Goal: Task Accomplishment & Management: Complete application form

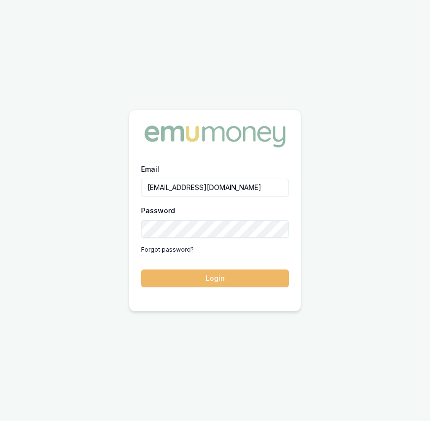
click at [172, 278] on button "Login" at bounding box center [215, 278] width 148 height 18
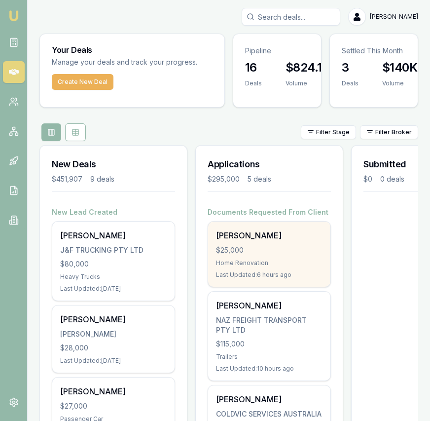
click at [247, 235] on div "Praveen Sreekumar" at bounding box center [269, 235] width 107 height 12
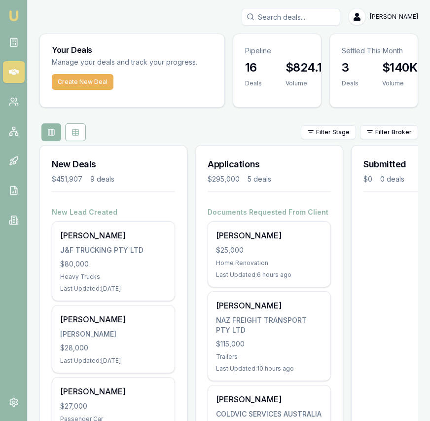
scroll to position [0, 393]
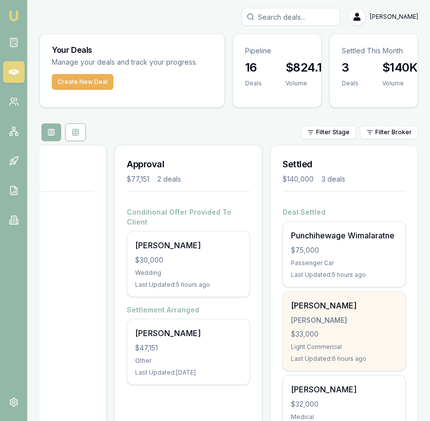
click at [335, 302] on div "[PERSON_NAME]" at bounding box center [344, 306] width 107 height 12
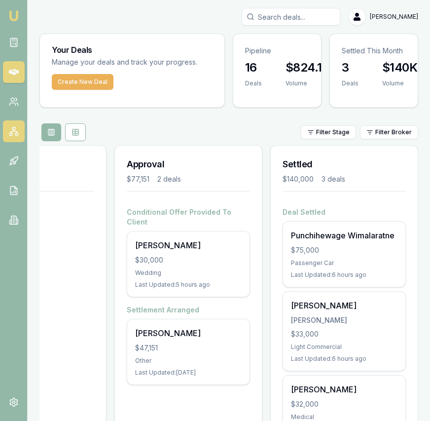
click at [15, 131] on icon at bounding box center [14, 131] width 6 height 1
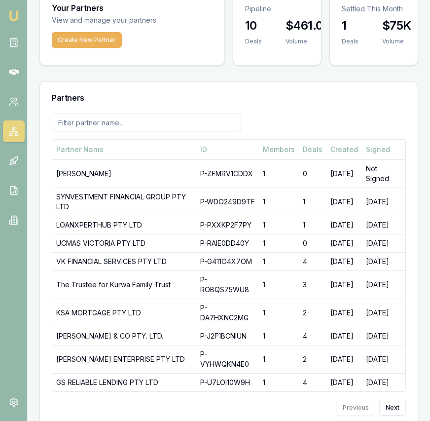
scroll to position [55, 0]
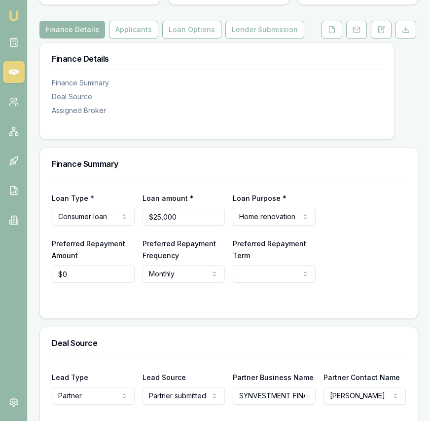
scroll to position [128, 0]
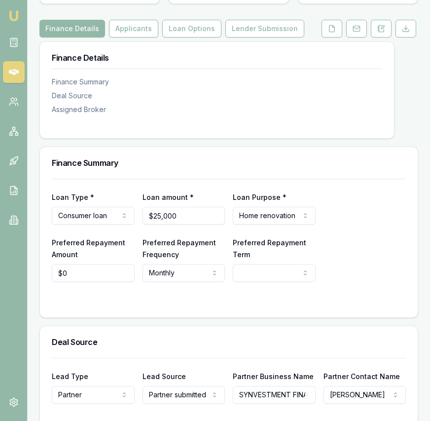
click at [275, 278] on html "Emu Broker Deals View D-UTQTKWSQE2 Eujin Ooi Toggle Menu Customer Praveen Sreek…" at bounding box center [215, 82] width 430 height 421
select select "84"
click at [84, 278] on input "$0" at bounding box center [93, 273] width 83 height 18
click at [84, 278] on input "0" at bounding box center [93, 273] width 83 height 18
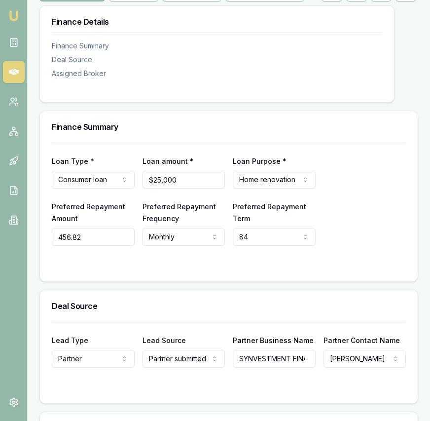
scroll to position [170, 0]
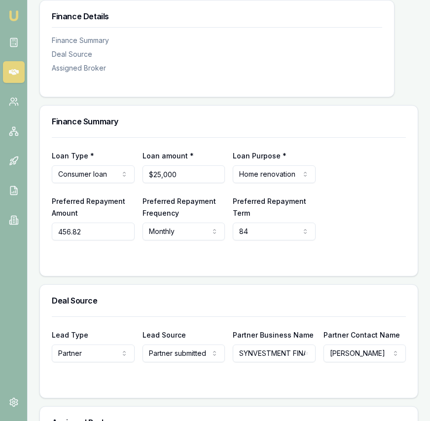
type input "$457"
click at [211, 284] on div "Finance Summary Loan Type * Consumer loan Consumer loan Consumer asset Commerci…" at bounding box center [228, 317] width 379 height 425
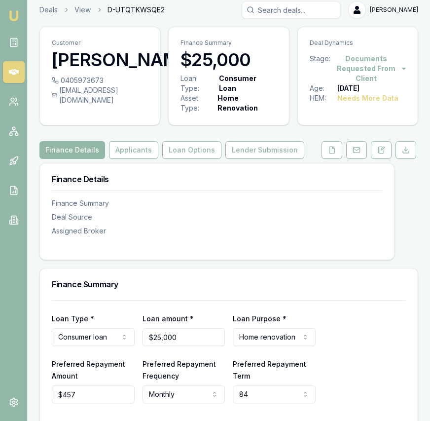
scroll to position [0, 0]
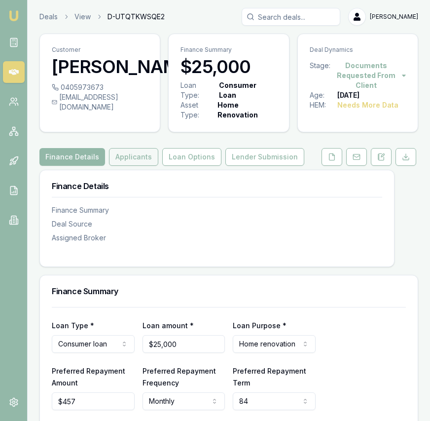
click at [142, 160] on button "Applicants" at bounding box center [133, 157] width 49 height 18
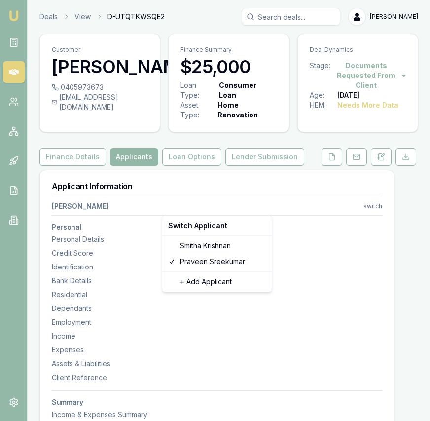
click at [375, 204] on html "Emu Broker Deals View D-UTQTKWSQE2 Eujin Ooi Toggle Menu Customer Praveen Sreek…" at bounding box center [215, 210] width 430 height 421
click at [223, 240] on div "Smitha Krishnan" at bounding box center [217, 246] width 106 height 16
select select "Mrs"
select select "FEMALE"
type input "Smitha"
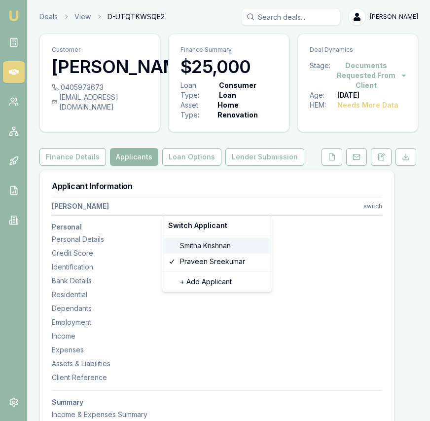
type input "Krishnan"
type input "17/12/1982"
type input "smitha.krishnan@hotmail.com"
type input "0406780480"
type input "035848334"
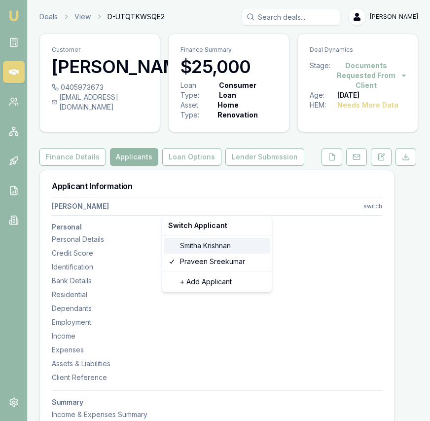
type input "05/12/2025"
type input "P9505009"
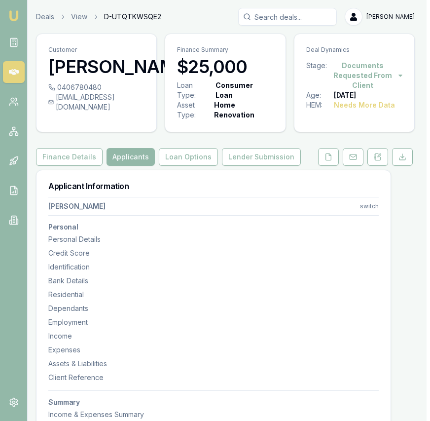
scroll to position [0, 4]
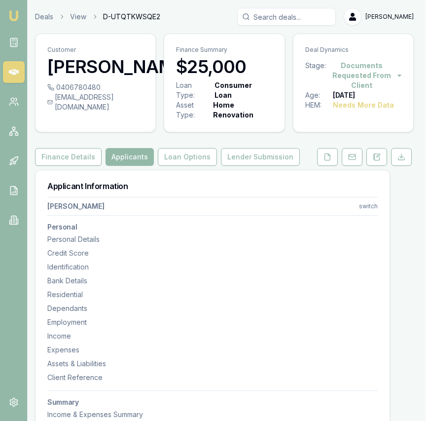
click at [367, 206] on html "Emu Broker Deals View D-UTQTKWSQE2 Eujin Ooi Toggle Menu Customer Smitha Krishn…" at bounding box center [211, 210] width 430 height 421
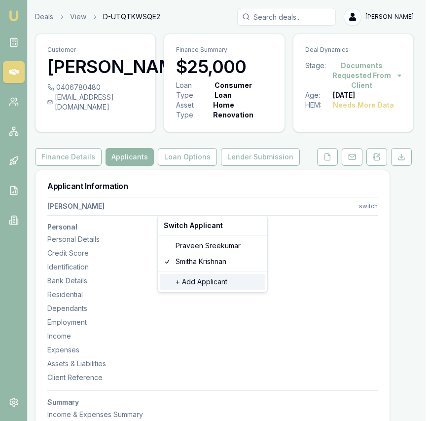
click at [220, 285] on div "+ Add Applicant" at bounding box center [213, 282] width 106 height 16
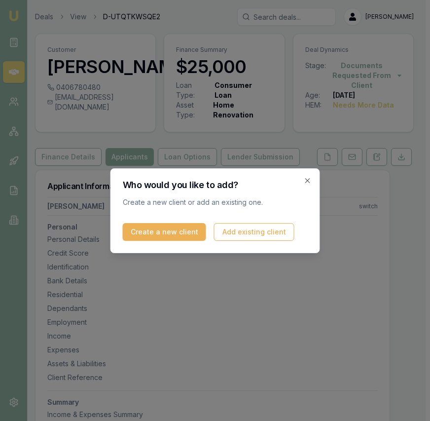
click at [308, 181] on icon "button" at bounding box center [308, 181] width 8 height 8
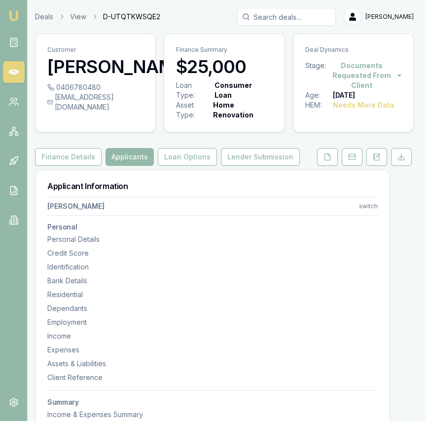
click at [194, 74] on icon at bounding box center [197, 70] width 6 height 6
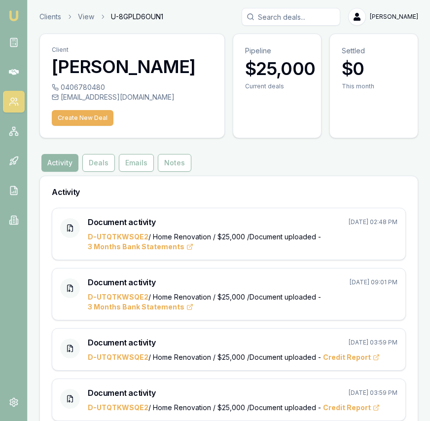
scroll to position [5, 0]
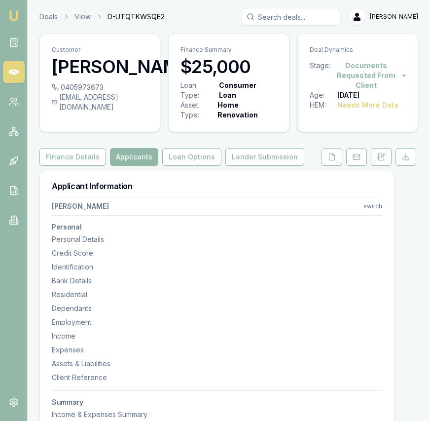
click at [242, 214] on nav "Praveen Sreekumar switch Personal Personal Details Credit Score Identification …" at bounding box center [217, 320] width 331 height 254
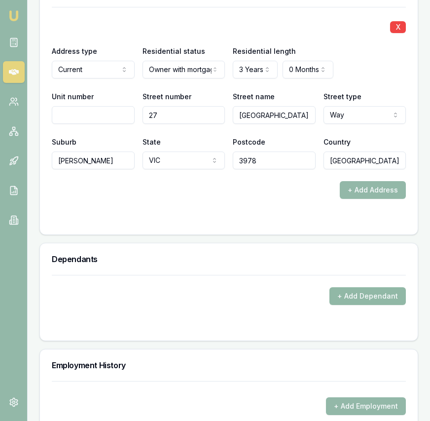
click at [347, 287] on button "+ Add Dependant" at bounding box center [368, 296] width 76 height 18
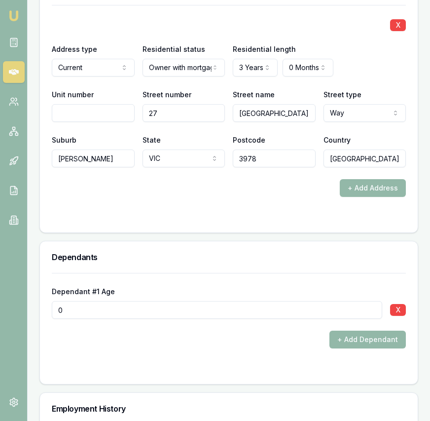
scroll to position [1316, 0]
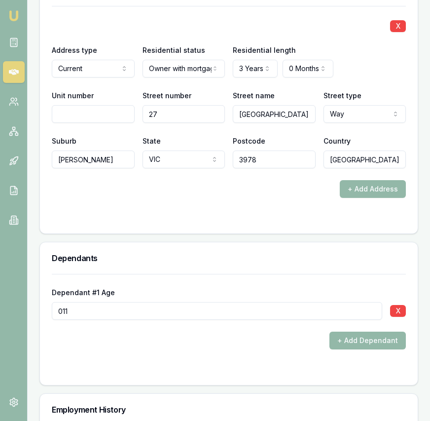
type input "011"
click at [212, 365] on div at bounding box center [229, 369] width 354 height 8
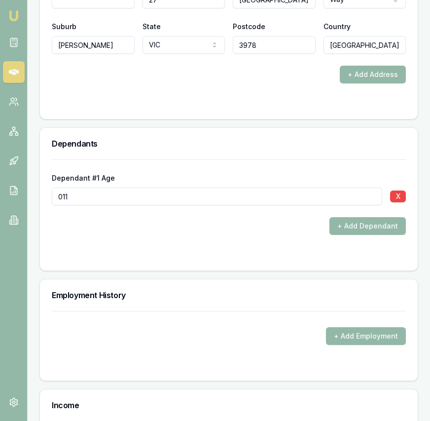
scroll to position [1432, 0]
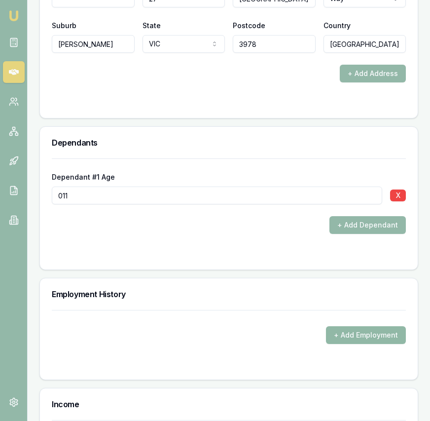
click at [343, 326] on button "+ Add Employment" at bounding box center [366, 335] width 80 height 18
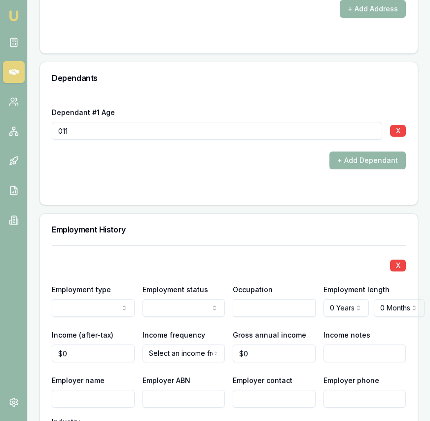
scroll to position [1513, 0]
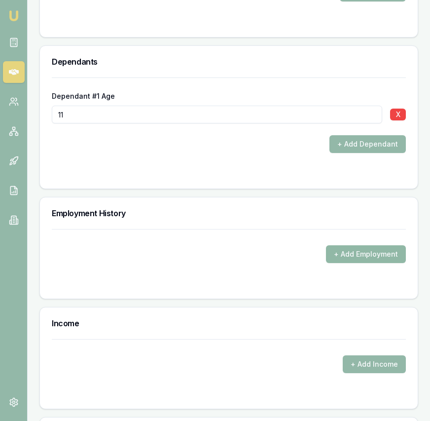
click at [353, 245] on button "+ Add Employment" at bounding box center [366, 254] width 80 height 18
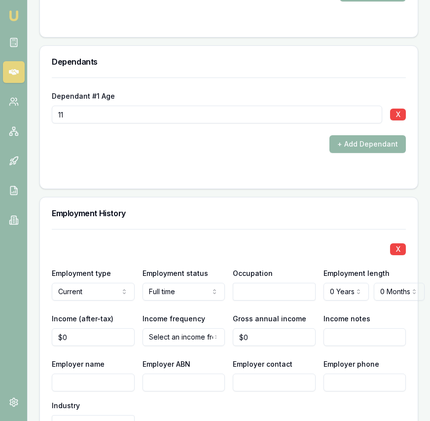
click at [252, 290] on input "text" at bounding box center [274, 292] width 83 height 18
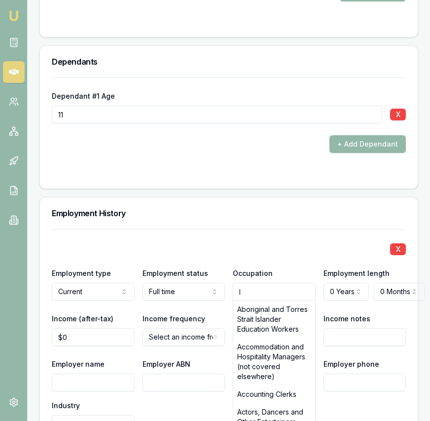
type input "IT"
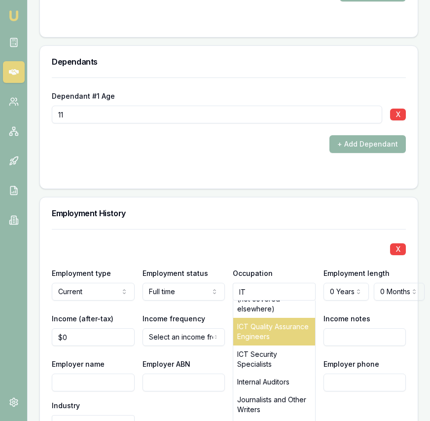
scroll to position [1436, 0]
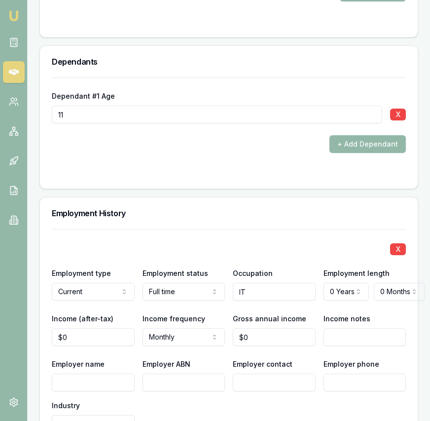
drag, startPoint x: 308, startPoint y: 296, endPoint x: 318, endPoint y: 294, distance: 9.6
click at [308, 296] on div "X Employment type Current Current Previous Employment status Full time Full tim…" at bounding box center [229, 376] width 354 height 295
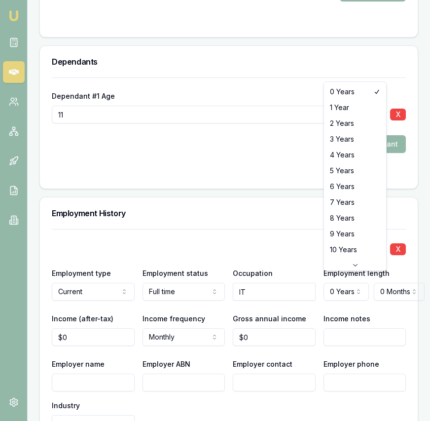
select select "4"
drag, startPoint x: 357, startPoint y: 152, endPoint x: 357, endPoint y: 157, distance: 5.0
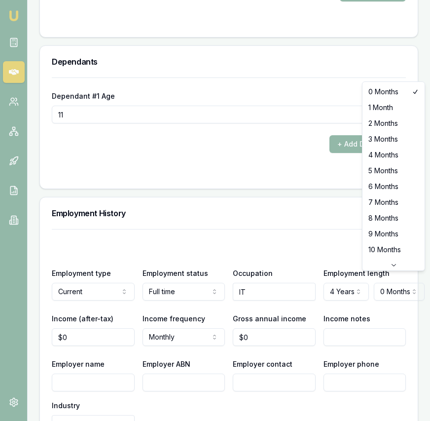
select select "6"
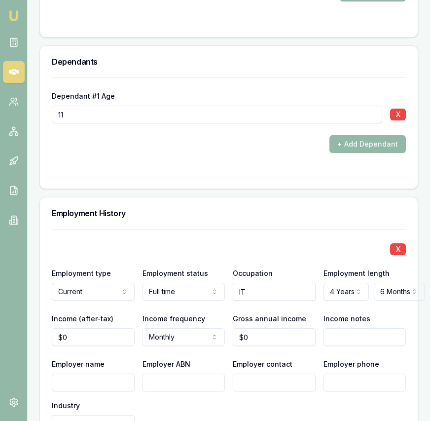
type input "0"
click at [81, 328] on input "0" at bounding box center [93, 337] width 83 height 18
click at [80, 328] on input "0" at bounding box center [93, 337] width 83 height 18
click at [77, 329] on input "0" at bounding box center [93, 337] width 83 height 18
click at [77, 330] on input "0" at bounding box center [93, 337] width 83 height 18
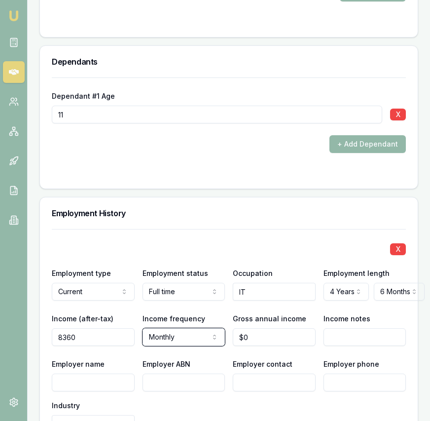
type input "$8,360"
type input "0"
click at [274, 332] on input "0" at bounding box center [274, 337] width 83 height 18
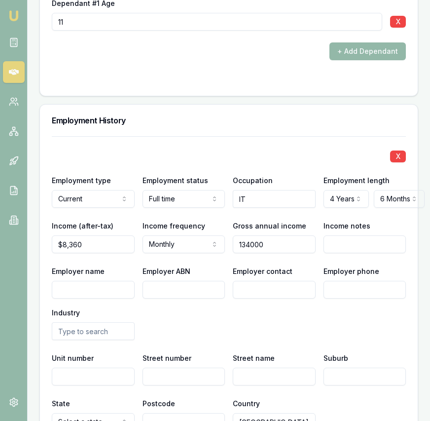
scroll to position [1620, 0]
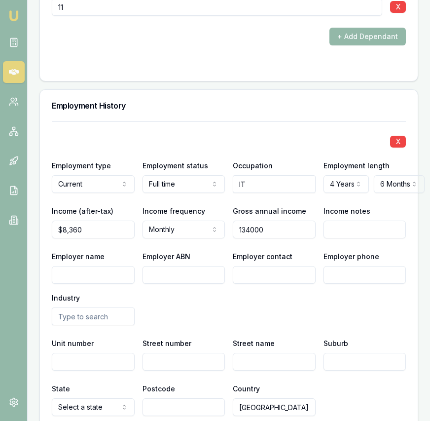
type input "$134,000"
click at [103, 266] on input "Employer name" at bounding box center [93, 275] width 83 height 18
paste input "infoxchange"
type input "infoxchange"
click at [179, 266] on input "Employer ABN" at bounding box center [184, 275] width 83 height 18
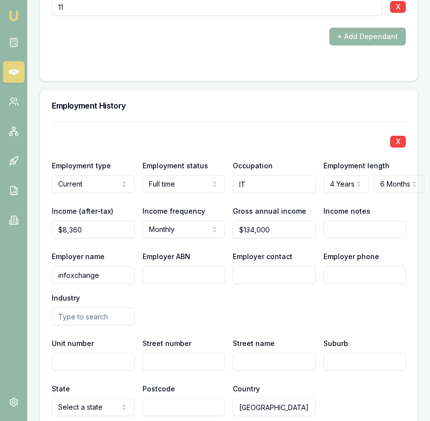
paste input "74 457 506 140)"
click at [204, 266] on input "74 457 506 140)" at bounding box center [184, 275] width 83 height 18
type input "74 457 506 140"
click at [259, 266] on input "Employer contact" at bounding box center [274, 275] width 83 height 18
type input "HR"
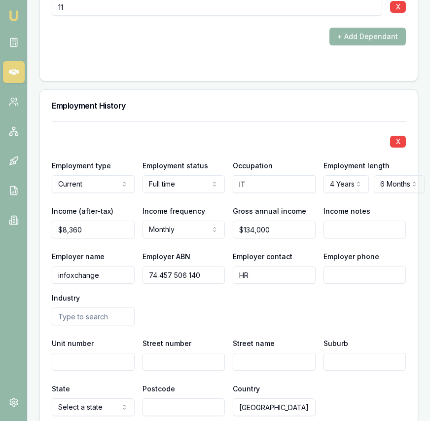
click at [339, 266] on input "Employer phone" at bounding box center [365, 275] width 83 height 18
paste input "0394 187 400"
type input "0394 187 400"
click at [112, 308] on input "text" at bounding box center [93, 316] width 83 height 18
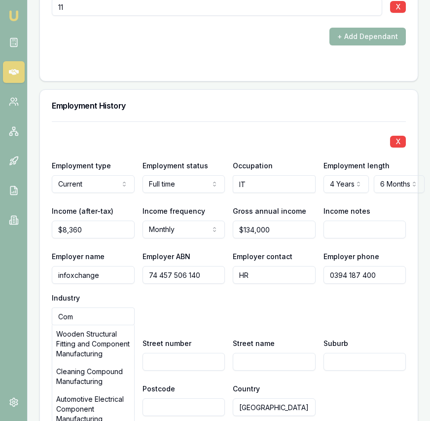
type input "Comp"
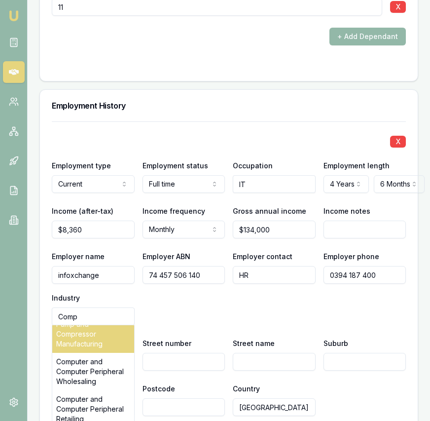
scroll to position [170, 0]
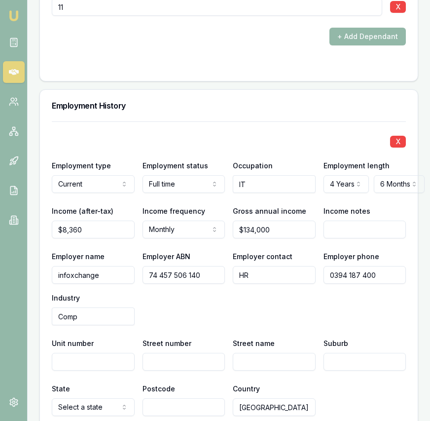
click at [105, 309] on input "Comp" at bounding box center [93, 316] width 83 height 18
type input "IT systems"
click at [256, 307] on div "Employer name infoxchange Employer ABN 74 457 506 140 Employer contact HR Emplo…" at bounding box center [229, 287] width 354 height 75
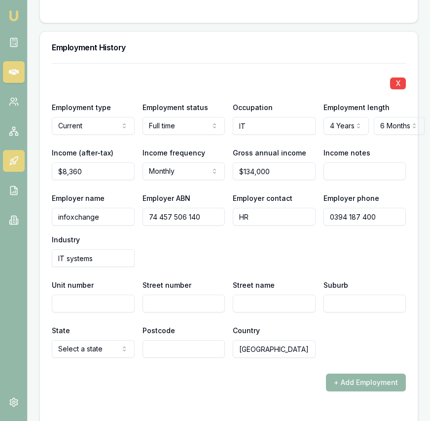
scroll to position [1685, 0]
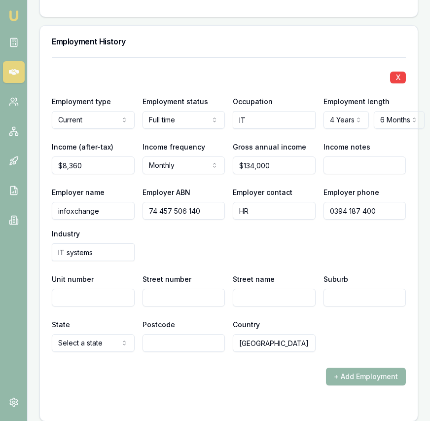
click at [186, 289] on input "Street number" at bounding box center [184, 298] width 83 height 18
type input "678"
click at [292, 293] on input "Victoria" at bounding box center [274, 298] width 83 height 18
type input "Victoria Street"
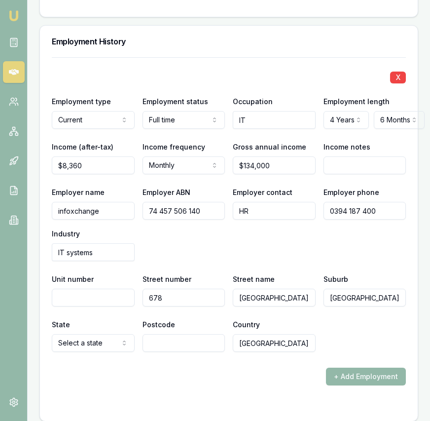
type input "Richmond"
select select "VIC"
type input "3121"
click at [275, 354] on div "X Employment type Current Current Previous Employment status Full time Full tim…" at bounding box center [229, 221] width 354 height 328
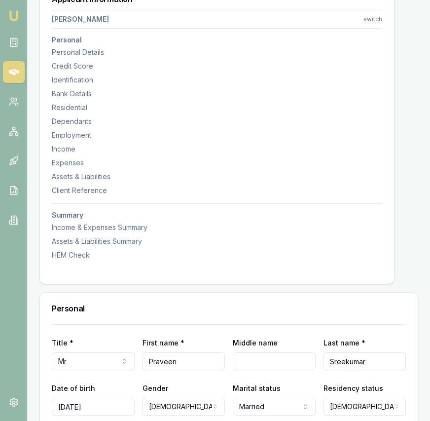
scroll to position [0, 0]
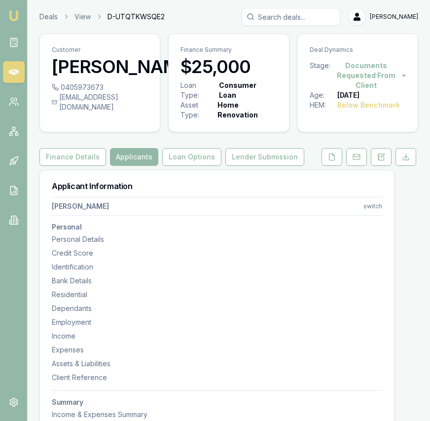
click at [369, 210] on html "Emu Broker Deals View D-UTQTKWSQE2 Eujin Ooi Toggle Menu Customer Praveen Sreek…" at bounding box center [215, 210] width 430 height 421
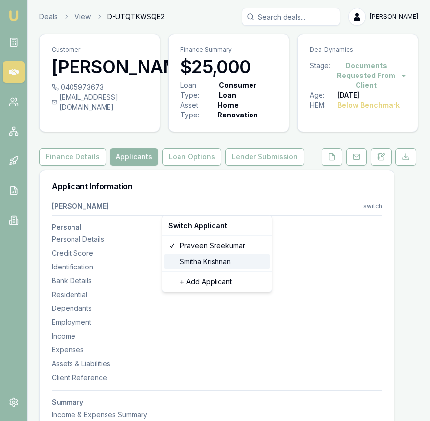
click at [240, 261] on div "Smitha Krishnan" at bounding box center [217, 262] width 106 height 16
select select "Mrs"
select select "FEMALE"
type input "Smitha"
type input "Krishnan"
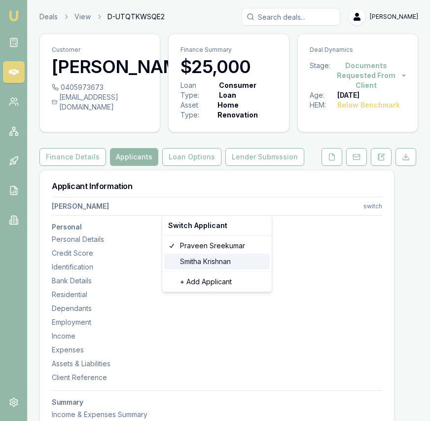
type input "17/12/1982"
type input "smitha.krishnan@hotmail.com"
type input "0406780480"
type input "035848334"
type input "05/12/2025"
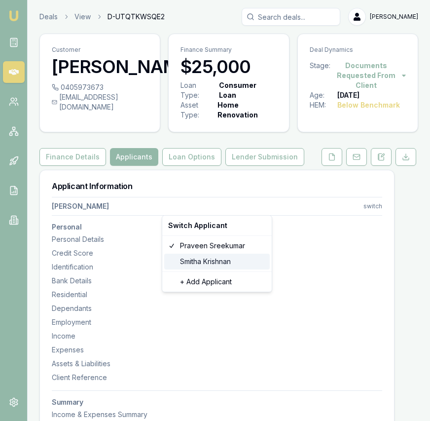
type input "P9505009"
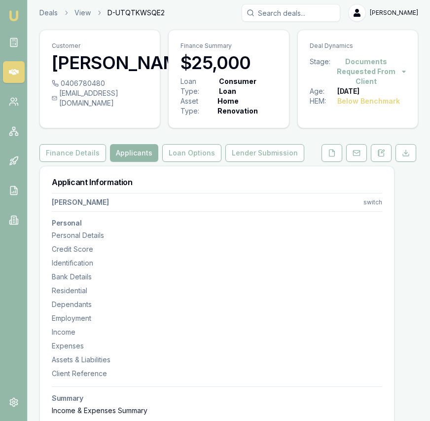
scroll to position [4, 0]
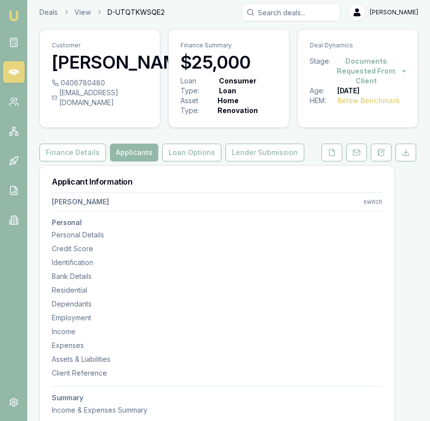
click at [368, 207] on html "Emu Broker Deals View D-UTQTKWSQE2 Eujin Ooi Toggle Menu Customer Smitha Krishn…" at bounding box center [215, 206] width 430 height 421
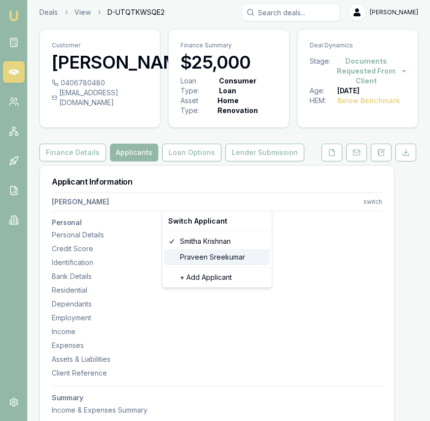
click at [245, 255] on div "Praveen Sreekumar" at bounding box center [217, 257] width 106 height 16
select select "Mr"
select select "MALE"
type input "Praveen"
type input "Sreekumar"
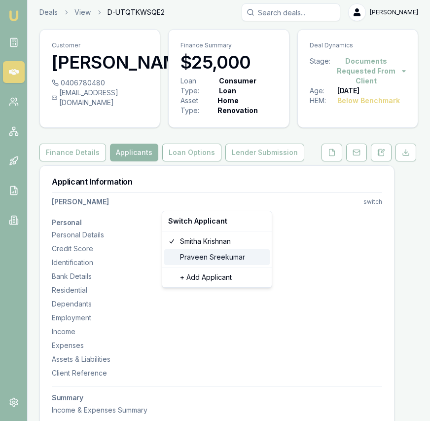
type input "04/07/1982"
type input "prav@live.com.au"
type input "0405973673"
type input "097863830"
type input "25/09/2029"
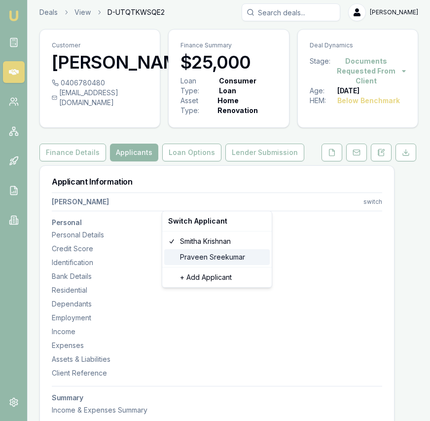
type input "P9398727"
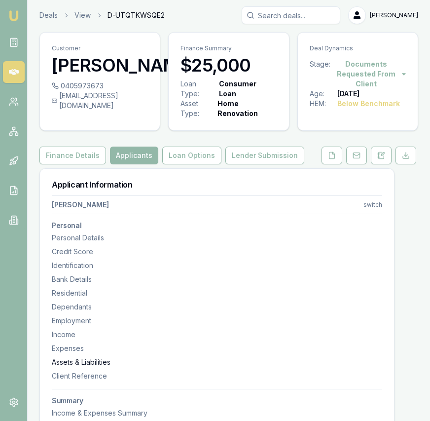
scroll to position [0, 0]
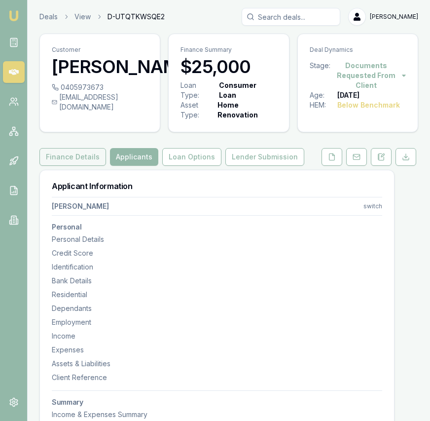
click at [88, 161] on button "Finance Details" at bounding box center [72, 157] width 67 height 18
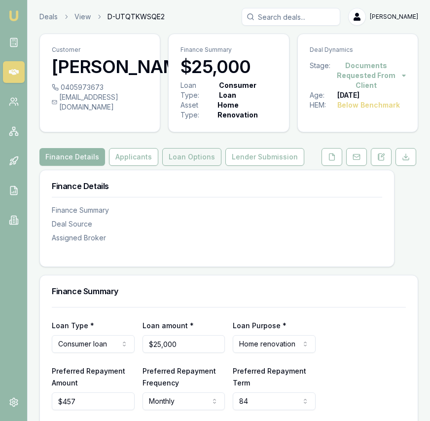
click at [197, 158] on button "Loan Options" at bounding box center [191, 157] width 59 height 18
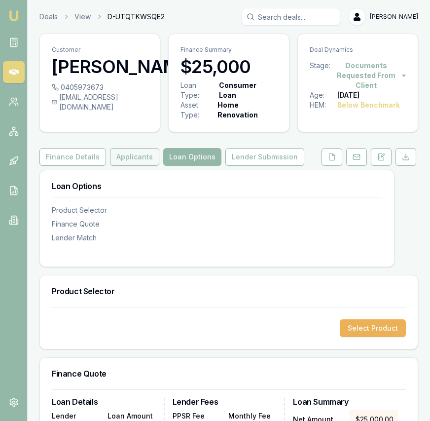
click at [130, 163] on button "Applicants" at bounding box center [134, 157] width 49 height 18
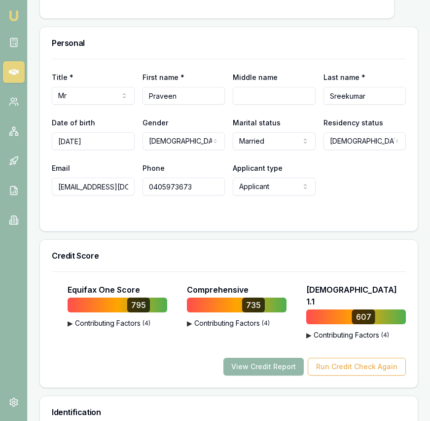
scroll to position [455, 0]
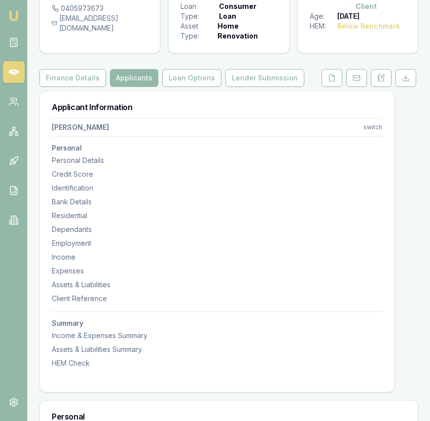
scroll to position [77, 0]
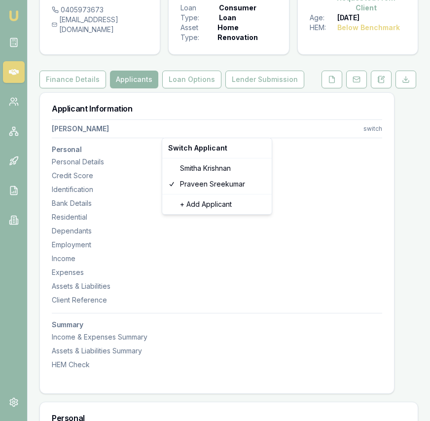
click at [376, 131] on html "Emu Broker Deals View D-UTQTKWSQE2 Eujin Ooi Toggle Menu Customer Praveen Sreek…" at bounding box center [215, 133] width 430 height 421
click at [192, 153] on div "Switch Applicant" at bounding box center [217, 148] width 106 height 16
click at [198, 169] on div "Smitha Krishnan" at bounding box center [217, 168] width 106 height 16
select select "Mrs"
select select "FEMALE"
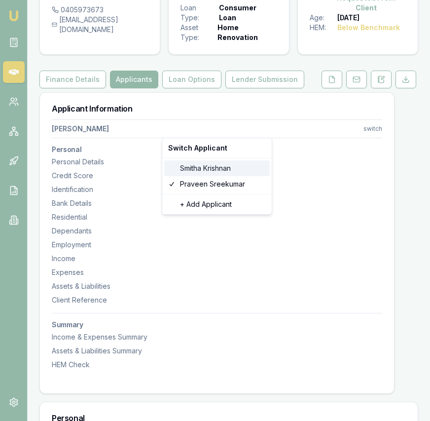
type input "Smitha"
type input "Krishnan"
type input "17/12/1982"
type input "smitha.krishnan@hotmail.com"
type input "0406780480"
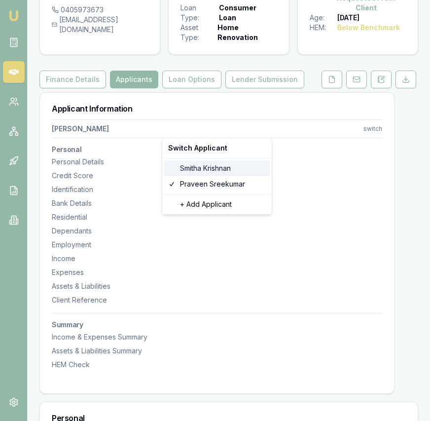
type input "035848334"
type input "05/12/2025"
type input "P9505009"
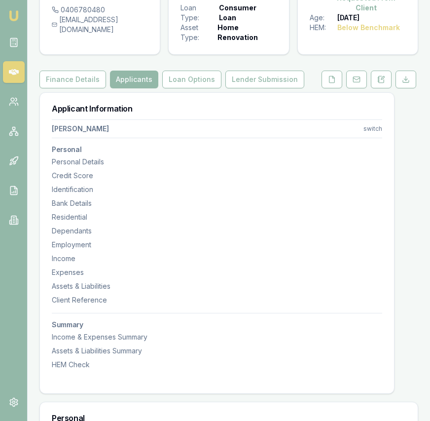
click at [370, 129] on html "Emu Broker Deals View D-UTQTKWSQE2 Eujin Ooi Toggle Menu Customer Smitha Krishn…" at bounding box center [215, 133] width 430 height 421
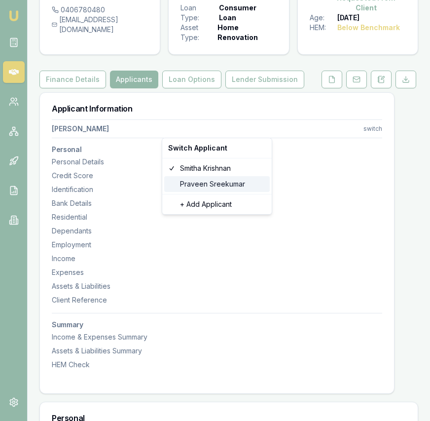
click at [221, 179] on div "Praveen Sreekumar" at bounding box center [217, 184] width 106 height 16
select select "Mr"
select select "MALE"
type input "Praveen"
type input "Sreekumar"
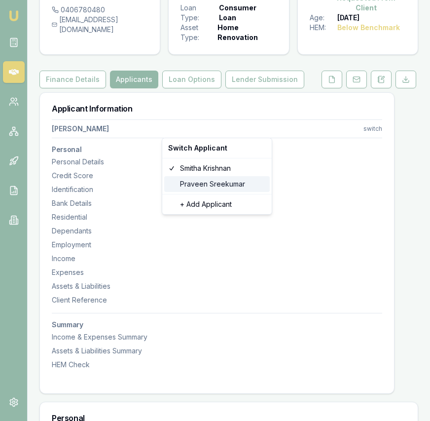
type input "04/07/1982"
type input "prav@live.com.au"
type input "0405973673"
type input "097863830"
type input "25/09/2029"
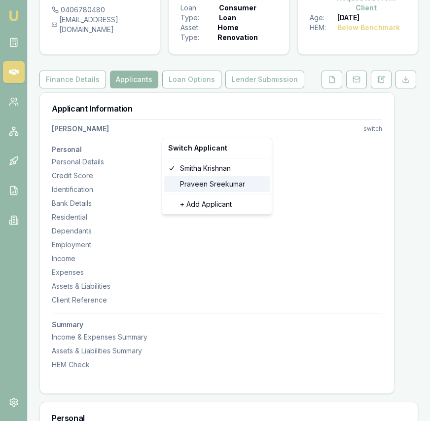
type input "P9398727"
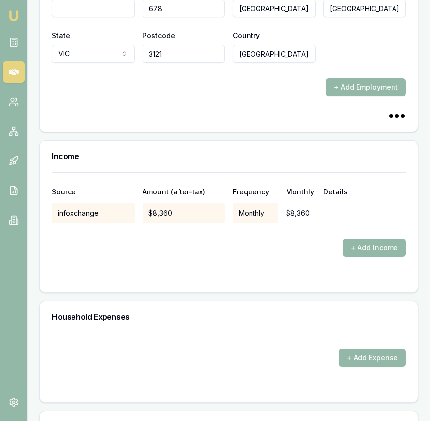
scroll to position [1970, 0]
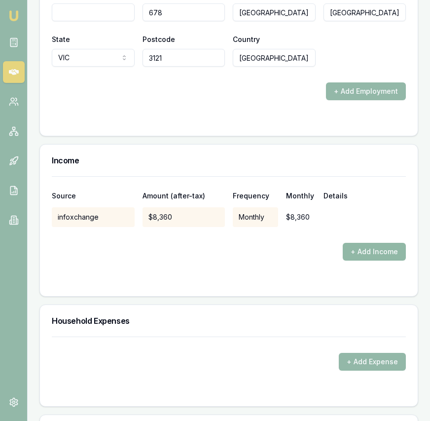
click at [352, 243] on button "+ Add Income" at bounding box center [374, 252] width 63 height 18
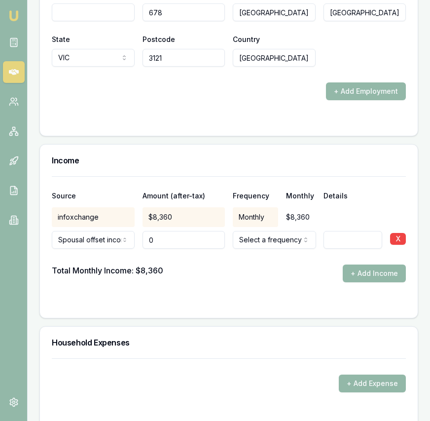
click at [185, 235] on input "0" at bounding box center [184, 240] width 83 height 18
click at [185, 236] on input "0" at bounding box center [184, 240] width 83 height 18
type input "$5,600"
select select "MONTHLY"
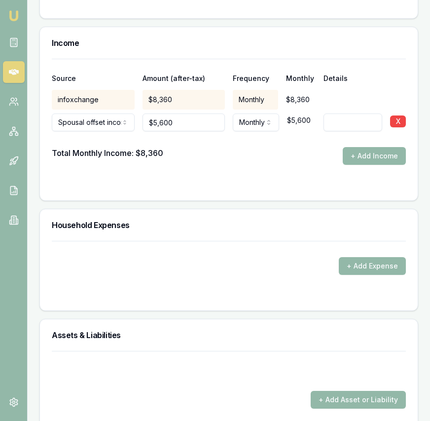
click at [234, 272] on form "+ Add Expense" at bounding box center [229, 270] width 354 height 58
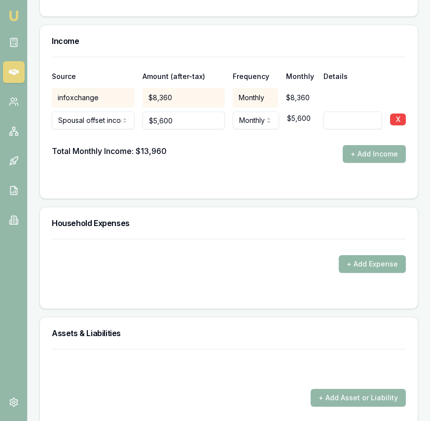
click at [358, 262] on button "+ Add Expense" at bounding box center [372, 264] width 67 height 18
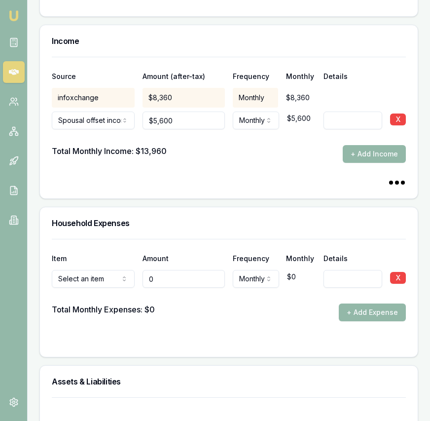
type input "$0"
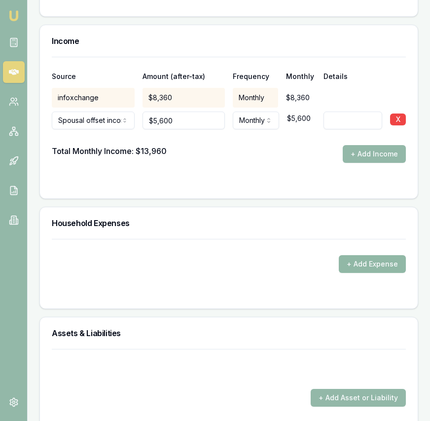
click at [367, 255] on button "+ Add Expense" at bounding box center [372, 264] width 67 height 18
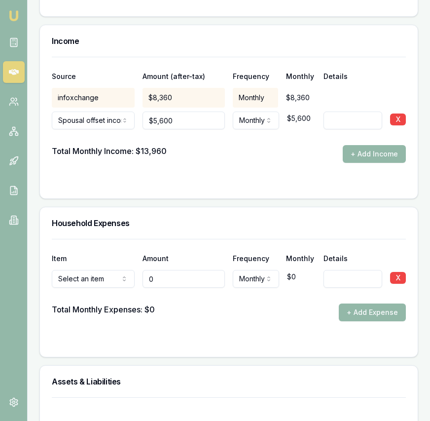
type input "$0"
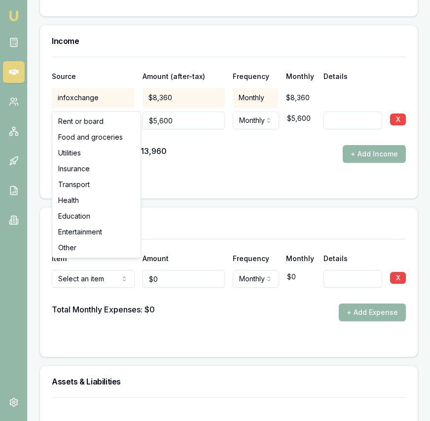
select select "FOOD_AND_GROCERIES"
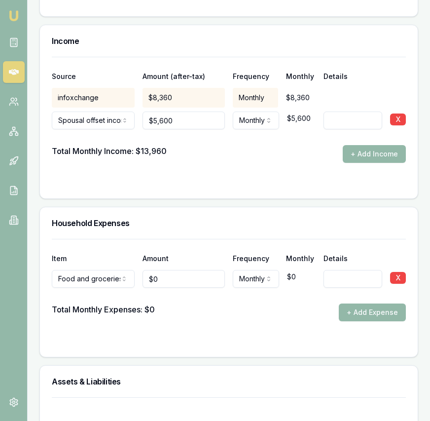
type input "0"
click at [174, 272] on input "0" at bounding box center [184, 279] width 83 height 18
click at [174, 271] on input "0" at bounding box center [184, 279] width 83 height 18
click at [173, 271] on input "0" at bounding box center [184, 279] width 83 height 18
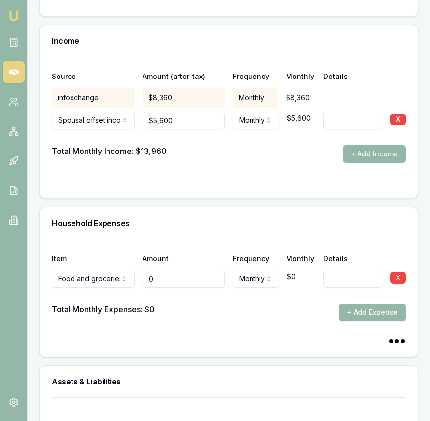
click at [174, 271] on input "0" at bounding box center [184, 279] width 83 height 18
type input "1800"
drag, startPoint x: 254, startPoint y: 295, endPoint x: 277, endPoint y: 292, distance: 23.9
click at [258, 303] on div "Total Monthly Expenses: $0 + Add Expense" at bounding box center [229, 312] width 354 height 18
click at [354, 303] on button "+ Add Expense" at bounding box center [372, 312] width 67 height 18
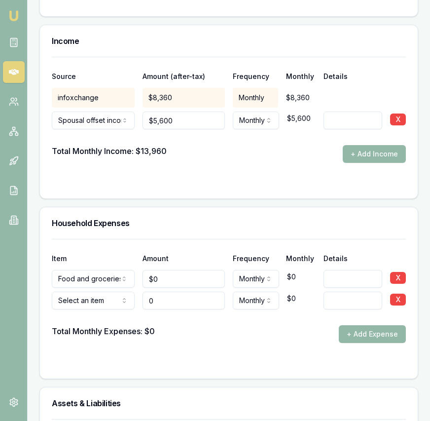
type input "0"
type input "$0"
click at [171, 272] on input "0" at bounding box center [184, 279] width 83 height 18
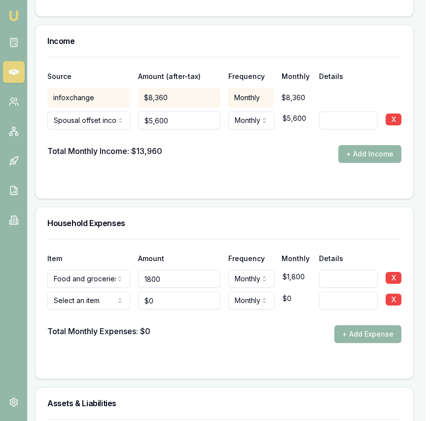
scroll to position [2092, 4]
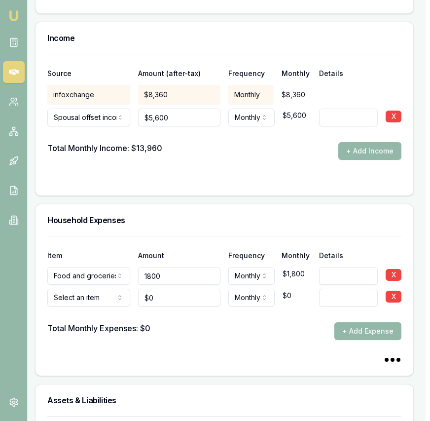
type input "$1,800"
type input "0"
click at [162, 289] on input "0" at bounding box center [179, 298] width 83 height 18
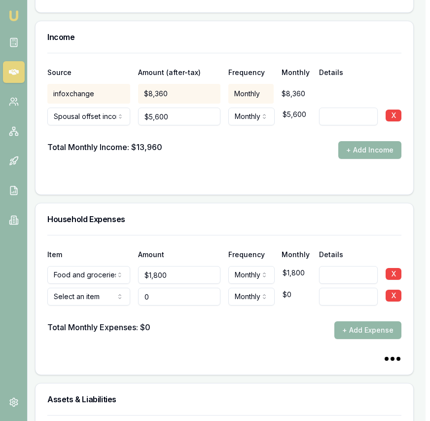
click at [162, 288] on input "0" at bounding box center [179, 297] width 83 height 18
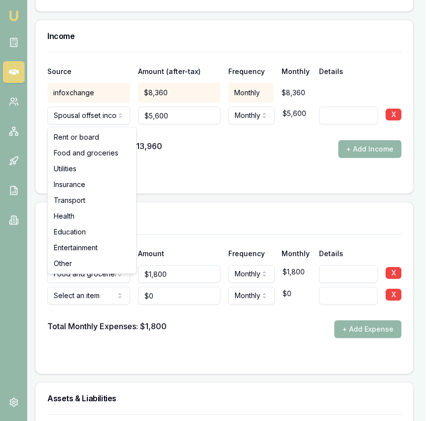
scroll to position [2097, 4]
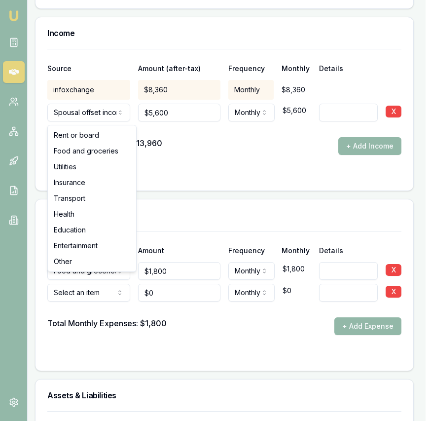
select select "UTILITIES"
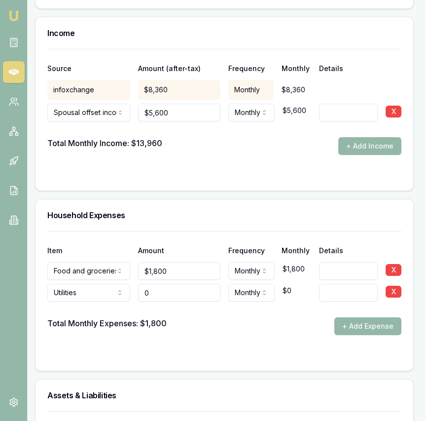
click at [155, 284] on input "0" at bounding box center [179, 293] width 83 height 18
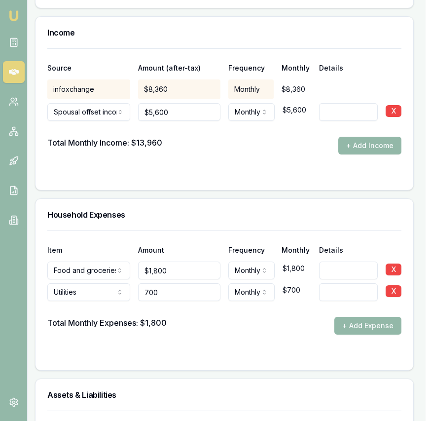
type input "$700"
click at [202, 301] on div at bounding box center [224, 309] width 354 height 16
click at [359, 317] on button "+ Add Expense" at bounding box center [368, 326] width 67 height 18
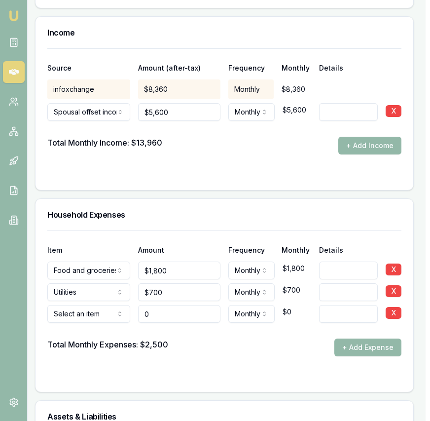
type input "$0"
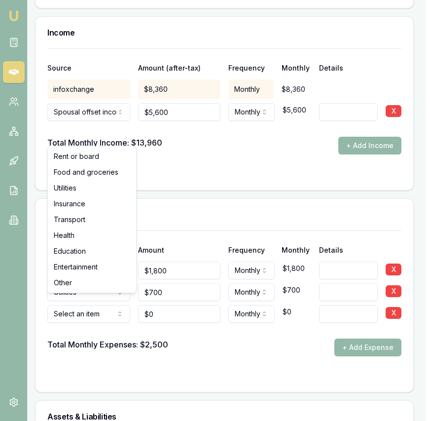
select select "INSURANCE"
drag, startPoint x: 98, startPoint y: 204, endPoint x: 99, endPoint y: 210, distance: 6.1
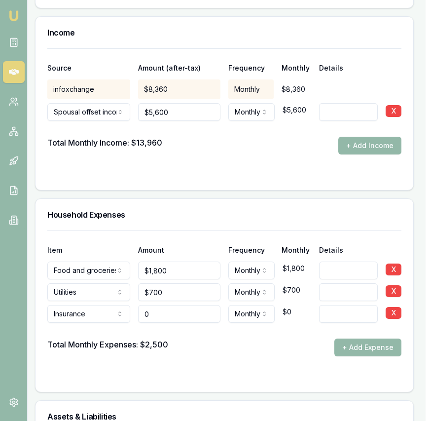
click at [157, 311] on input "0" at bounding box center [179, 314] width 83 height 18
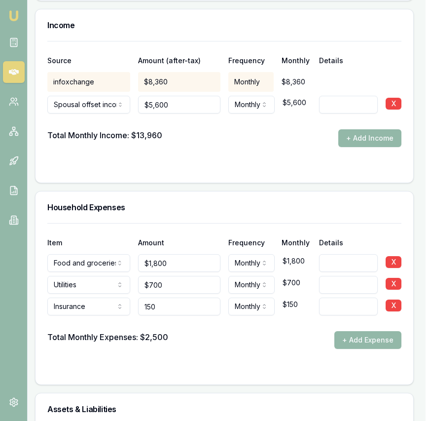
type input "$150"
drag, startPoint x: 239, startPoint y: 332, endPoint x: 239, endPoint y: 325, distance: 6.9
click at [239, 331] on div "Total Monthly Expenses: $2,500 + Add Expense" at bounding box center [224, 340] width 354 height 18
click at [360, 331] on button "+ Add Expense" at bounding box center [368, 340] width 67 height 18
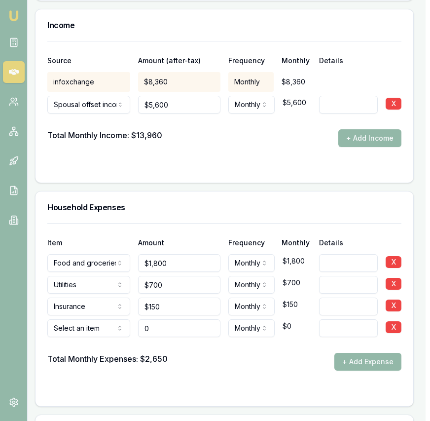
type input "$0"
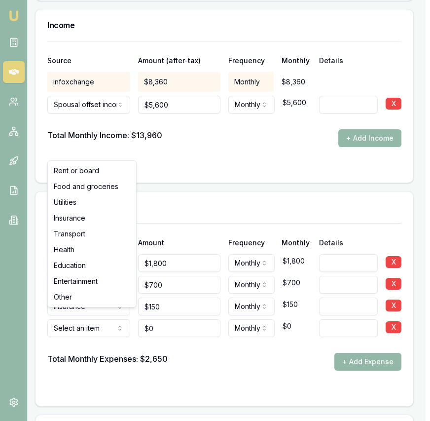
select select "TRANSPORT"
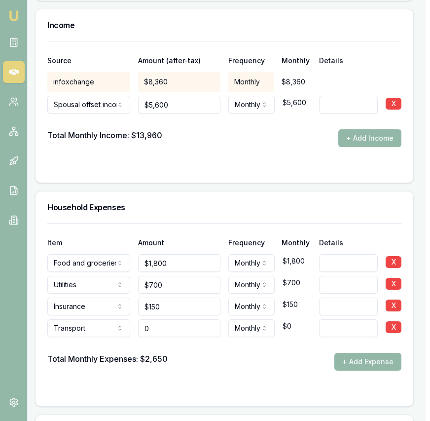
click at [155, 319] on input "0" at bounding box center [179, 328] width 83 height 18
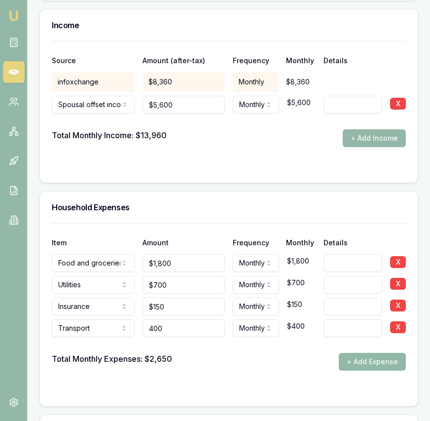
type input "$400"
drag, startPoint x: 237, startPoint y: 342, endPoint x: 237, endPoint y: 333, distance: 9.4
click at [237, 353] on div "Total Monthly Expenses: $2,650 + Add Expense" at bounding box center [229, 362] width 354 height 18
click at [352, 353] on button "+ Add Expense" at bounding box center [372, 362] width 67 height 18
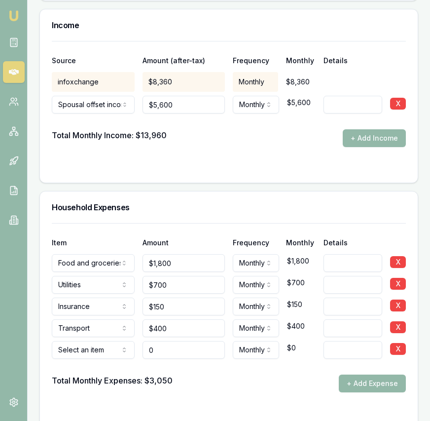
type input "$0"
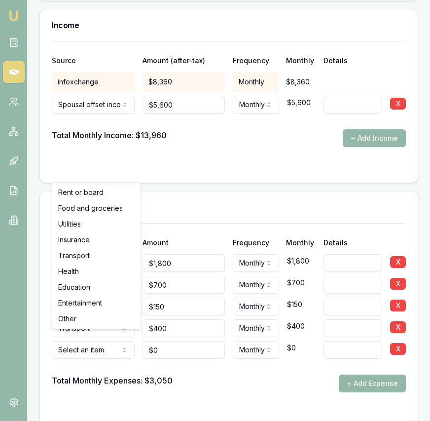
select select "HEALTH"
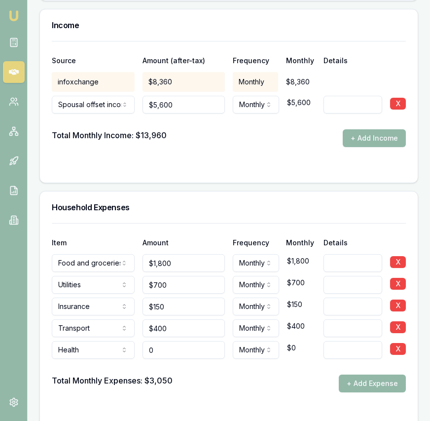
click at [165, 346] on input "0" at bounding box center [184, 350] width 83 height 18
click at [165, 347] on input "0" at bounding box center [184, 350] width 83 height 18
type input "$150"
click at [212, 375] on div "Total Monthly Expenses: $3,050 + Add Expense" at bounding box center [229, 384] width 354 height 18
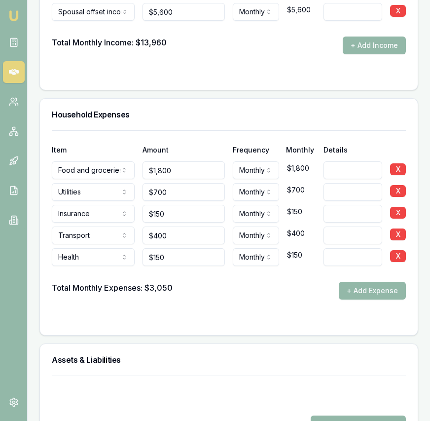
scroll to position [2212, 0]
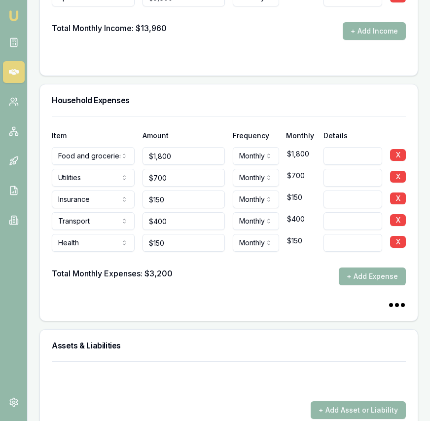
drag, startPoint x: 353, startPoint y: 266, endPoint x: 292, endPoint y: 271, distance: 61.4
click at [353, 267] on button "+ Add Expense" at bounding box center [372, 276] width 67 height 18
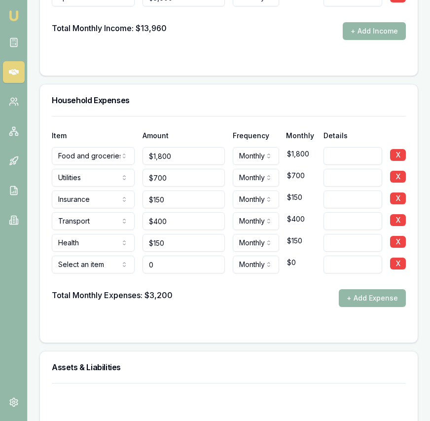
type input "$0"
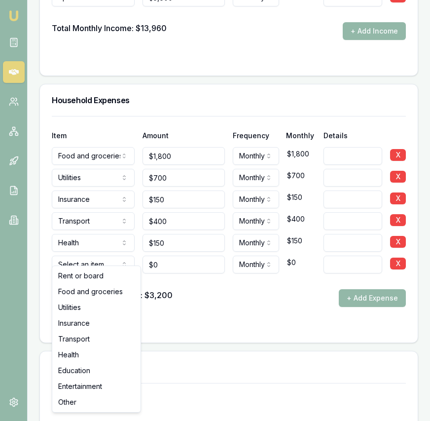
select select "EDUCATION"
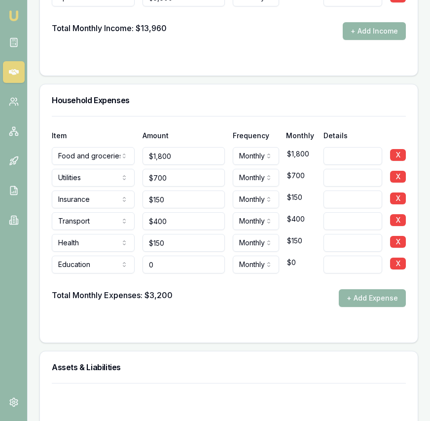
click at [172, 258] on input "0" at bounding box center [184, 265] width 83 height 18
type input "$250"
click at [270, 297] on div "Total Monthly Expenses: $3,200 + Add Expense" at bounding box center [229, 298] width 354 height 18
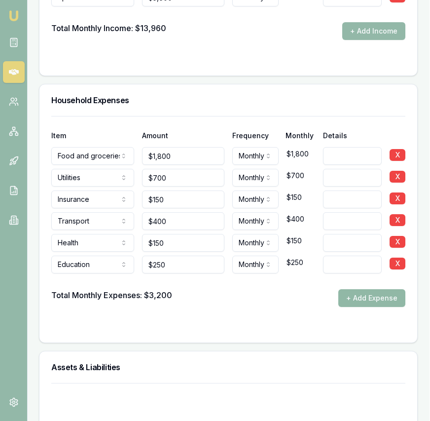
click at [349, 289] on button "+ Add Expense" at bounding box center [371, 298] width 67 height 18
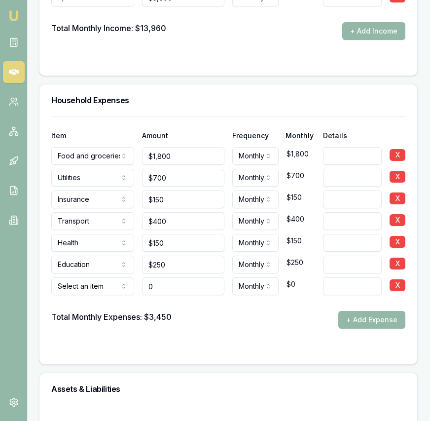
type input "$0"
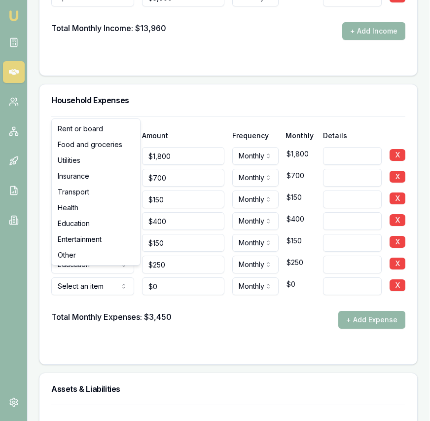
select select "ENTERTAINMENT"
drag, startPoint x: 91, startPoint y: 240, endPoint x: 130, endPoint y: 254, distance: 41.5
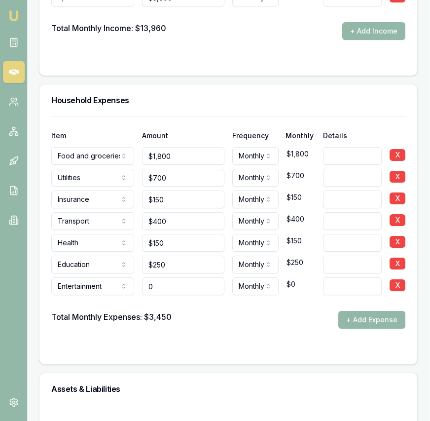
click at [165, 277] on input "0" at bounding box center [183, 286] width 83 height 18
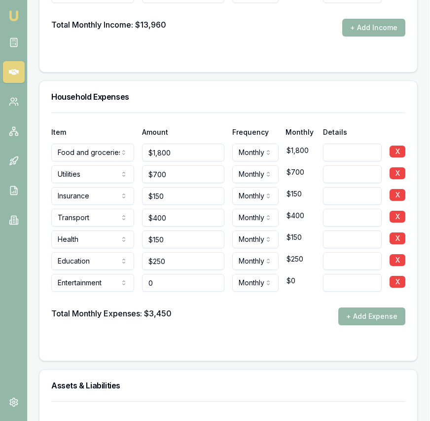
click at [165, 275] on input "0" at bounding box center [183, 283] width 83 height 18
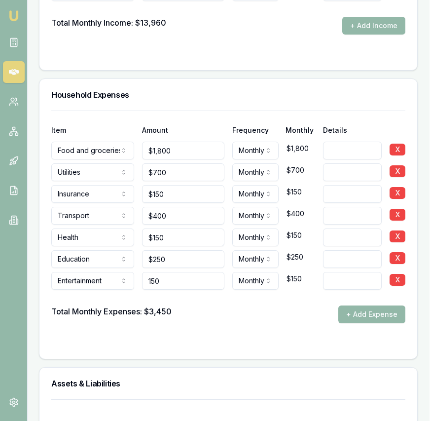
type input "$150"
click at [203, 305] on div "Total Monthly Expenses: $3,450 + Add Expense" at bounding box center [228, 314] width 354 height 18
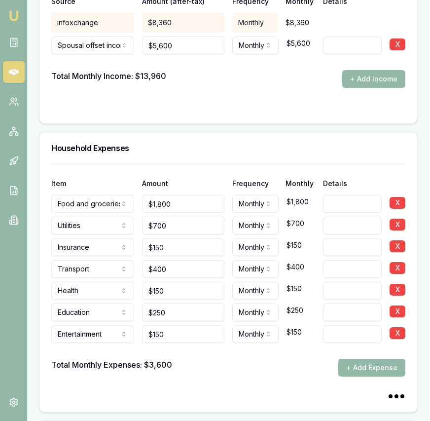
scroll to position [2165, 0]
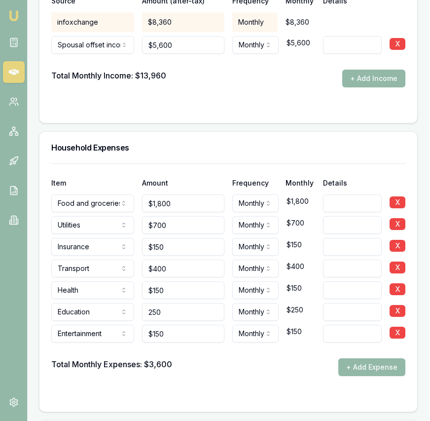
click at [199, 304] on input "250" at bounding box center [183, 312] width 83 height 18
type input "450"
type input "400"
type input "$450"
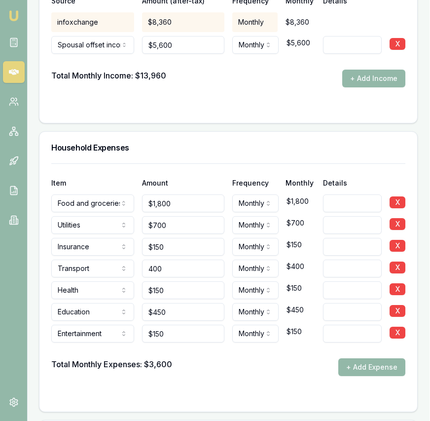
click at [181, 260] on input "400" at bounding box center [183, 269] width 83 height 18
type input "700"
type input "$400"
click at [171, 218] on input "700" at bounding box center [183, 225] width 83 height 18
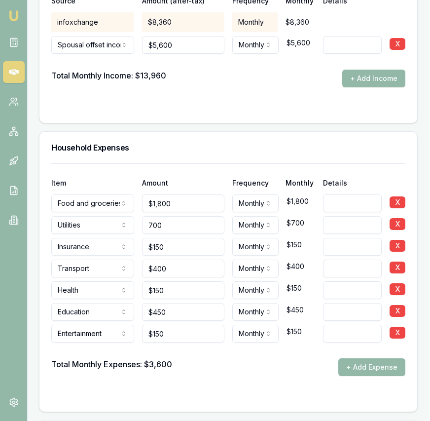
click at [171, 218] on input "700" at bounding box center [183, 225] width 83 height 18
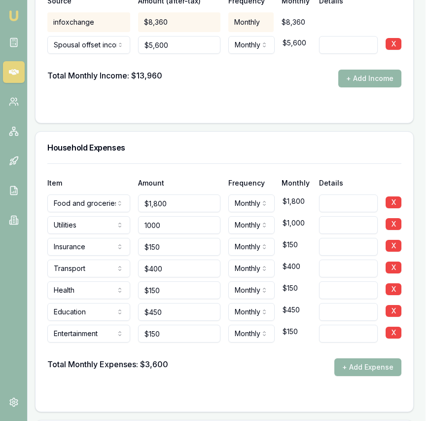
type input "1000"
type input "1800"
type input "$1,000"
click at [177, 197] on input "1800" at bounding box center [179, 203] width 83 height 18
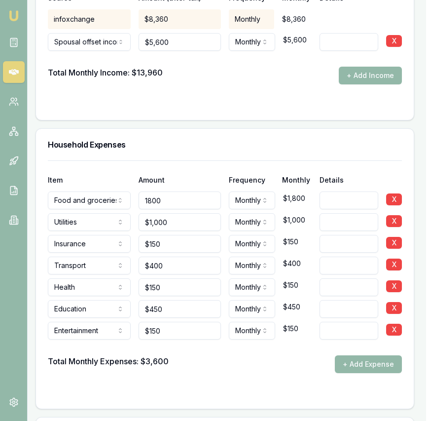
click at [177, 197] on input "1800" at bounding box center [180, 200] width 83 height 18
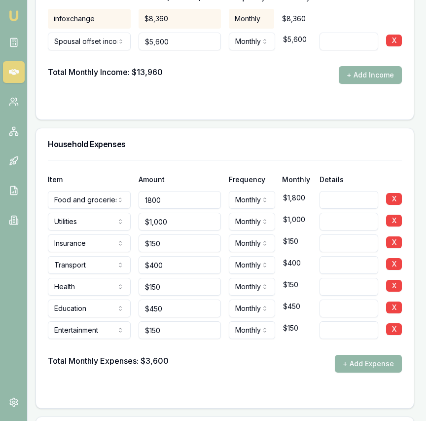
scroll to position [2169, 4]
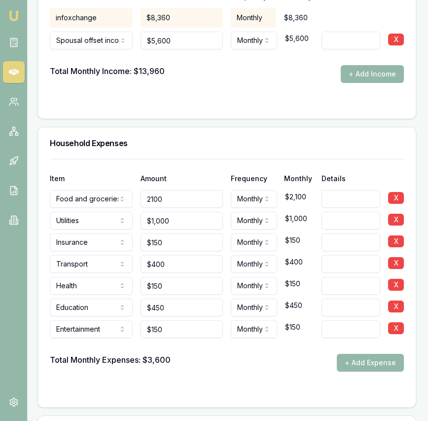
type input "$2,100"
click at [177, 175] on div "Amount" at bounding box center [182, 178] width 83 height 7
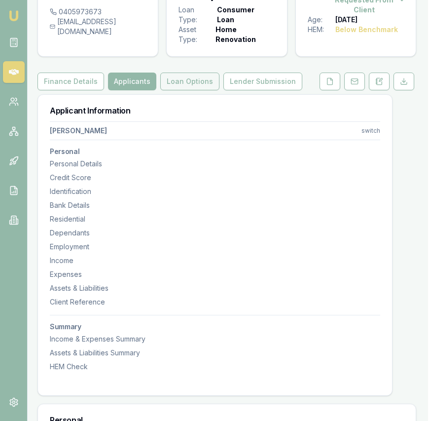
scroll to position [0, 2]
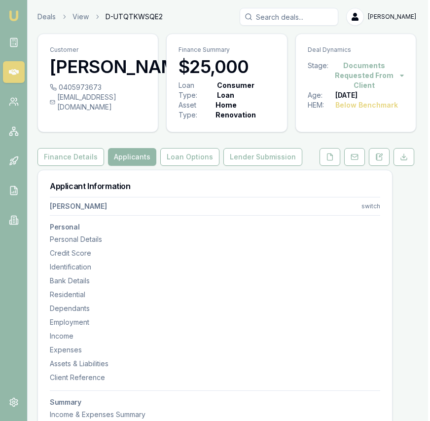
click at [376, 207] on html "Emu Broker Deals View D-UTQTKWSQE2 Eujin Ooi Toggle Menu Customer Praveen Sreek…" at bounding box center [213, 210] width 430 height 421
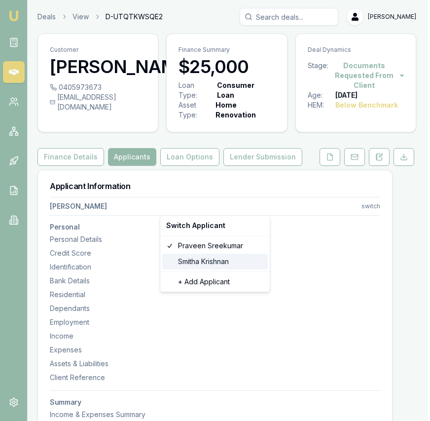
click at [235, 257] on div "Smitha Krishnan" at bounding box center [215, 262] width 106 height 16
select select "Mrs"
select select "FEMALE"
type input "Smitha"
type input "Krishnan"
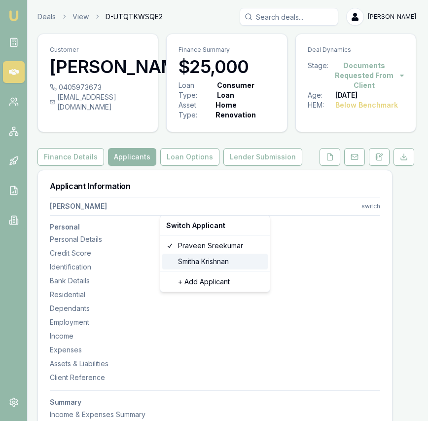
type input "17/12/1982"
type input "smitha.krishnan@hotmail.com"
type input "0406780480"
type input "035848334"
type input "05/12/2025"
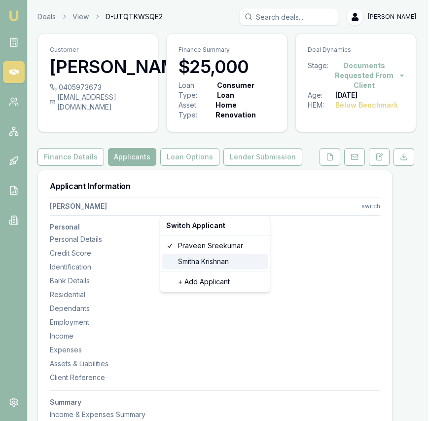
type input "P9505009"
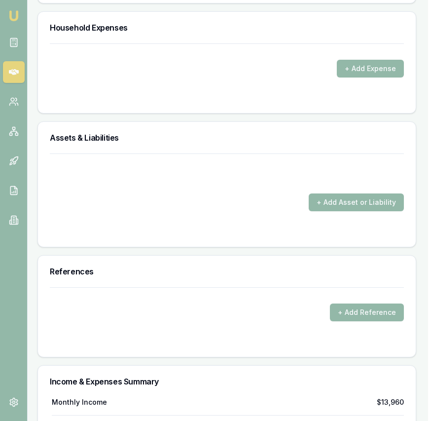
scroll to position [2282, 2]
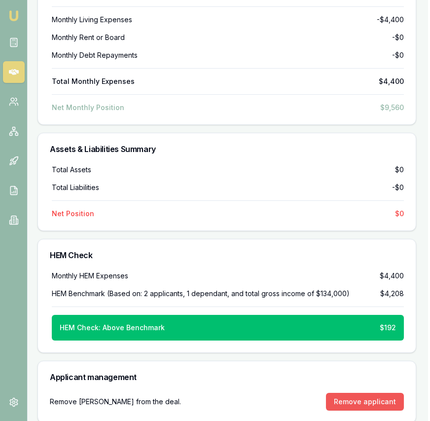
click at [375, 393] on button "Remove applicant" at bounding box center [365, 402] width 78 height 18
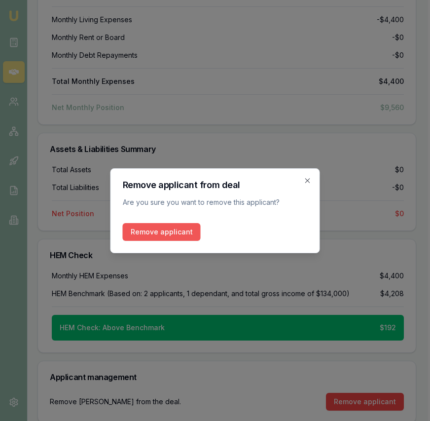
click at [184, 234] on button "Remove applicant" at bounding box center [162, 232] width 78 height 18
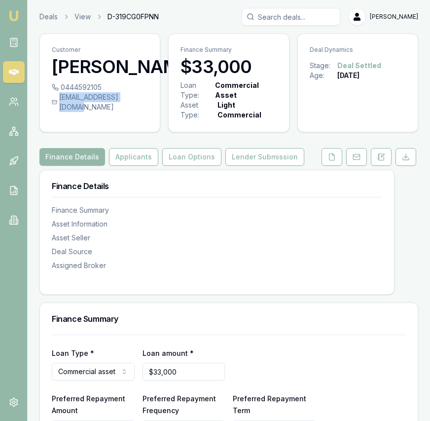
click at [145, 119] on div "0444592105 muzammil860@gmail.com" at bounding box center [100, 102] width 120 height 41
copy div "muzammil860@gmail.com"
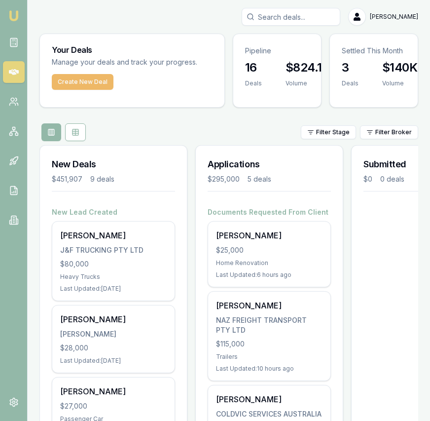
click at [88, 85] on button "Create New Deal" at bounding box center [83, 82] width 62 height 16
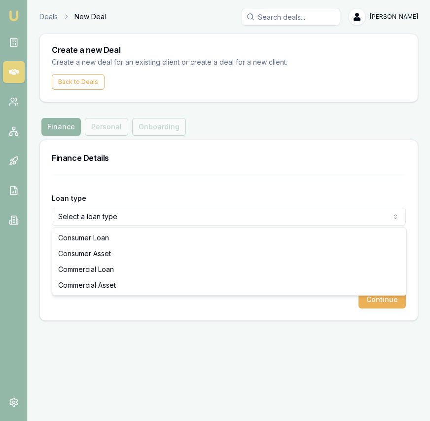
click at [121, 216] on html "Emu Broker Deals New Deal [PERSON_NAME] Toggle Menu Create a new Deal Create a …" at bounding box center [215, 210] width 430 height 421
select select "CONSUMER_ASSET"
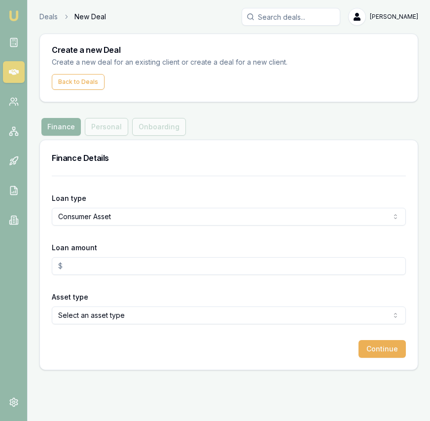
click at [106, 263] on input "Loan amount" at bounding box center [229, 266] width 354 height 18
type input "$54,000.00"
click at [149, 325] on form "Loan type Consumer Asset Consumer Loan Consumer Asset Commercial Loan Commercia…" at bounding box center [229, 267] width 354 height 182
click at [150, 317] on html "Emu Broker Deals New Deal Eujin Ooi Toggle Menu Create a new Deal Create a new …" at bounding box center [215, 210] width 430 height 421
click at [375, 348] on button "Continue" at bounding box center [382, 349] width 47 height 18
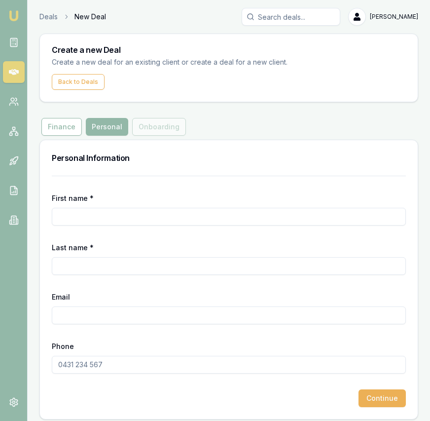
click at [159, 218] on input "First name *" at bounding box center [229, 217] width 354 height 18
type input "Jatin"
type input "Goel"
click at [84, 315] on input "Email" at bounding box center [229, 315] width 354 height 18
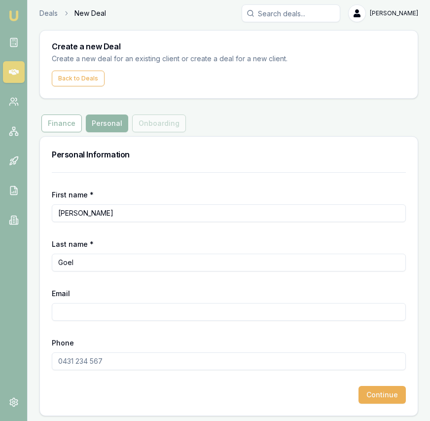
paste input "goyaljatin320@gmail.com"
type input "goyaljatin320@gmail.com"
paste input "0415 763 010"
type input "0415 763 010"
click at [389, 395] on button "Continue" at bounding box center [382, 395] width 47 height 18
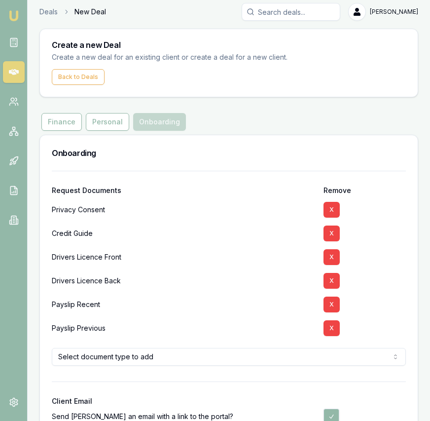
scroll to position [6, 0]
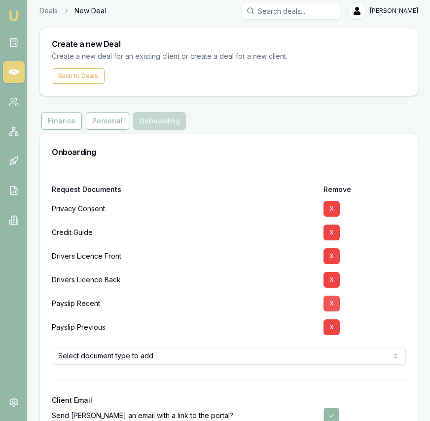
click at [333, 281] on button "X" at bounding box center [332, 280] width 16 height 16
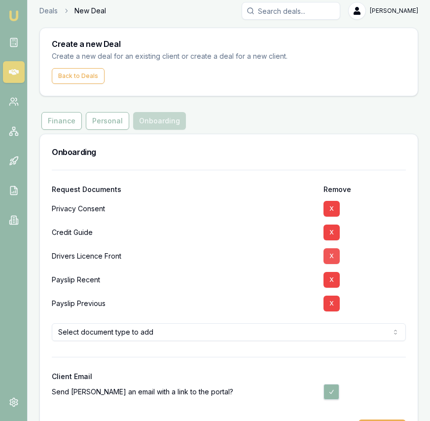
click at [333, 260] on button "X" at bounding box center [332, 256] width 16 height 16
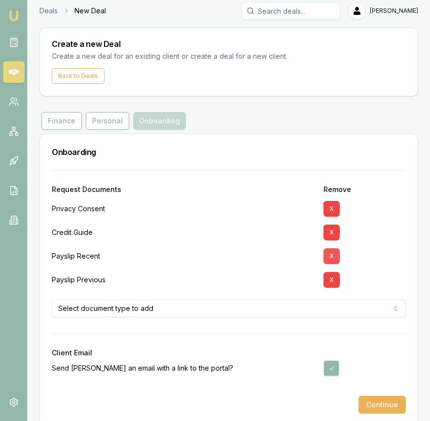
click at [333, 260] on button "X" at bounding box center [332, 256] width 16 height 16
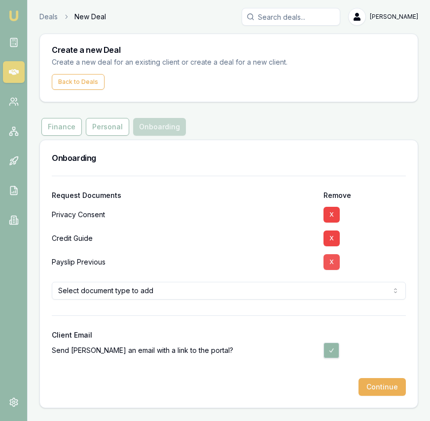
click at [333, 260] on button "X" at bounding box center [332, 262] width 16 height 16
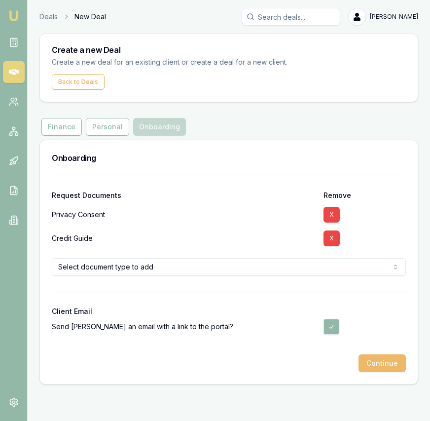
click at [382, 359] on button "Continue" at bounding box center [382, 363] width 47 height 18
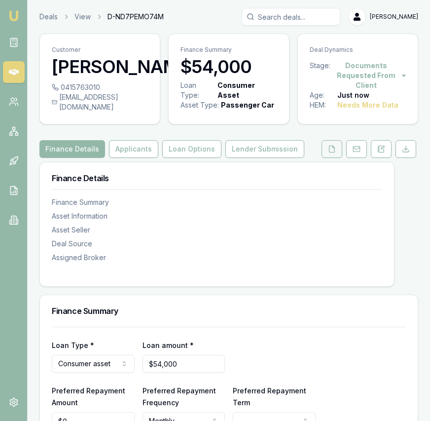
click at [332, 148] on icon at bounding box center [332, 149] width 8 height 8
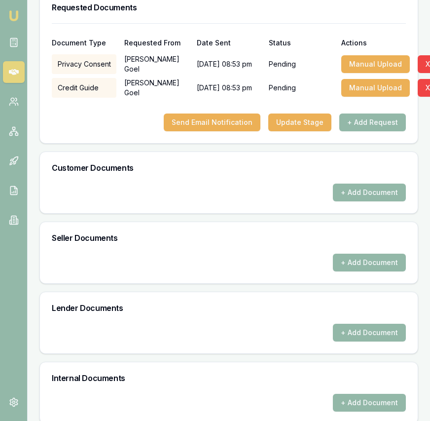
scroll to position [319, 0]
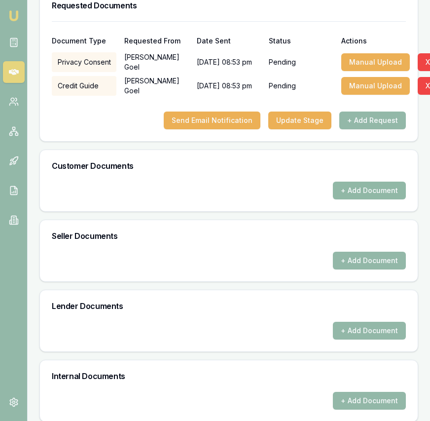
click at [372, 189] on button "+ Add Document" at bounding box center [369, 191] width 73 height 18
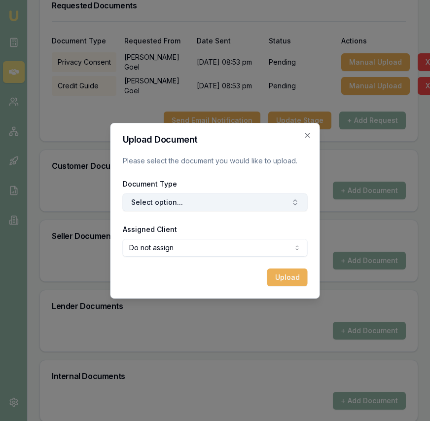
click at [248, 209] on button "Select option..." at bounding box center [215, 202] width 185 height 18
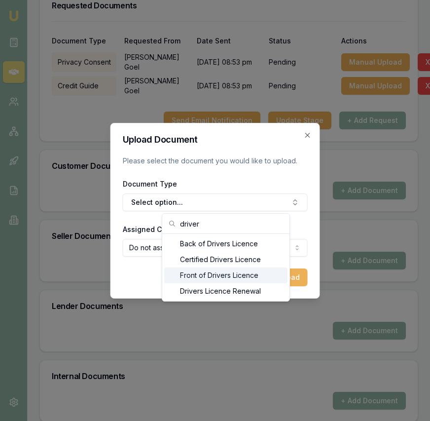
type input "driver"
click at [233, 272] on div "Front of Drivers Licence" at bounding box center [225, 275] width 123 height 16
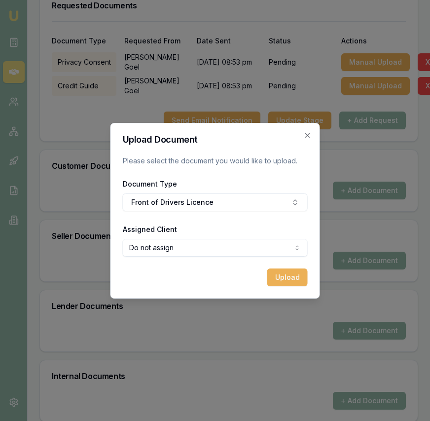
select select "U-P6OPETGEMZ"
click at [269, 280] on button "Upload" at bounding box center [287, 277] width 40 height 18
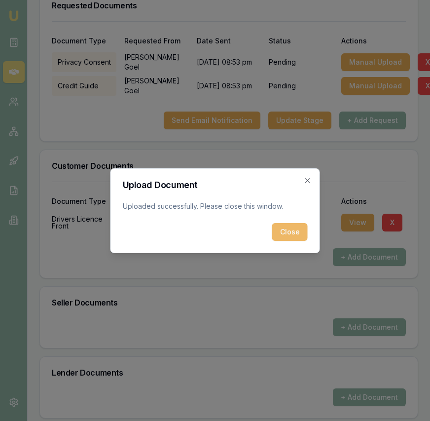
click at [285, 228] on button "Close" at bounding box center [290, 232] width 36 height 18
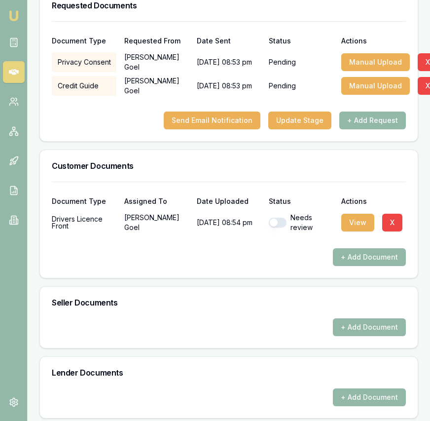
click at [283, 222] on button "button" at bounding box center [278, 223] width 18 height 10
checkbox input "true"
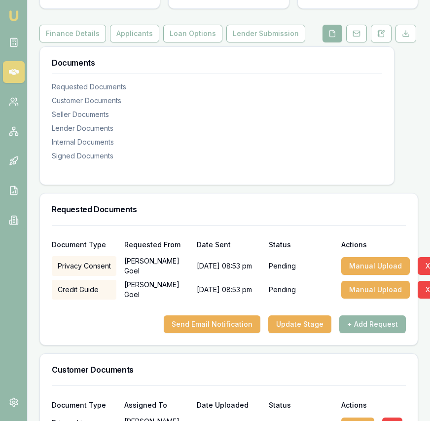
scroll to position [0, 0]
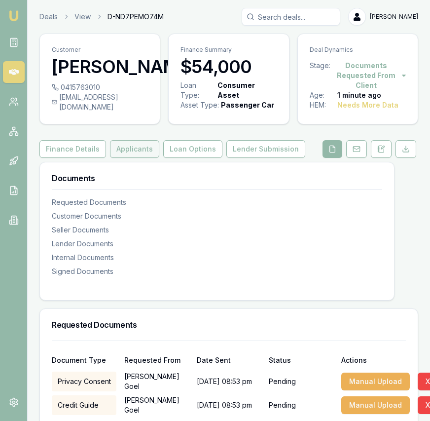
click at [123, 146] on button "Applicants" at bounding box center [134, 149] width 49 height 18
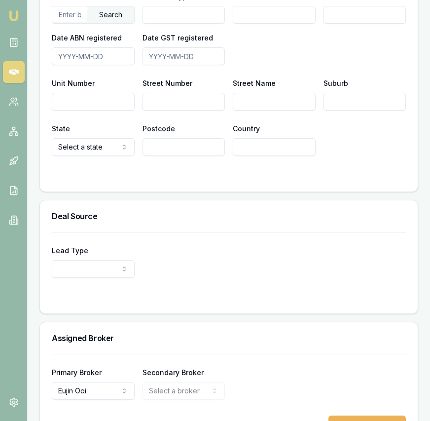
scroll to position [828, 0]
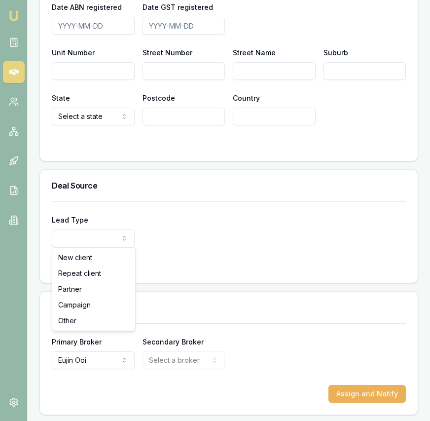
select select "PARTNER"
drag, startPoint x: 95, startPoint y: 293, endPoint x: 102, endPoint y: 289, distance: 8.0
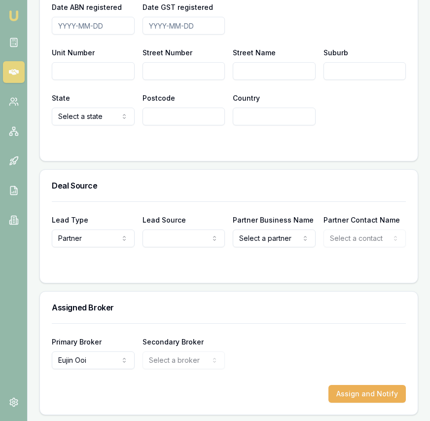
drag, startPoint x: 154, startPoint y: 248, endPoint x: 158, endPoint y: 242, distance: 6.9
click at [155, 246] on form "Lead Type Partner New client Repeat client Partner Campaign Other Lead Source R…" at bounding box center [229, 236] width 354 height 70
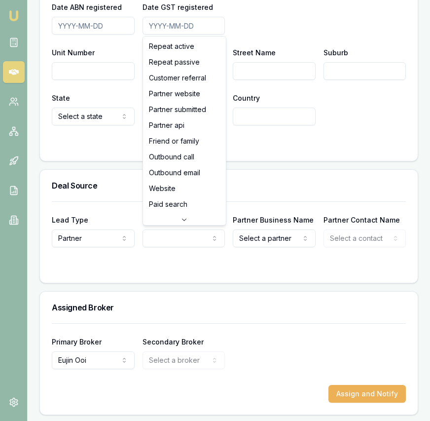
select select "PARTNER_SUBMITTED"
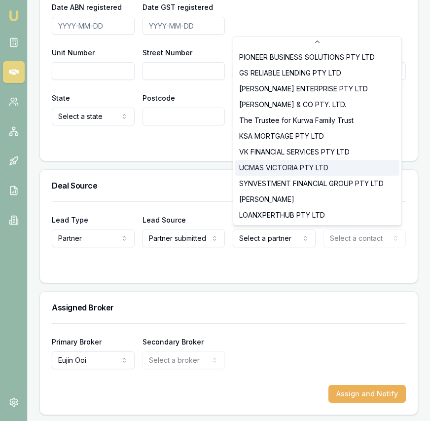
scroll to position [0, 0]
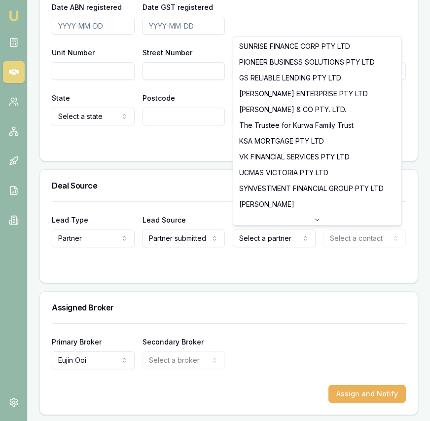
select select "GS RELIABLE LENDING PTY LTD"
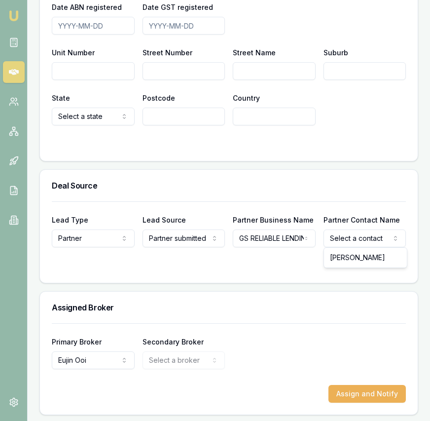
select select "[PERSON_NAME]"
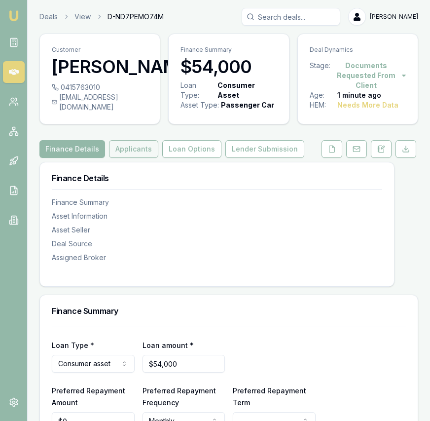
click at [130, 151] on button "Applicants" at bounding box center [133, 149] width 49 height 18
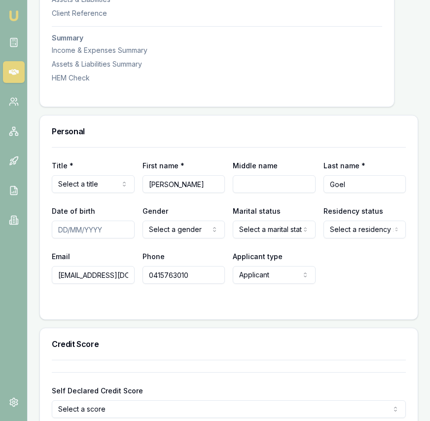
scroll to position [358, 0]
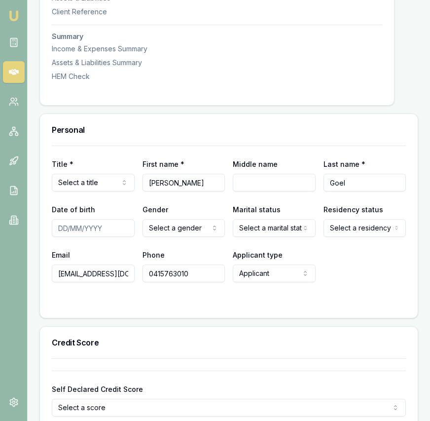
click at [59, 226] on input "Date of birth" at bounding box center [93, 228] width 83 height 18
type input "19/02/1993"
select select "MARRIED"
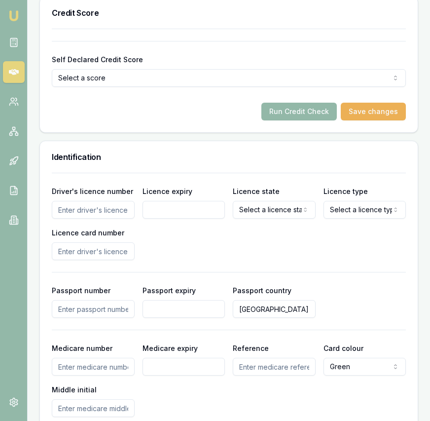
scroll to position [692, 0]
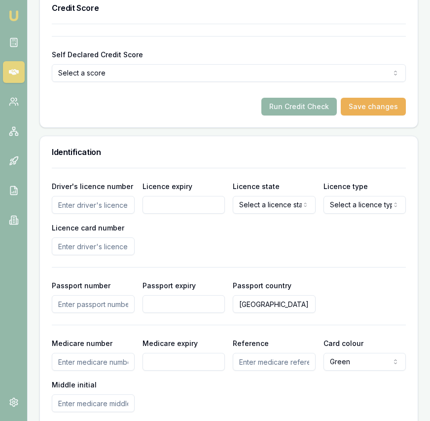
click at [107, 203] on input "Driver's licence number" at bounding box center [93, 205] width 83 height 18
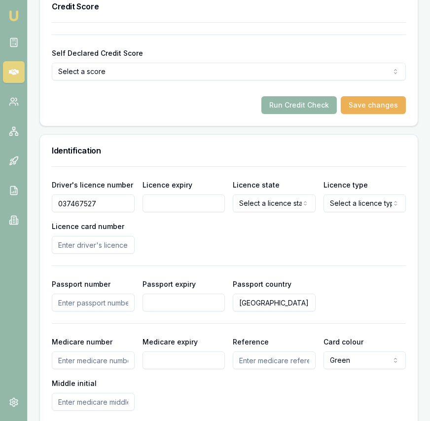
type input "037467527"
click at [178, 212] on div "Driver's licence number 037467527 Licence expiry Licence state Select a licence…" at bounding box center [229, 216] width 354 height 75
click at [179, 205] on input "Licence expiry" at bounding box center [184, 203] width 83 height 18
click at [176, 195] on input "Licence expiry" at bounding box center [184, 203] width 83 height 18
type input "2"
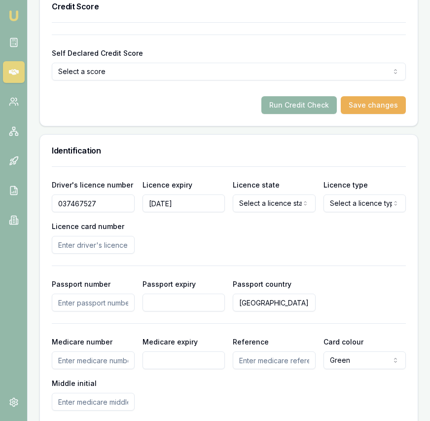
click at [145, 203] on input "2/12/2030" at bounding box center [184, 203] width 83 height 18
type input "22/12/2030"
click at [278, 212] on div "Driver's licence number 037467527 Licence expiry 22/12/2030 Licence state Selec…" at bounding box center [229, 216] width 354 height 75
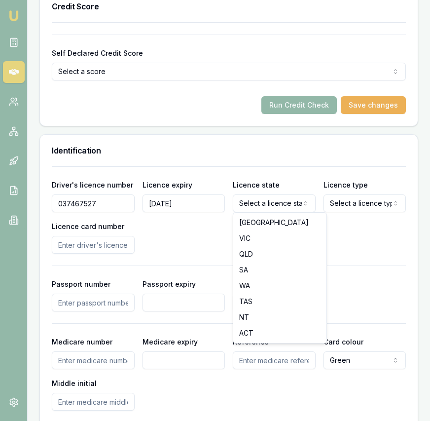
select select "VIC"
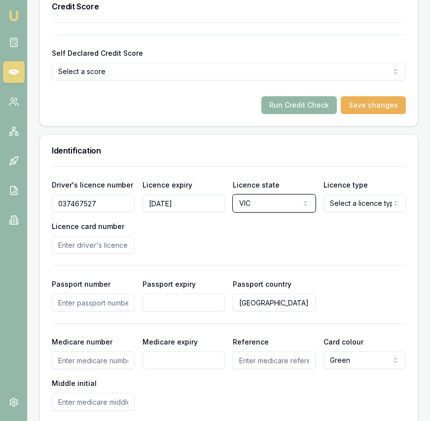
scroll to position [693, 0]
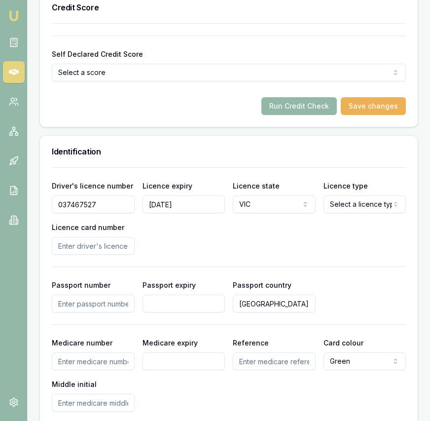
select select "OPEN_LICENCE"
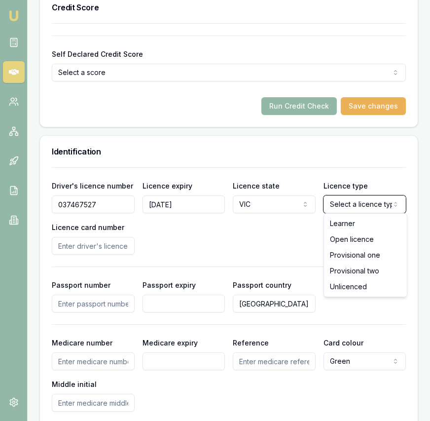
scroll to position [691, 0]
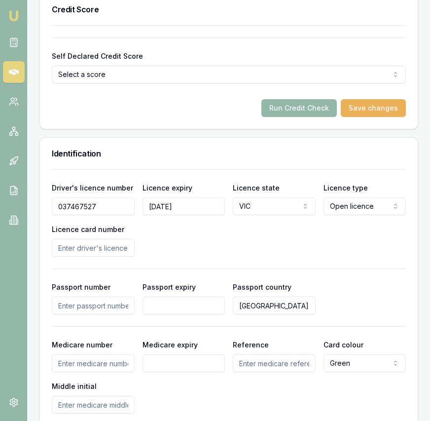
drag, startPoint x: 115, startPoint y: 247, endPoint x: 21, endPoint y: 255, distance: 94.1
click at [115, 247] on input "Licence card number" at bounding box center [93, 248] width 83 height 18
type input "P5691731"
click at [239, 247] on div "Driver's licence number 037467527 Licence expiry 22/12/2030 Licence state VIC N…" at bounding box center [229, 219] width 354 height 75
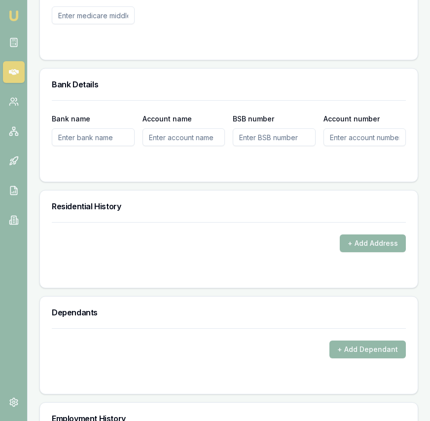
scroll to position [1096, 0]
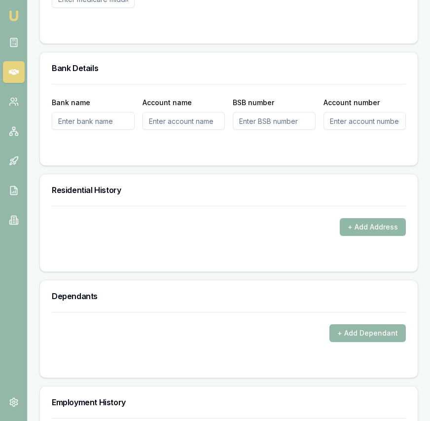
click at [360, 228] on button "+ Add Address" at bounding box center [373, 227] width 66 height 18
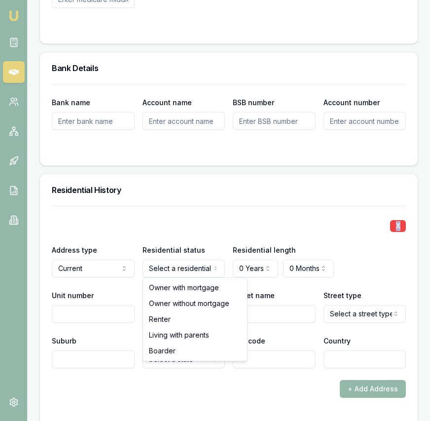
drag, startPoint x: 160, startPoint y: 288, endPoint x: 221, endPoint y: 279, distance: 61.4
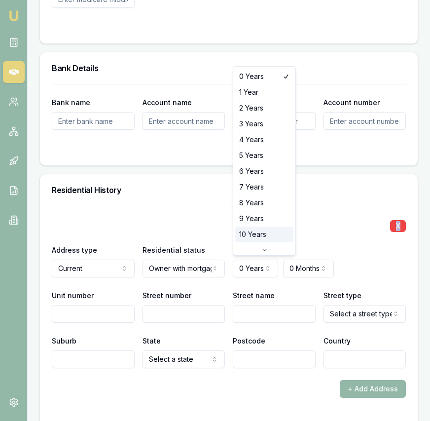
scroll to position [26, 0]
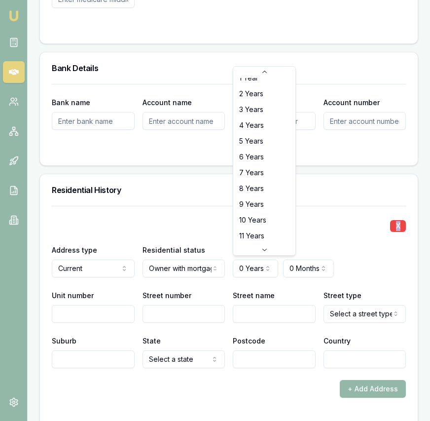
select select "5"
drag, startPoint x: 255, startPoint y: 144, endPoint x: 258, endPoint y: 157, distance: 13.5
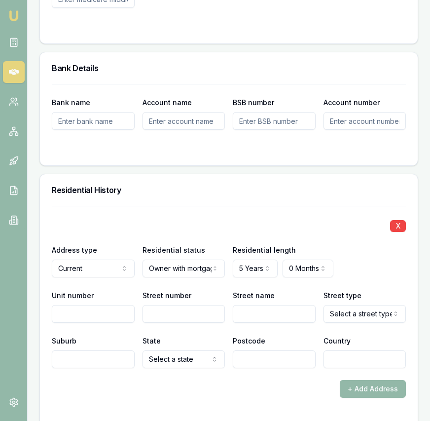
click at [105, 319] on input "Unit number" at bounding box center [93, 314] width 83 height 18
click at [160, 314] on input "Street number" at bounding box center [184, 314] width 83 height 18
type input "21"
click at [240, 309] on input "Street name" at bounding box center [274, 314] width 83 height 18
type input "Carina"
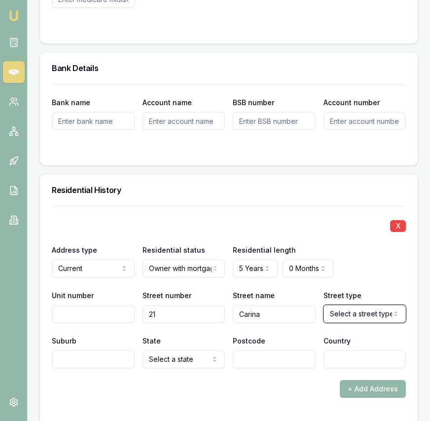
select select "Dale"
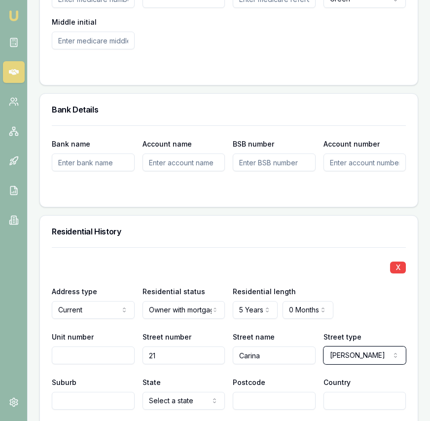
scroll to position [1054, 0]
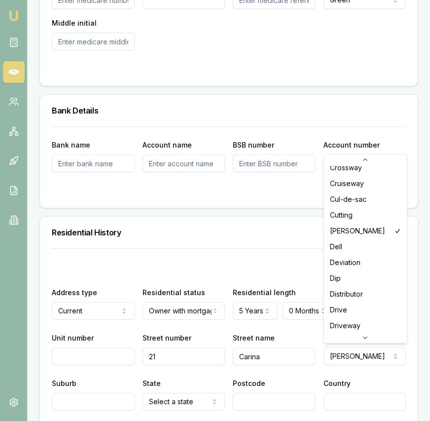
scroll to position [0, 0]
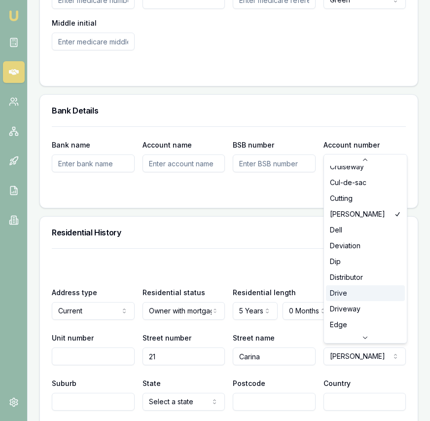
scroll to position [722, 0]
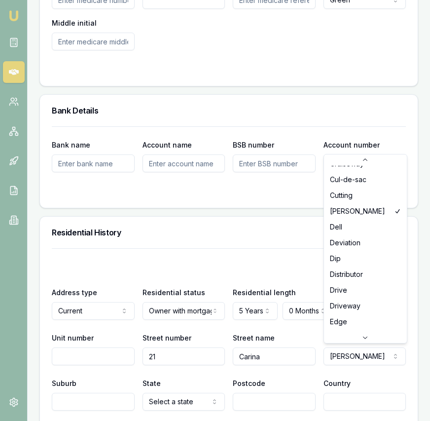
select select "Drive"
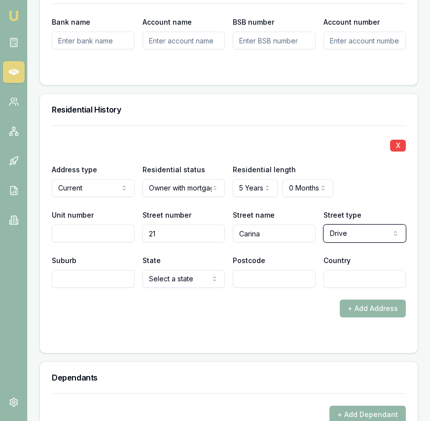
scroll to position [1193, 0]
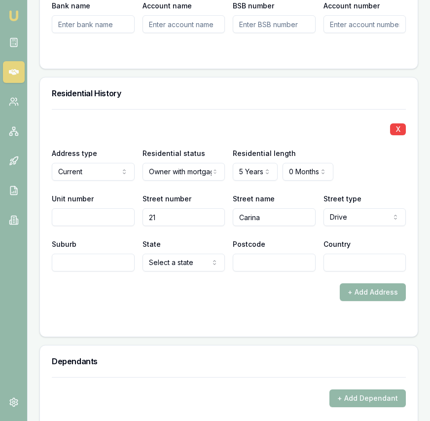
click at [130, 267] on input "Suburb" at bounding box center [93, 263] width 83 height 18
type input "Mel"
click at [95, 257] on input "Suburb" at bounding box center [93, 263] width 83 height 18
type input "Melton"
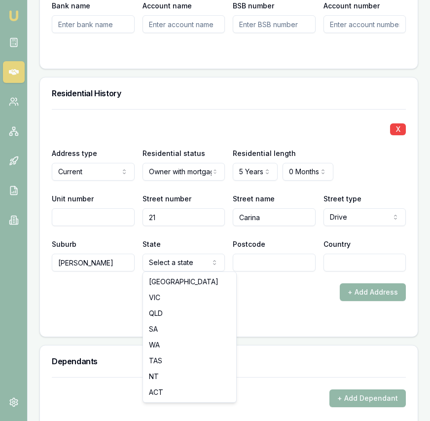
click at [254, 260] on input "Postcode" at bounding box center [274, 263] width 83 height 18
type input "3337"
select select "VIC"
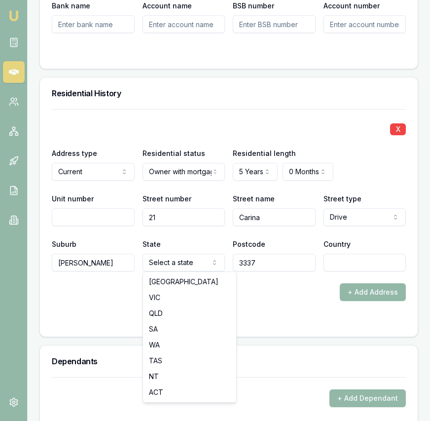
drag, startPoint x: 175, startPoint y: 296, endPoint x: 186, endPoint y: 295, distance: 11.4
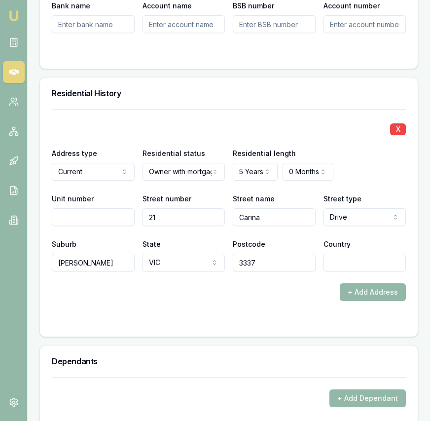
click at [344, 263] on input "Country" at bounding box center [365, 263] width 83 height 18
type input "Australia"
click at [233, 317] on div at bounding box center [229, 321] width 354 height 8
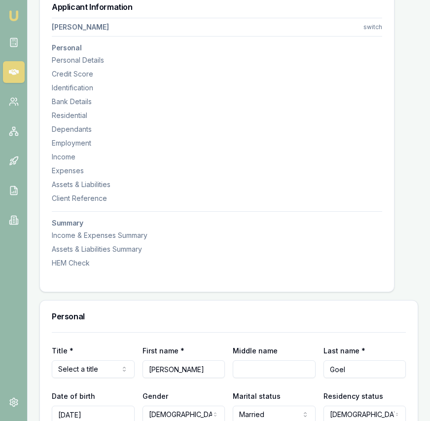
scroll to position [0, 0]
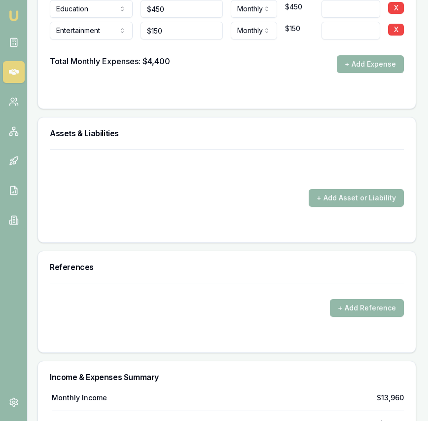
scroll to position [2469, 2]
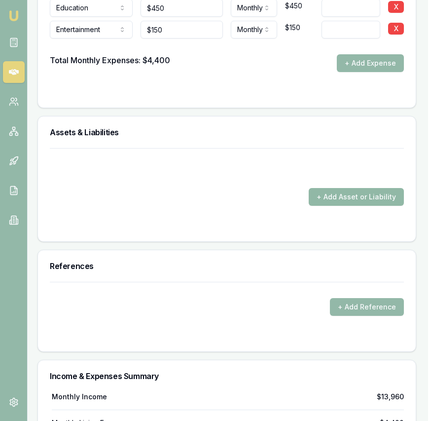
click at [352, 188] on button "+ Add Asset or Liability" at bounding box center [356, 197] width 95 height 18
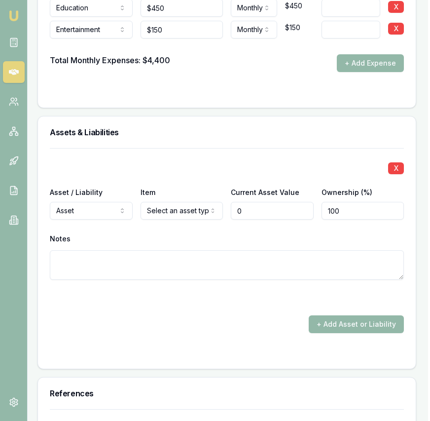
type input "$0"
click at [182, 191] on div "Item Select an asset type Home Car Boat Bike Caravan Household items Cash Share…" at bounding box center [182, 203] width 83 height 34
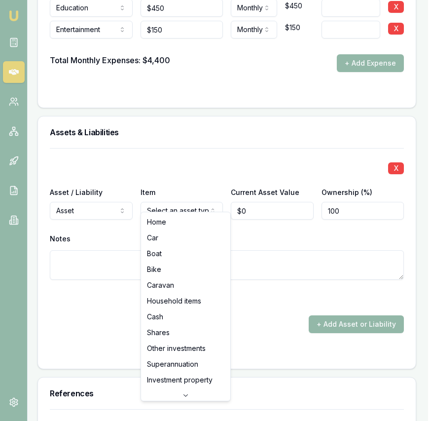
select select "CASH"
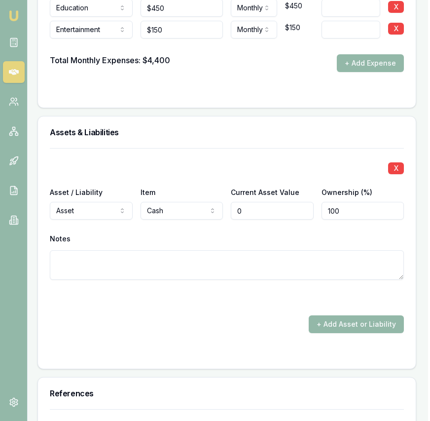
click at [254, 206] on input "0" at bounding box center [272, 211] width 83 height 18
type input "$4,000"
drag, startPoint x: 210, startPoint y: 309, endPoint x: 215, endPoint y: 305, distance: 6.7
click at [210, 315] on div "+ Add Asset or Liability" at bounding box center [227, 324] width 354 height 18
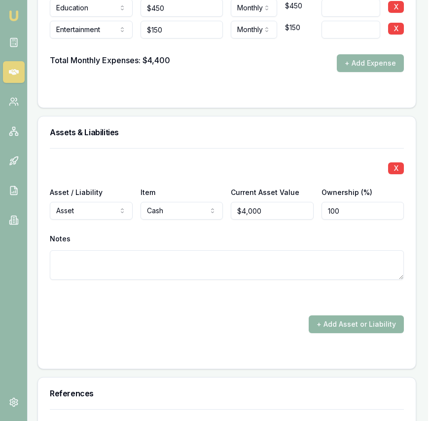
click at [338, 316] on button "+ Add Asset or Liability" at bounding box center [356, 324] width 95 height 18
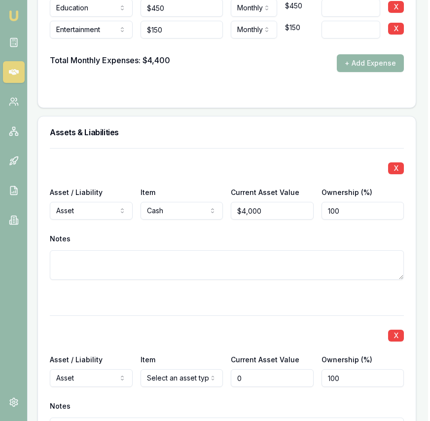
scroll to position [2554, 2]
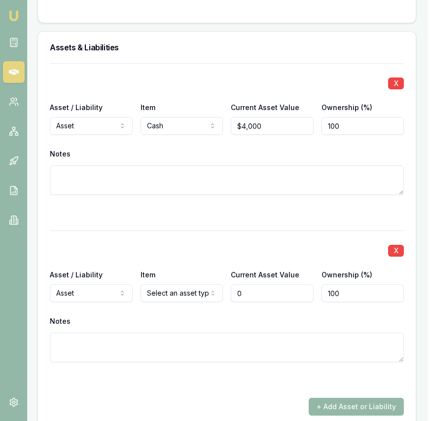
type input "$0"
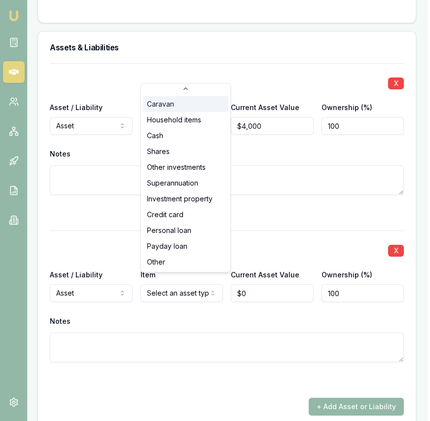
scroll to position [0, 0]
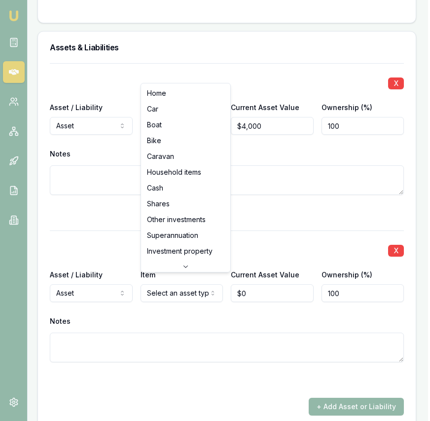
select select "CAR"
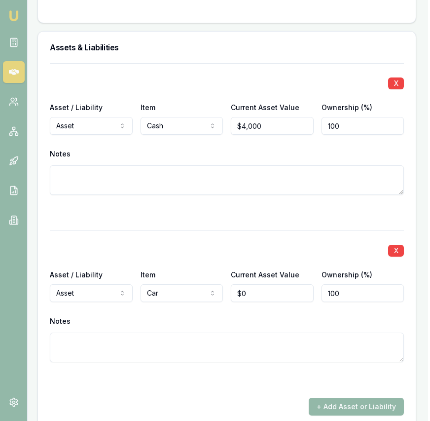
type input "0"
click at [259, 284] on input "0" at bounding box center [272, 293] width 83 height 18
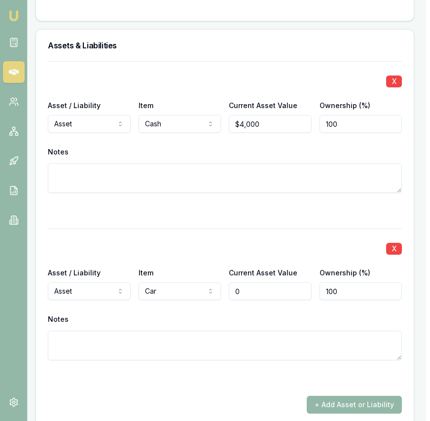
click at [259, 284] on input "0" at bounding box center [270, 291] width 83 height 18
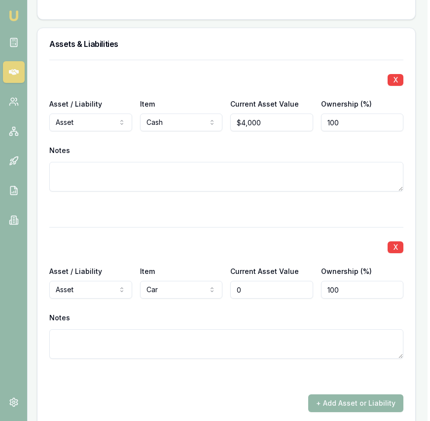
scroll to position [2557, 1]
click at [259, 284] on input "0" at bounding box center [273, 290] width 83 height 18
type input "$15,000"
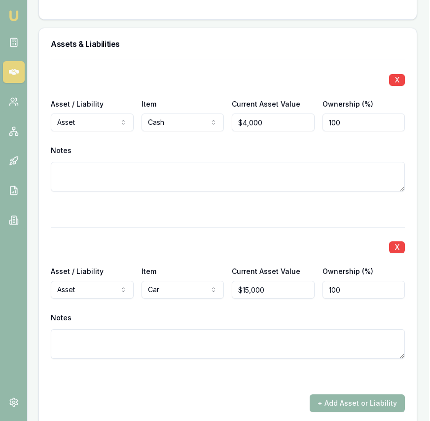
click at [221, 371] on div at bounding box center [228, 377] width 354 height 12
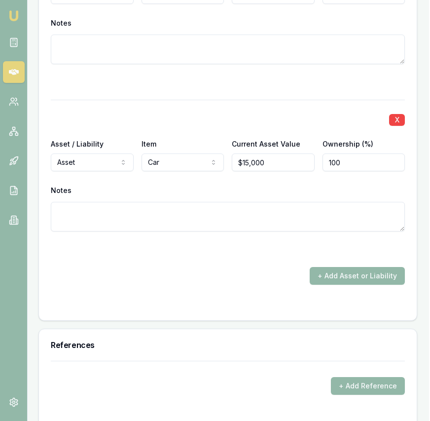
scroll to position [2697, 1]
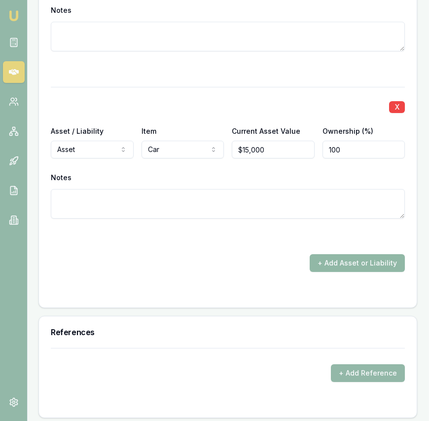
click at [332, 254] on button "+ Add Asset or Liability" at bounding box center [357, 263] width 95 height 18
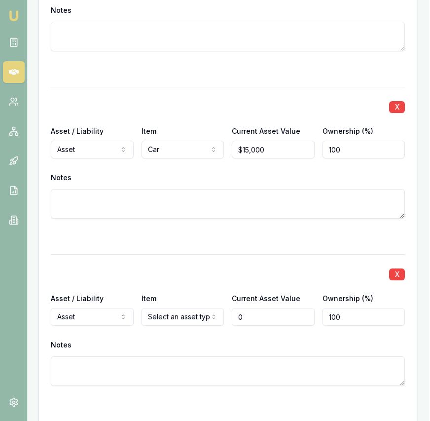
type input "$0"
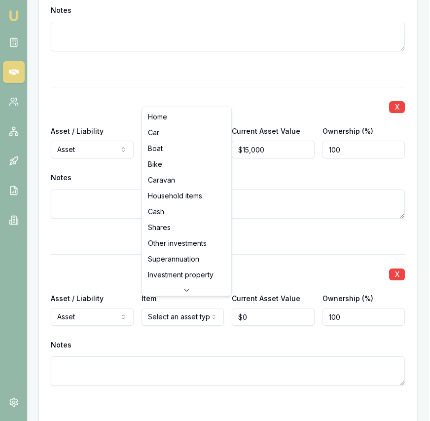
select select "HOUSEHOLD_ITEMS"
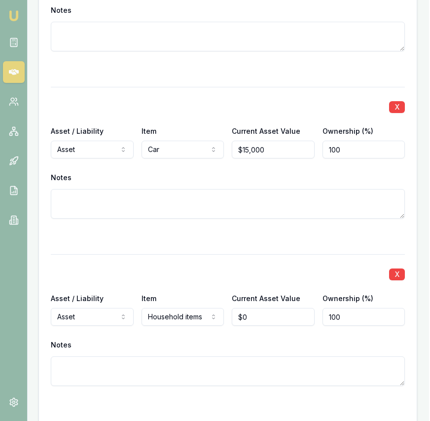
type input "0"
click at [257, 308] on input "0" at bounding box center [273, 317] width 83 height 18
click at [256, 308] on input "0" at bounding box center [273, 317] width 83 height 18
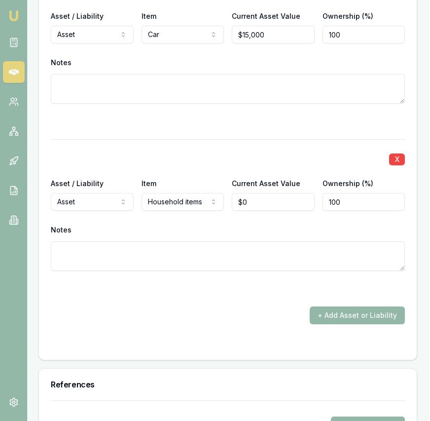
scroll to position [2814, 1]
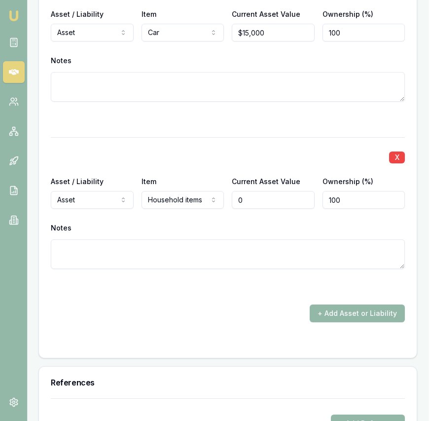
click at [256, 191] on input "0" at bounding box center [273, 200] width 83 height 18
type input "$120,000"
click at [245, 312] on div "+ Add Asset or Liability" at bounding box center [228, 313] width 354 height 18
click at [324, 304] on button "+ Add Asset or Liability" at bounding box center [357, 313] width 95 height 18
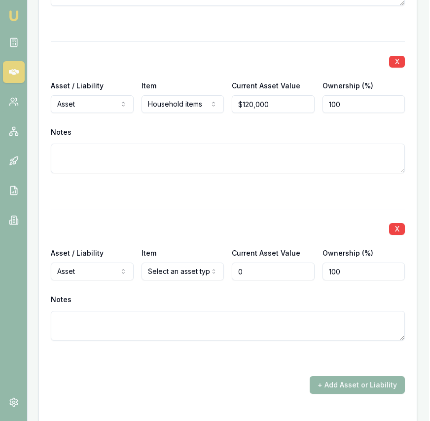
scroll to position [2933, 1]
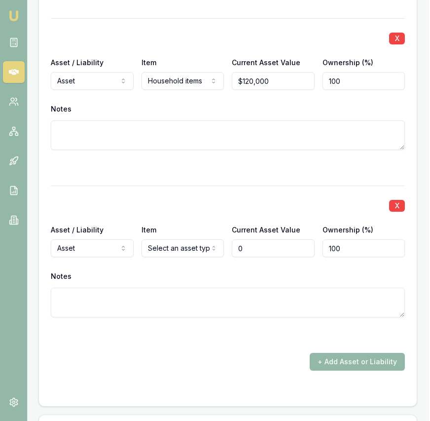
type input "$0"
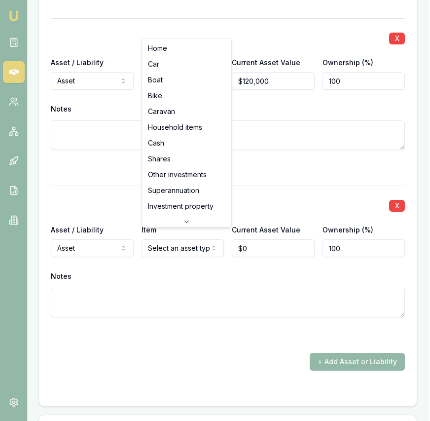
select select "SUPERANNUATION"
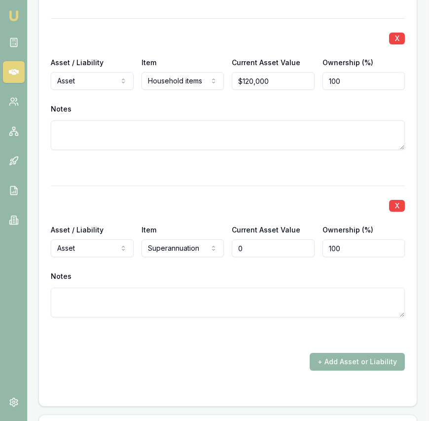
click at [244, 239] on input "0" at bounding box center [273, 248] width 83 height 18
type input "650"
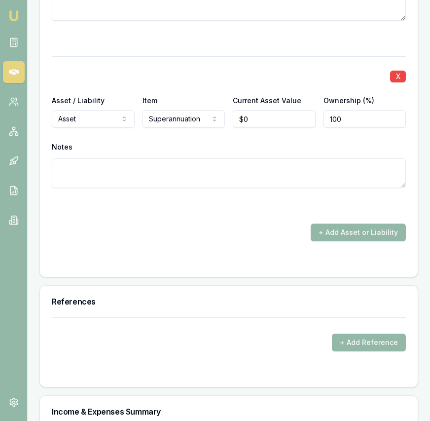
scroll to position [3058, 0]
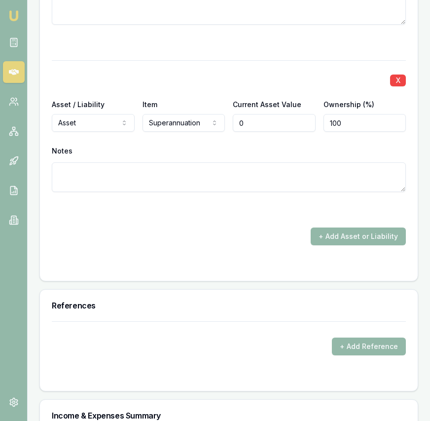
click at [255, 114] on input "0" at bounding box center [274, 123] width 83 height 18
type input "$65,000"
click at [235, 230] on div "+ Add Asset or Liability" at bounding box center [229, 236] width 354 height 18
click at [349, 227] on button "+ Add Asset or Liability" at bounding box center [358, 236] width 95 height 18
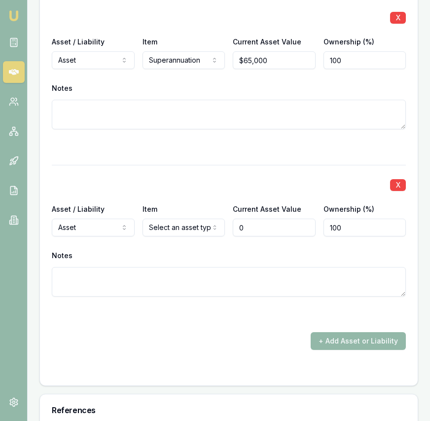
scroll to position [3138, 0]
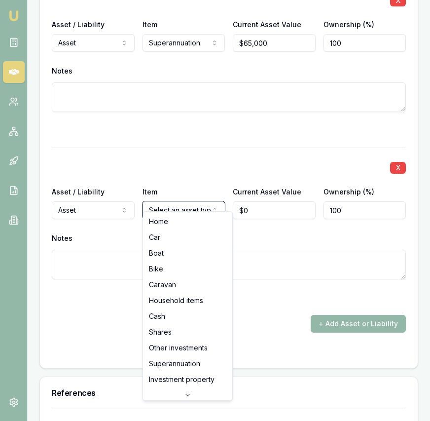
scroll to position [3140, 0]
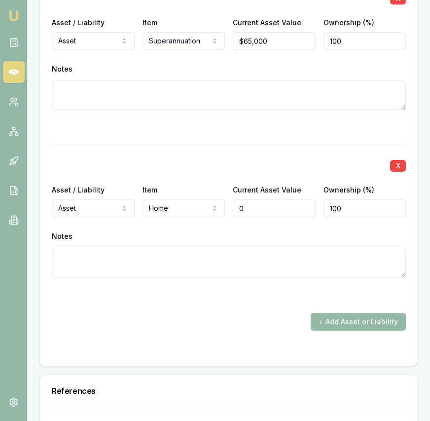
click at [260, 204] on input "0" at bounding box center [274, 208] width 83 height 18
click at [259, 204] on input "0" at bounding box center [274, 208] width 83 height 18
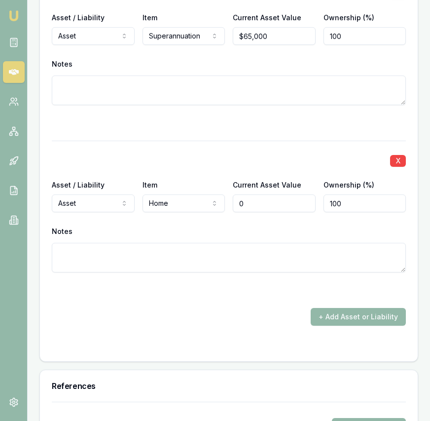
scroll to position [3147, 0]
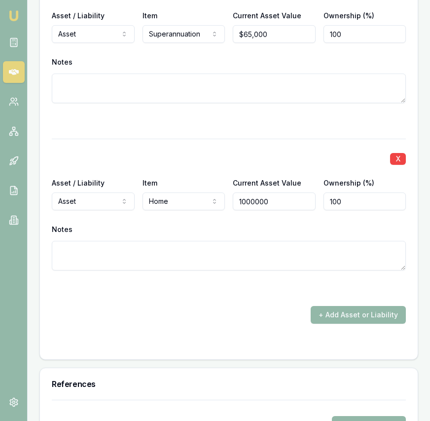
type input "$1,000,000"
click at [351, 306] on button "+ Add Asset or Liability" at bounding box center [358, 315] width 95 height 18
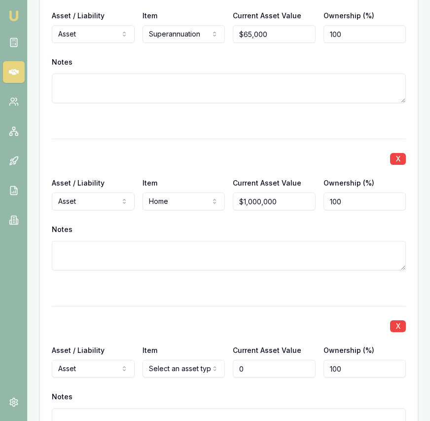
type input "$0"
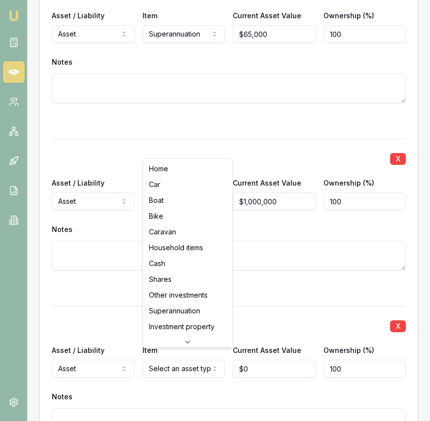
select select "INVESTMENT_PROPERTY"
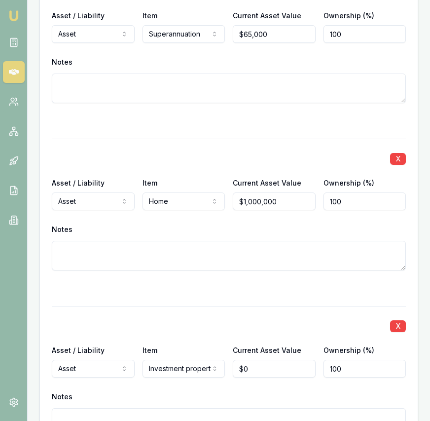
drag, startPoint x: 246, startPoint y: 348, endPoint x: 248, endPoint y: 355, distance: 6.7
click at [246, 348] on div "Current Asset Value $0" at bounding box center [274, 361] width 83 height 34
click at [248, 360] on input "0" at bounding box center [274, 369] width 83 height 18
type input "$700,000"
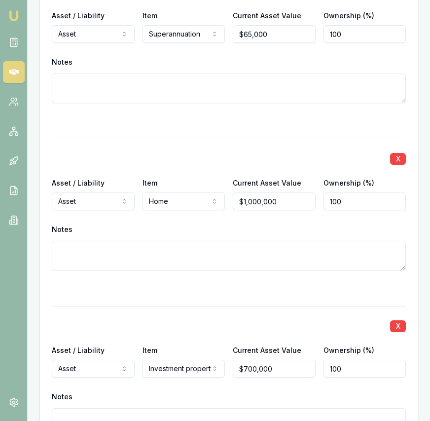
click at [210, 306] on div "X Asset / Liability Asset Asset Liability Item Investment property Home Car Boa…" at bounding box center [229, 383] width 354 height 155
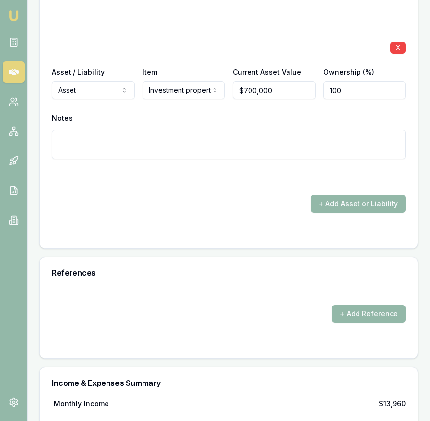
scroll to position [3437, 0]
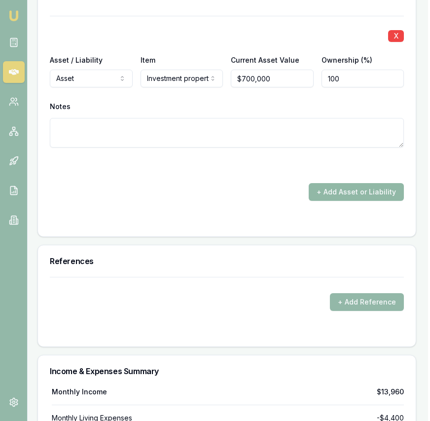
click at [335, 183] on button "+ Add Asset or Liability" at bounding box center [356, 192] width 95 height 18
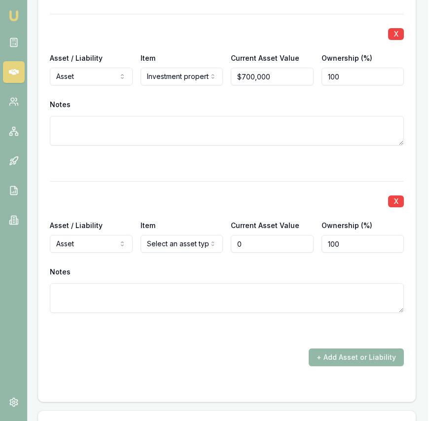
type input "$0"
select select "LIABILITY"
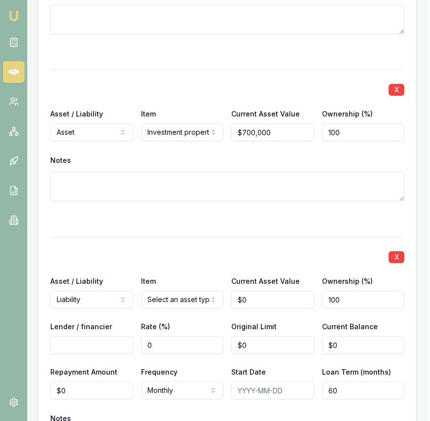
scroll to position [3481, 1]
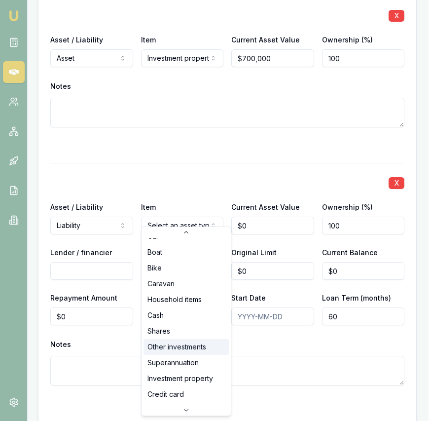
scroll to position [64, 0]
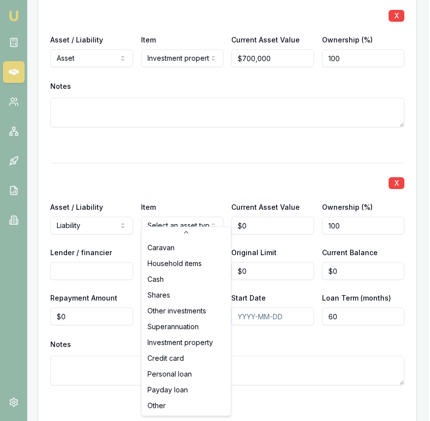
select select "CREDIT_CARD"
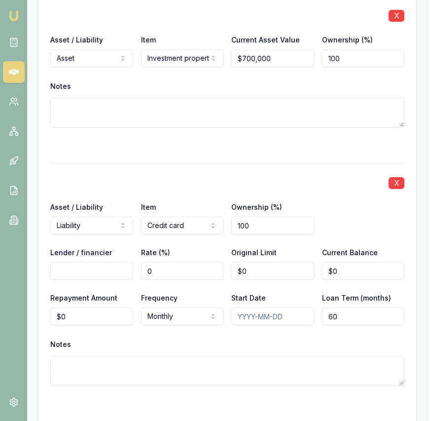
click at [107, 262] on input "Lender / financier" at bounding box center [91, 271] width 83 height 18
type input "Latitude"
click at [279, 266] on input "0" at bounding box center [272, 271] width 83 height 18
type input "$7,000"
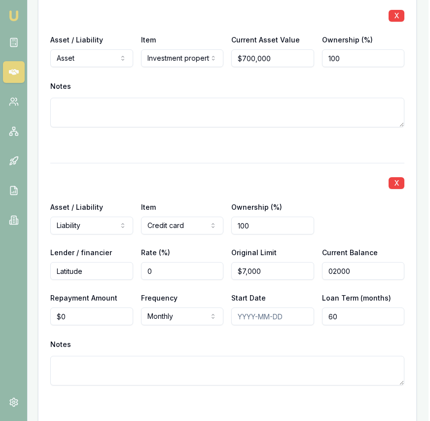
type input "$2,000"
click at [105, 307] on input "0" at bounding box center [91, 316] width 83 height 18
type input "$250"
click at [144, 337] on div "Notes" at bounding box center [227, 344] width 354 height 15
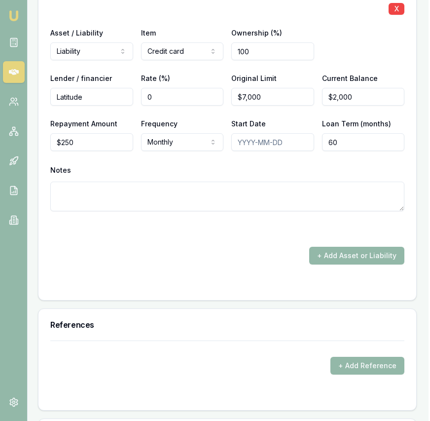
scroll to position [3663, 1]
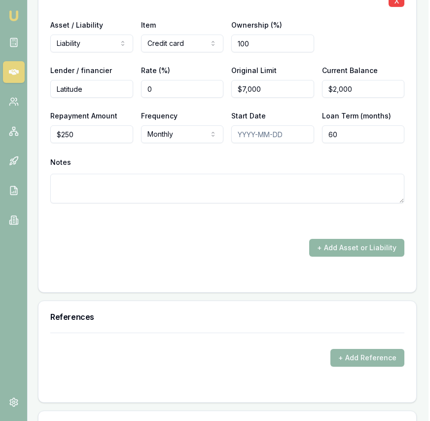
click at [346, 239] on button "+ Add Asset or Liability" at bounding box center [356, 248] width 95 height 18
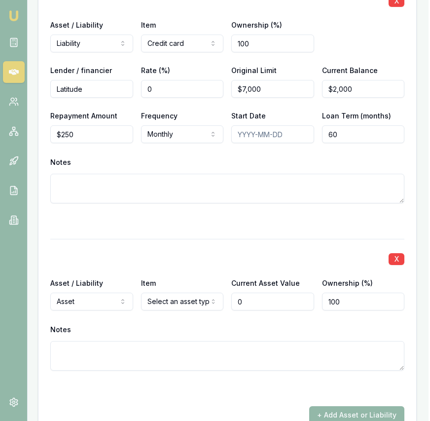
type input "$0"
select select "LIABILITY"
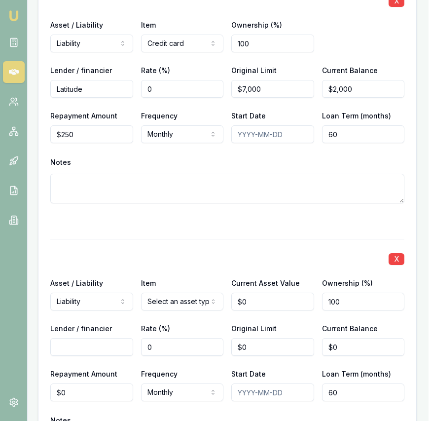
click at [165, 301] on div "X Asset / Liability Liability Asset Liability Item Select an asset type Home Ca…" at bounding box center [227, 362] width 354 height 246
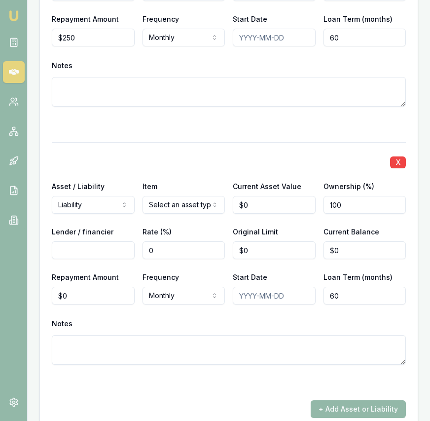
scroll to position [3787, 0]
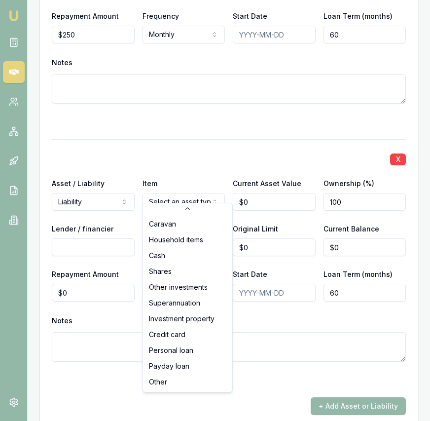
select select "OTHER"
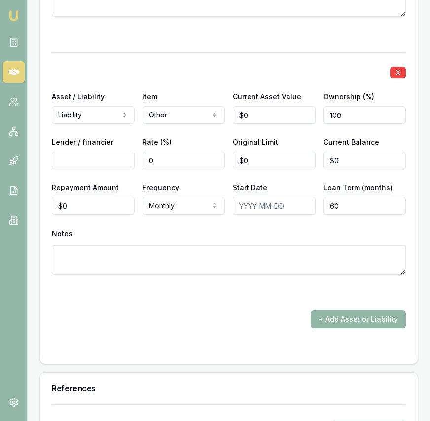
scroll to position [3859, 0]
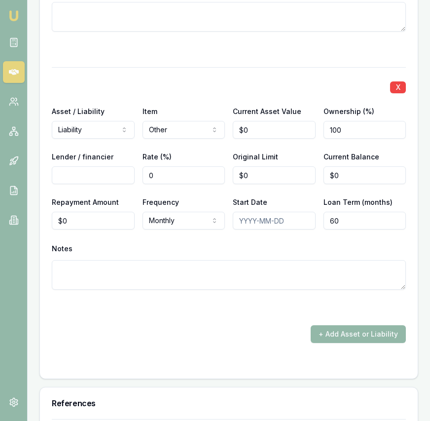
click at [106, 169] on input "Lender / financier" at bounding box center [93, 175] width 83 height 18
type input "Brighte"
click at [260, 166] on input "0" at bounding box center [274, 175] width 83 height 18
type input "$4,800"
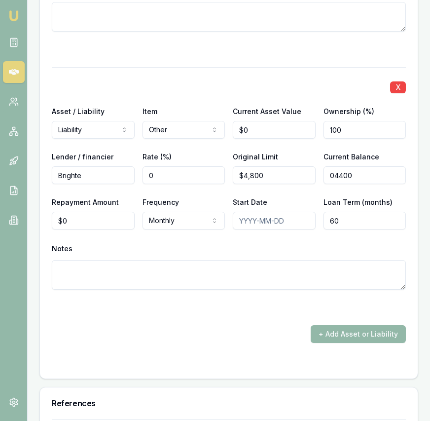
scroll to position [3859, 4]
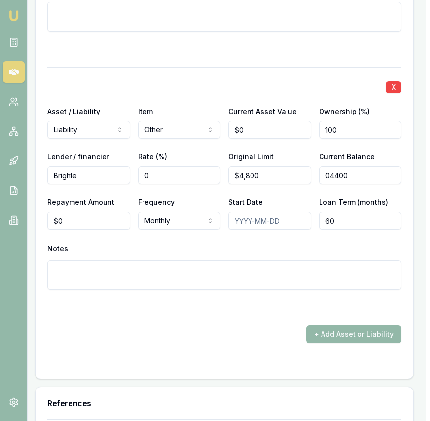
type input "$4,400"
click at [100, 215] on input "0" at bounding box center [88, 221] width 83 height 18
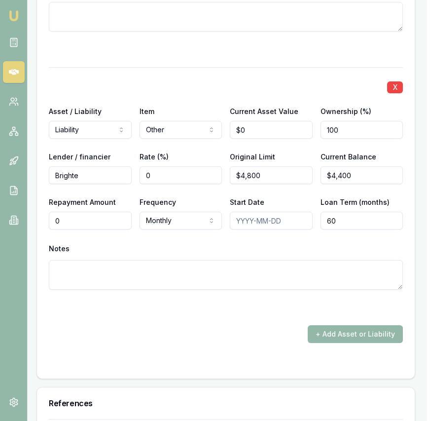
click at [100, 215] on input "0" at bounding box center [90, 221] width 83 height 18
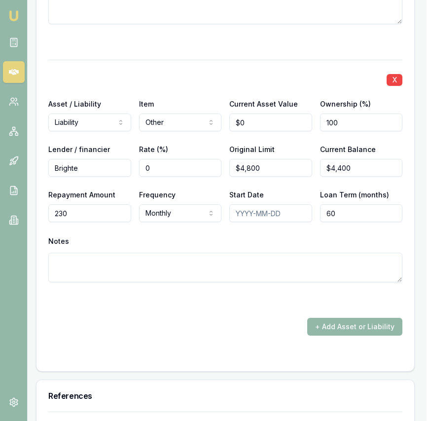
type input "$230"
click at [187, 323] on div "+ Add Asset or Liability" at bounding box center [225, 327] width 354 height 18
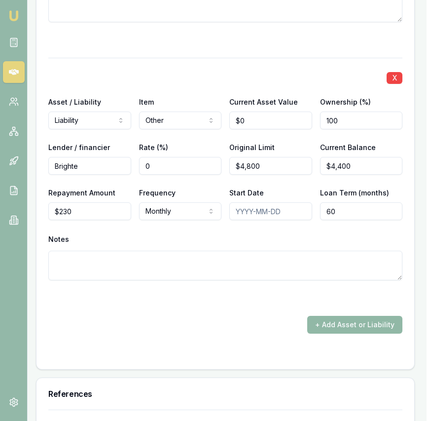
click at [343, 316] on button "+ Add Asset or Liability" at bounding box center [354, 325] width 95 height 18
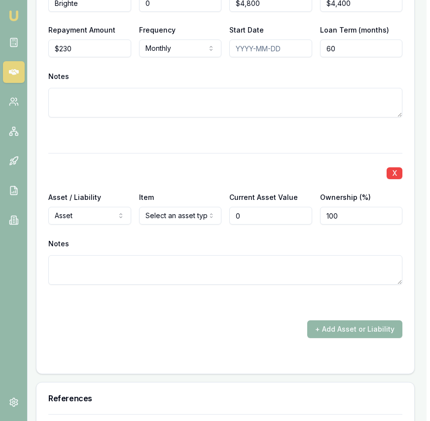
scroll to position [4036, 3]
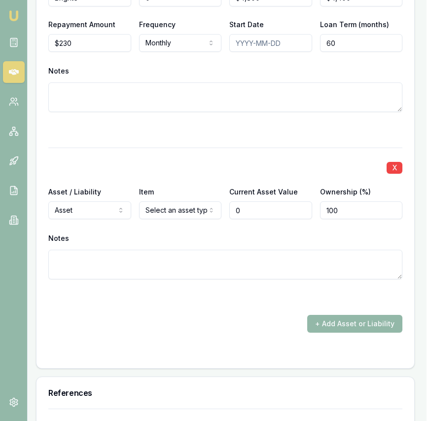
type input "$0"
select select "LIABILITY"
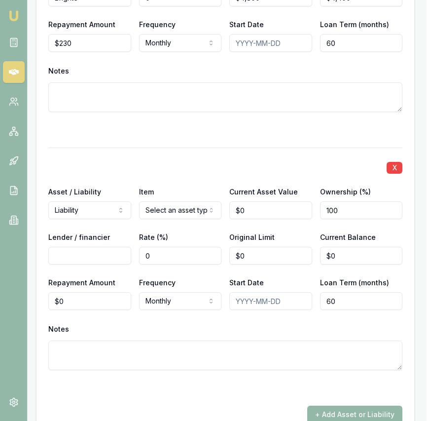
click at [155, 210] on div "X Asset / Liability Liability Asset Liability Item Select an asset type Home Ca…" at bounding box center [225, 271] width 354 height 246
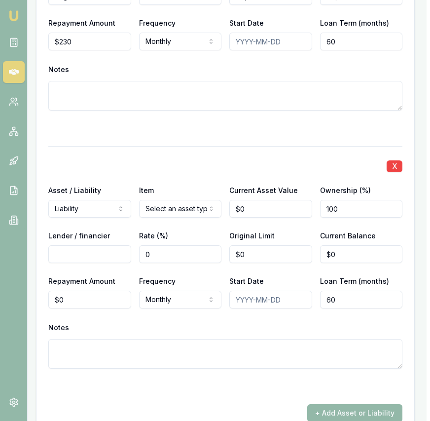
click at [266, 200] on input "0" at bounding box center [270, 209] width 83 height 18
click at [248, 186] on label "Current Asset Value" at bounding box center [263, 190] width 69 height 8
click at [248, 200] on input "$100,000" at bounding box center [270, 209] width 83 height 18
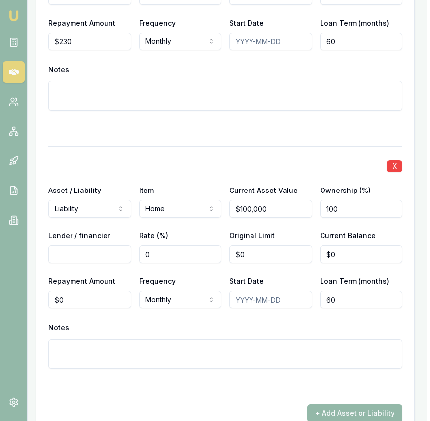
type input "100000"
click at [263, 200] on input "100000" at bounding box center [270, 209] width 83 height 18
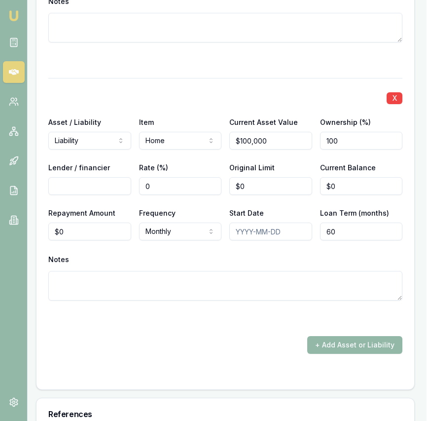
scroll to position [4130, 3]
click at [272, 132] on input "100000" at bounding box center [270, 140] width 83 height 18
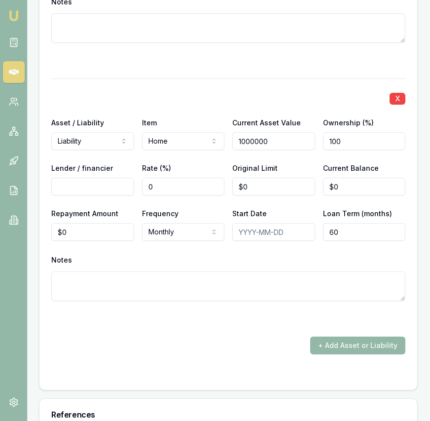
type input "$1,000,000"
click at [118, 178] on input "Lender / financier" at bounding box center [92, 187] width 83 height 18
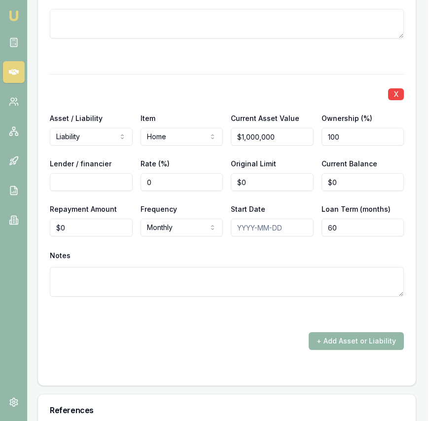
scroll to position [4134, 0]
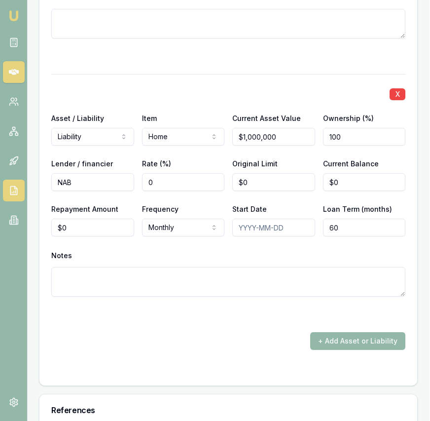
type input "NAB"
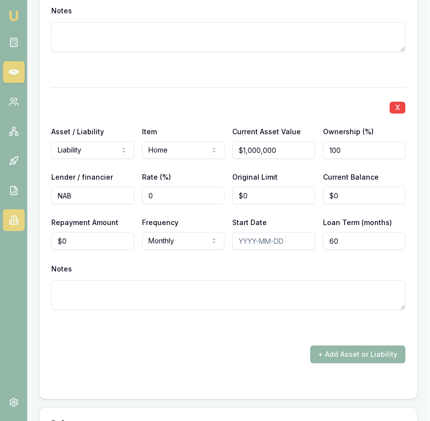
scroll to position [4118, 0]
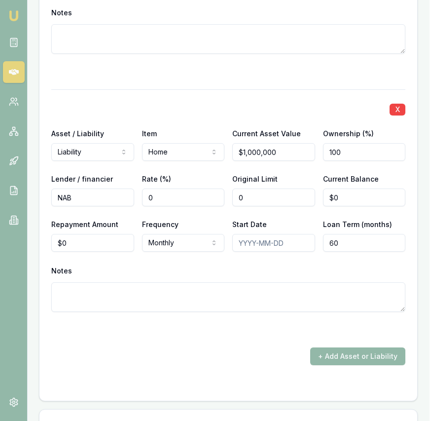
click at [271, 193] on input "0" at bounding box center [273, 197] width 83 height 18
type input "$850,000"
type input "$849,000"
type input "0"
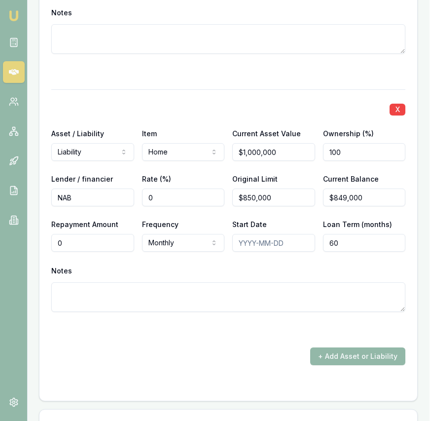
click at [99, 234] on input "0" at bounding box center [92, 243] width 83 height 18
click at [98, 234] on input "0" at bounding box center [92, 243] width 83 height 18
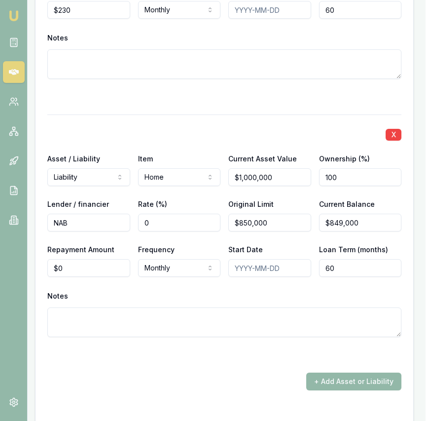
scroll to position [4098, 4]
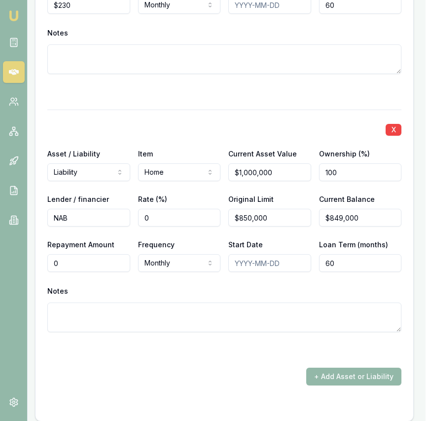
click at [91, 261] on input "0" at bounding box center [88, 263] width 83 height 18
type input "$3,900"
click at [354, 254] on input "60" at bounding box center [360, 263] width 83 height 18
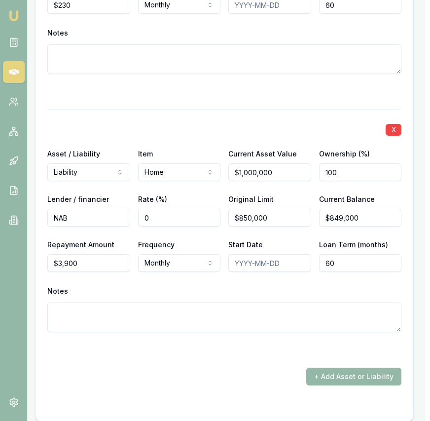
click at [354, 254] on input "60" at bounding box center [360, 263] width 83 height 18
type input "360"
click at [278, 344] on div at bounding box center [224, 350] width 354 height 12
click at [327, 370] on button "+ Add Asset or Liability" at bounding box center [353, 376] width 95 height 18
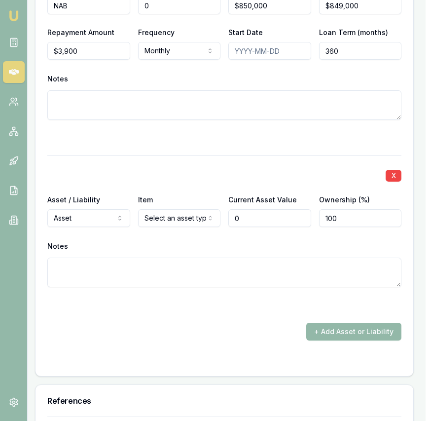
scroll to position [4311, 4]
type input "$0"
select select "LIABILITY"
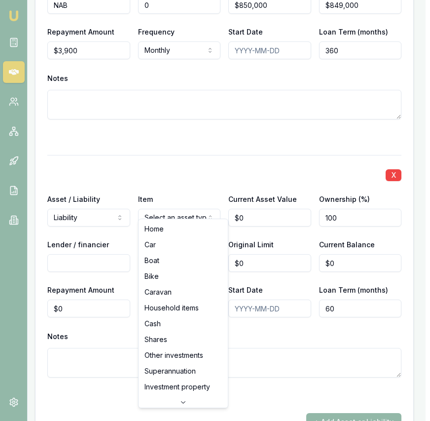
select select "INVESTMENT_PROPERTY"
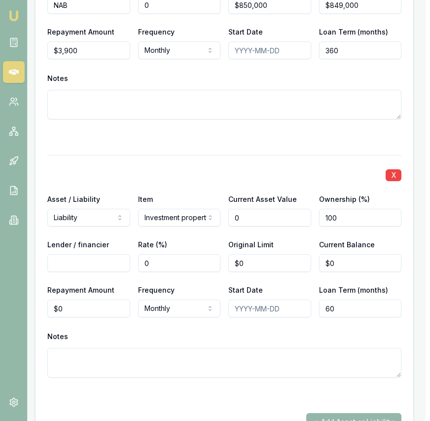
click at [253, 211] on input "0" at bounding box center [269, 218] width 83 height 18
type input "$700,000"
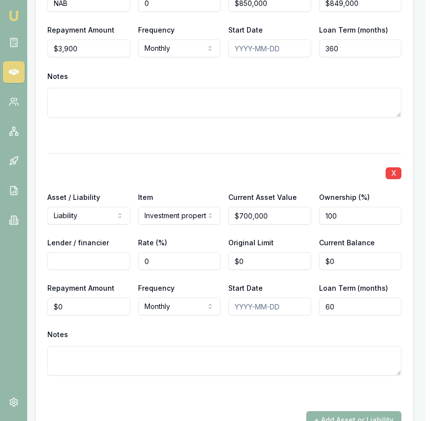
click at [100, 252] on input "Lender / financier" at bounding box center [88, 261] width 83 height 18
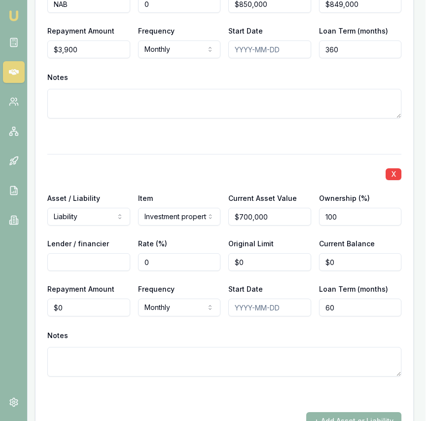
scroll to position [4312, 1]
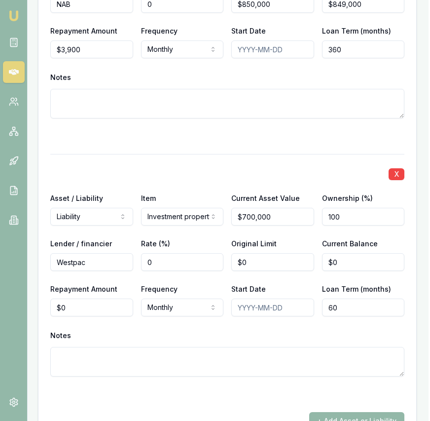
type input "Westpac"
click at [254, 258] on input "0" at bounding box center [272, 262] width 83 height 18
type input "$470,000"
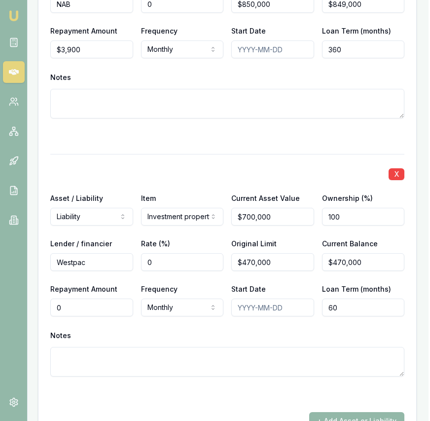
click at [102, 304] on input "0" at bounding box center [91, 308] width 83 height 18
type input "$2,100"
click at [331, 299] on input "60" at bounding box center [363, 308] width 83 height 18
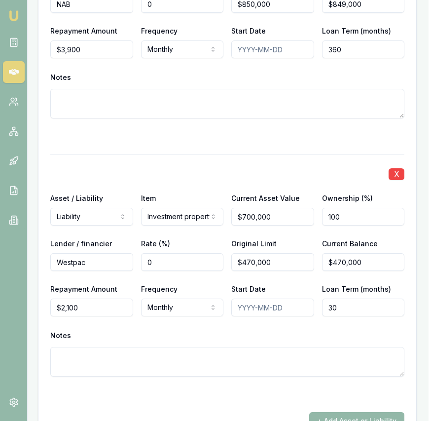
type input "360"
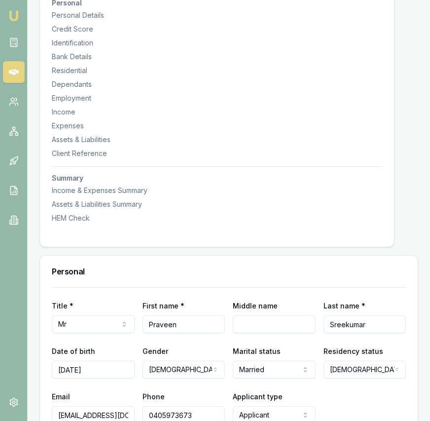
scroll to position [0, 0]
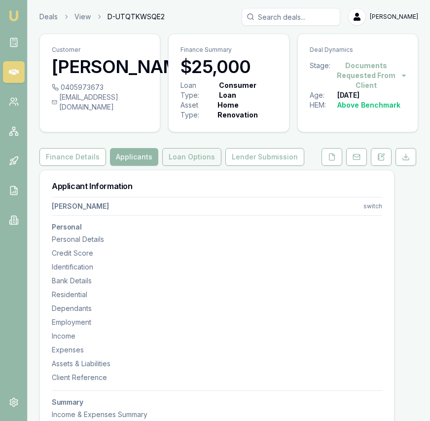
click at [191, 165] on button "Loan Options" at bounding box center [191, 157] width 59 height 18
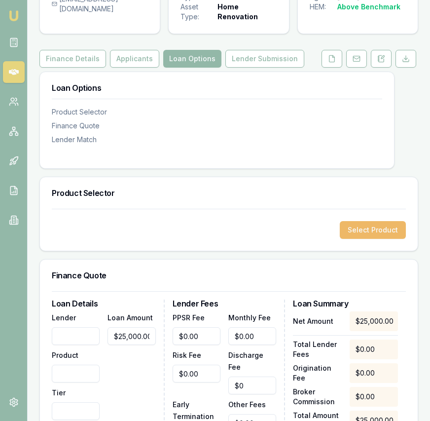
click at [390, 229] on button "Select Product" at bounding box center [373, 230] width 66 height 18
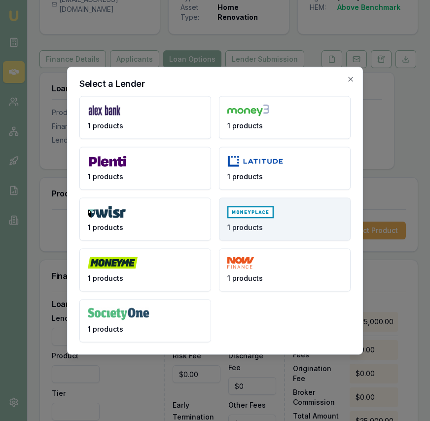
click at [240, 220] on button "1 products" at bounding box center [285, 218] width 132 height 43
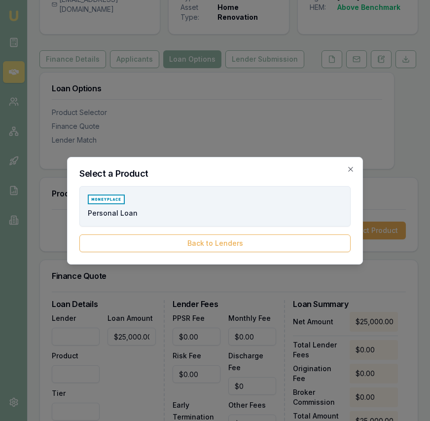
click at [240, 220] on button "Personal Loan" at bounding box center [214, 206] width 271 height 40
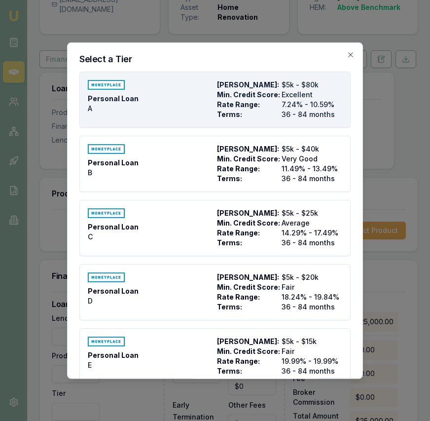
click at [237, 92] on span "Min. Credit Score:" at bounding box center [247, 94] width 61 height 10
type input "Money Place"
type input "Personal Loan"
type input "A"
type input "7.24"
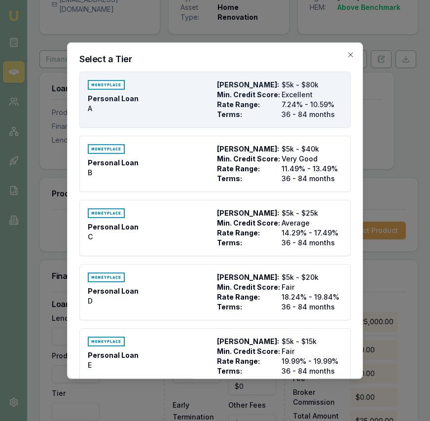
type input "36"
type input "$975.00"
type input "990"
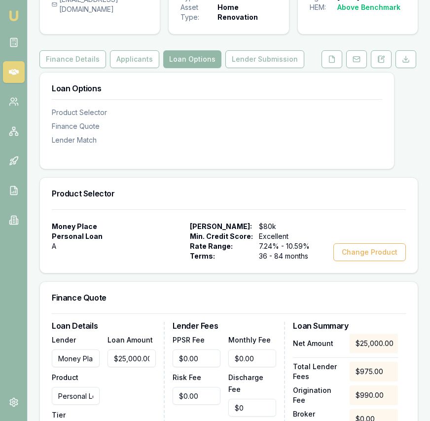
click at [237, 92] on h3 "Loan Options" at bounding box center [217, 88] width 331 height 8
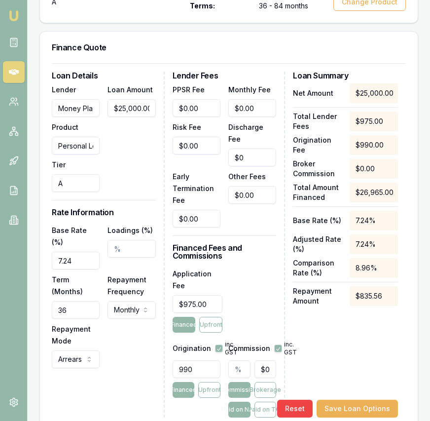
scroll to position [354, 0]
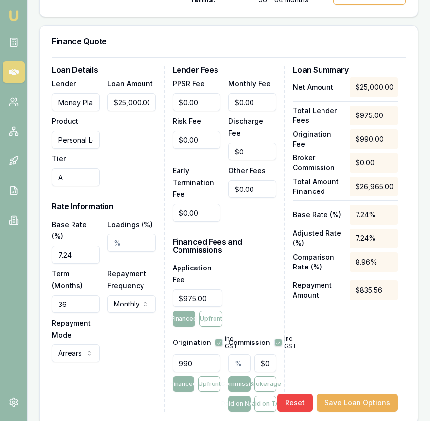
click at [76, 297] on input "36" at bounding box center [76, 304] width 48 height 18
type input "084"
click at [84, 249] on input "7.24" at bounding box center [76, 255] width 48 height 18
click at [84, 248] on input "7.24" at bounding box center [76, 255] width 48 height 18
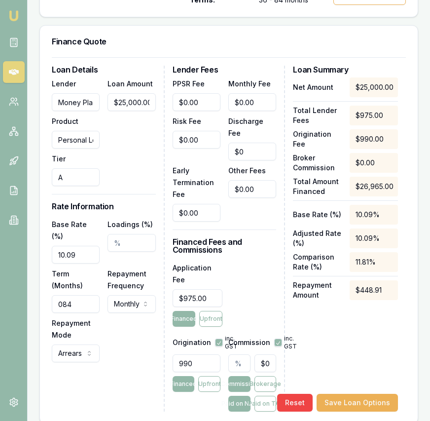
type input "10.09%"
click at [206, 289] on input "975" at bounding box center [198, 298] width 50 height 18
type input "$750.00"
click at [203, 355] on input "990" at bounding box center [197, 363] width 48 height 18
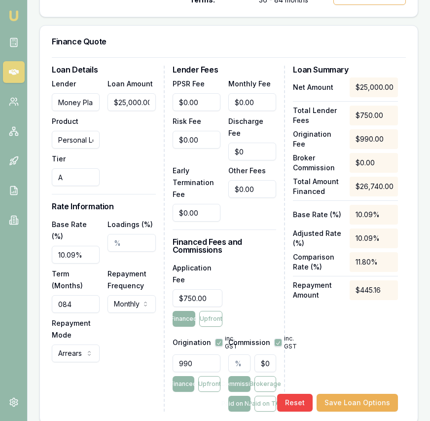
click at [203, 355] on input "990" at bounding box center [197, 363] width 48 height 18
type input "1690.00"
click at [237, 357] on input "text" at bounding box center [239, 363] width 22 height 18
type input "1"
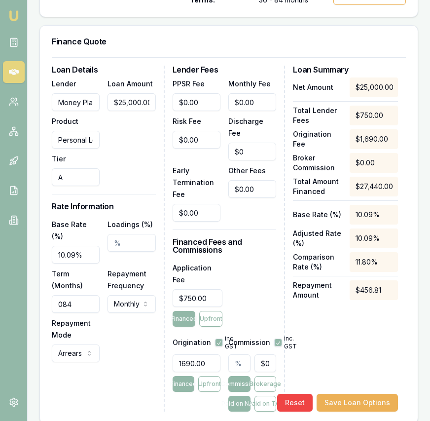
type input "$250.00"
type input "1.5"
type input "$375.00"
type input "1.50%"
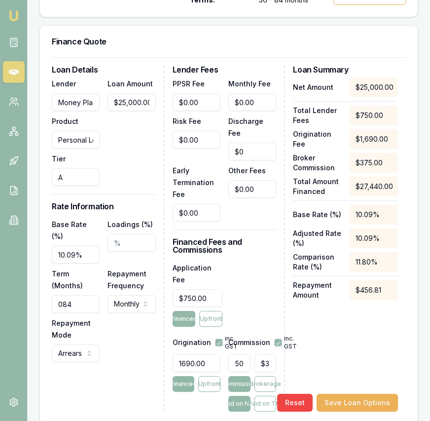
scroll to position [0, 0]
click at [307, 358] on div "Net Amount $25,000.00 Total Lender Fees $750.00 Origination Fee $1,690.00 Broke…" at bounding box center [345, 244] width 105 height 334
click at [242, 305] on div "Application Fee $750.00 Financed Upfront" at bounding box center [225, 294] width 104 height 65
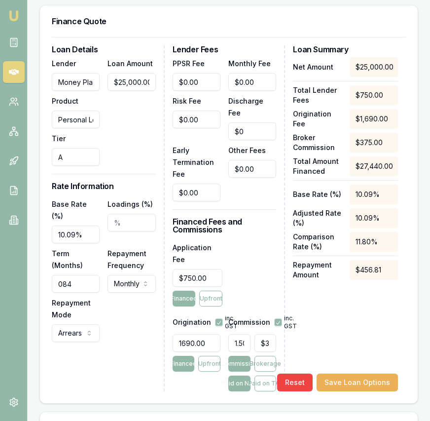
scroll to position [379, 0]
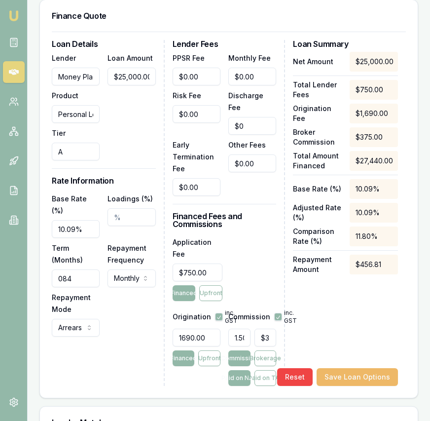
click at [367, 368] on button "Save Loan Options" at bounding box center [357, 377] width 81 height 18
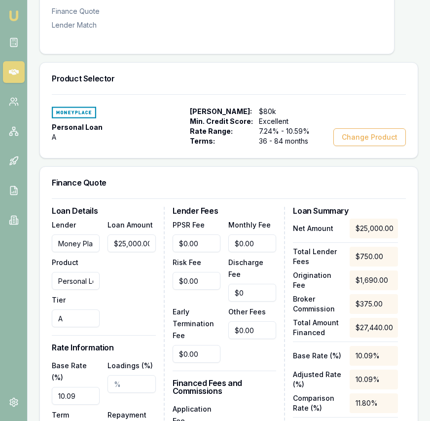
scroll to position [0, 0]
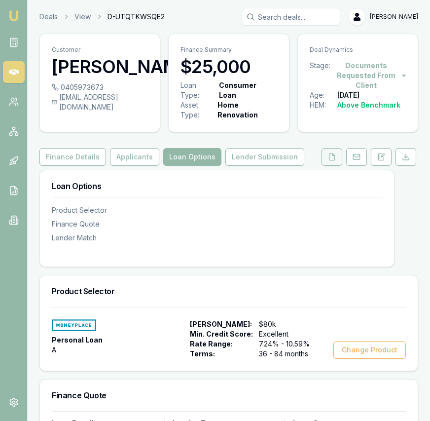
click at [329, 158] on icon at bounding box center [332, 157] width 8 height 8
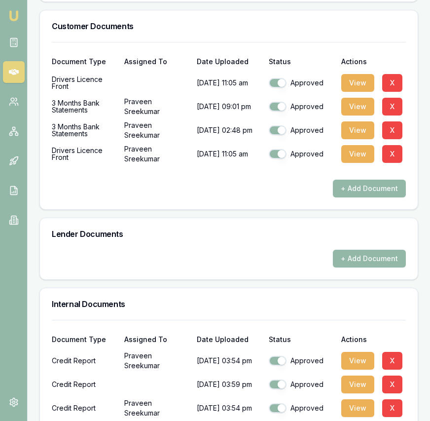
scroll to position [392, 0]
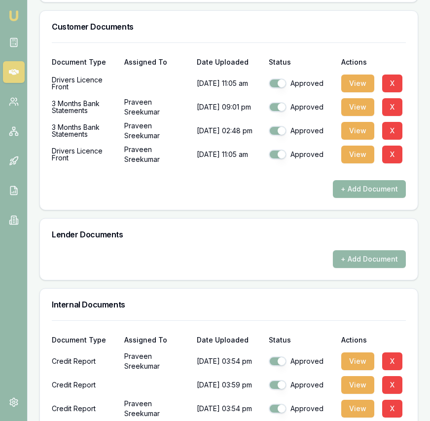
click at [372, 195] on button "+ Add Document" at bounding box center [369, 189] width 73 height 18
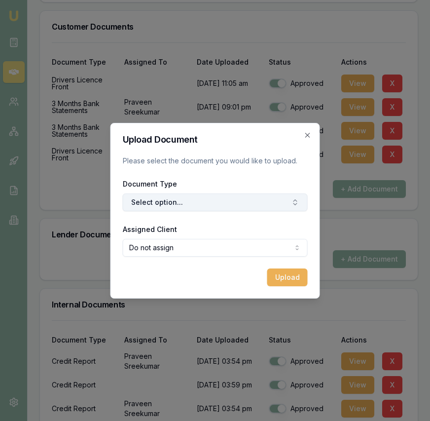
click at [184, 202] on button "Select option..." at bounding box center [215, 202] width 185 height 18
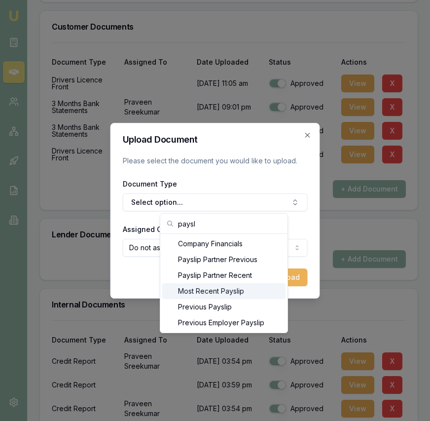
type input "paysl"
click at [229, 289] on div "Most Recent Payslip" at bounding box center [223, 291] width 123 height 16
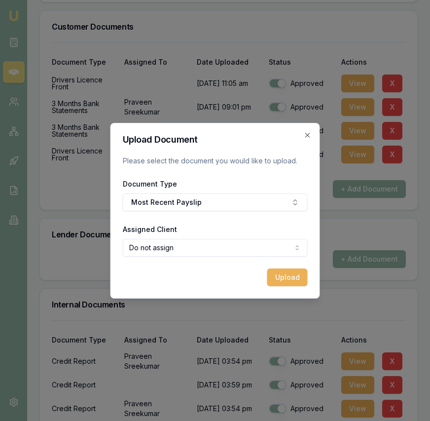
select select "U-5BY6ZLA83T"
drag, startPoint x: 223, startPoint y: 282, endPoint x: 261, endPoint y: 281, distance: 38.5
click at [276, 279] on button "Upload" at bounding box center [287, 277] width 40 height 18
checkbox input "false"
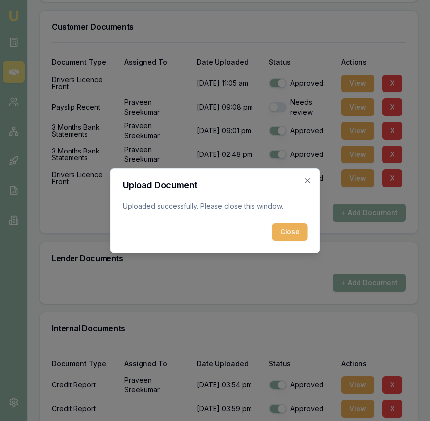
click at [294, 236] on button "Close" at bounding box center [290, 232] width 36 height 18
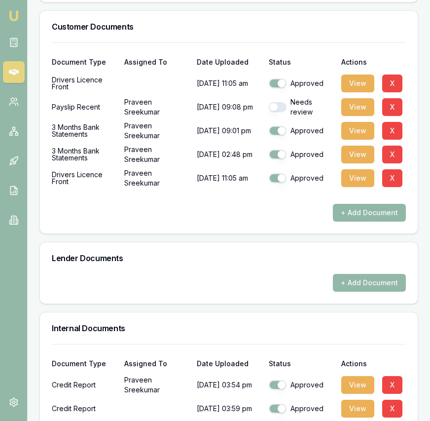
click at [367, 219] on button "+ Add Document" at bounding box center [369, 213] width 73 height 18
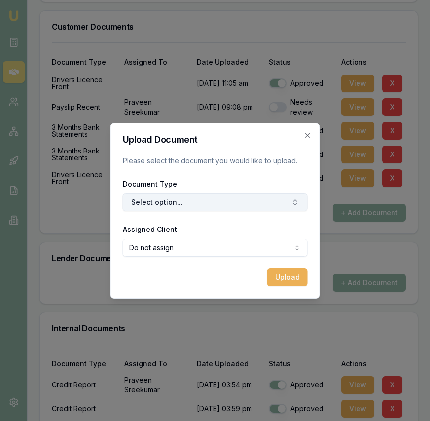
click at [251, 208] on button "Select option..." at bounding box center [215, 202] width 185 height 18
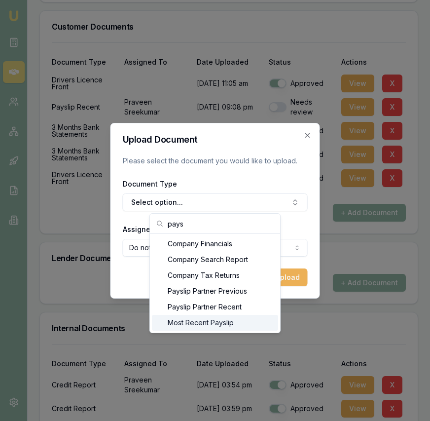
type input "pays"
click at [242, 321] on div "Most Recent Payslip" at bounding box center [215, 323] width 126 height 16
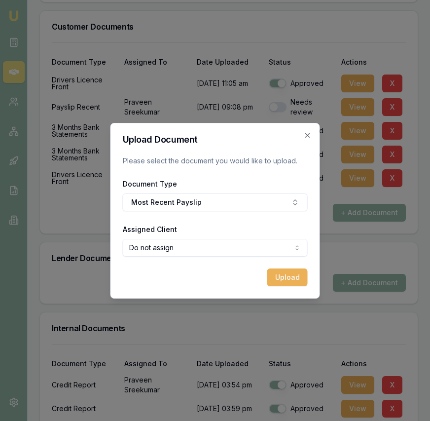
select select "U-5BY6ZLA83T"
click at [273, 273] on button "Upload" at bounding box center [287, 277] width 40 height 18
checkbox input "false"
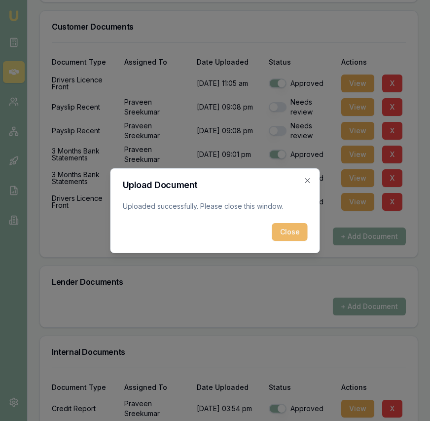
click at [285, 232] on button "Close" at bounding box center [290, 232] width 36 height 18
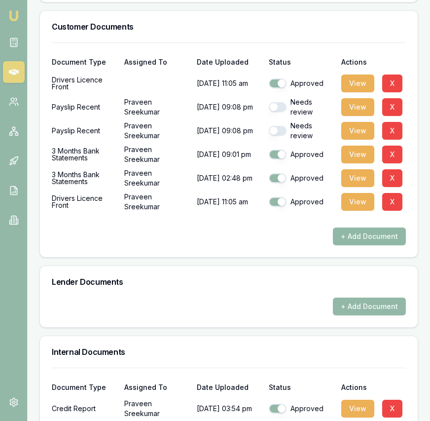
click at [366, 232] on button "+ Add Document" at bounding box center [369, 236] width 73 height 18
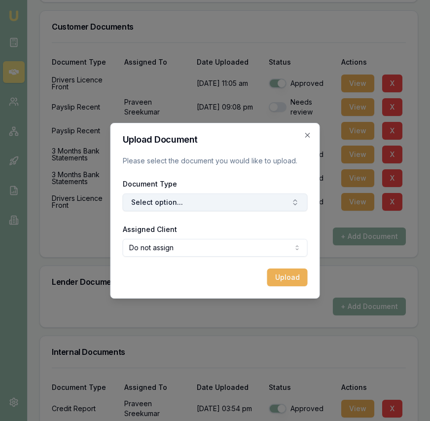
click at [231, 205] on button "Select option..." at bounding box center [215, 202] width 185 height 18
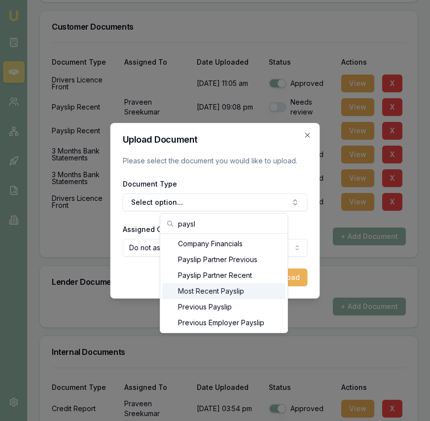
type input "paysl"
click at [241, 292] on div "Most Recent Payslip" at bounding box center [223, 291] width 123 height 16
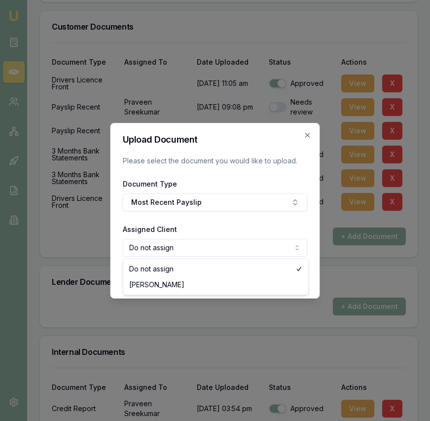
select select "U-5BY6ZLA83T"
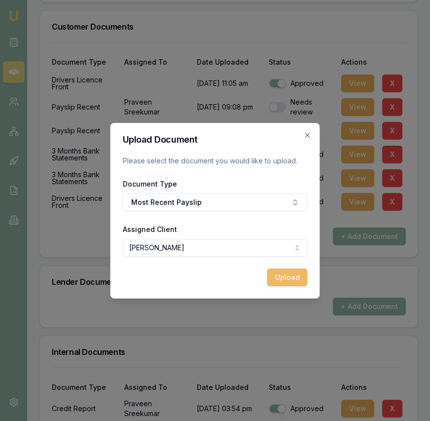
click at [289, 279] on button "Upload" at bounding box center [287, 277] width 40 height 18
checkbox input "false"
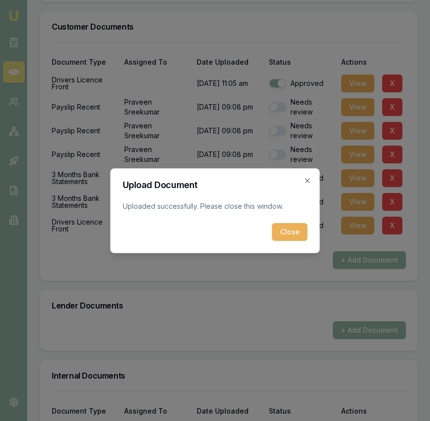
click at [298, 237] on button "Close" at bounding box center [290, 232] width 36 height 18
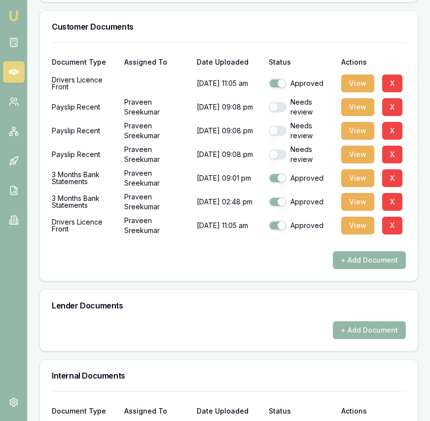
click at [358, 260] on button "+ Add Document" at bounding box center [369, 260] width 73 height 18
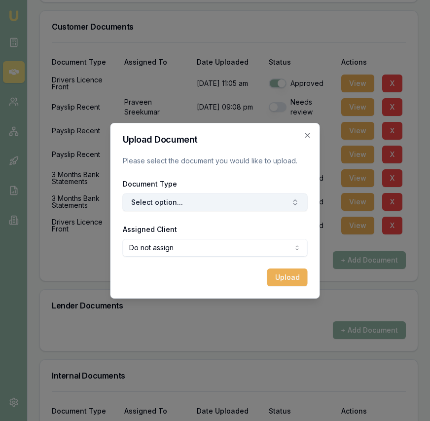
click at [228, 198] on button "Select option..." at bounding box center [215, 202] width 185 height 18
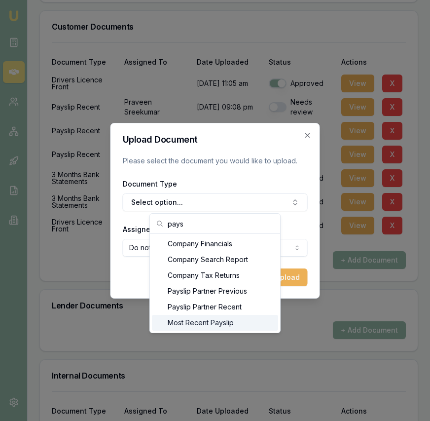
type input "pays"
drag, startPoint x: 231, startPoint y: 321, endPoint x: 256, endPoint y: 310, distance: 27.2
click at [231, 321] on div "Most Recent Payslip" at bounding box center [215, 323] width 126 height 16
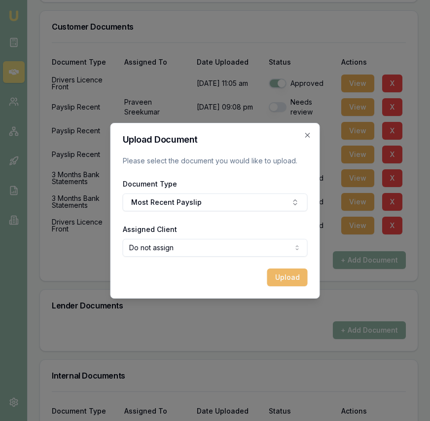
click at [279, 280] on button "Upload" at bounding box center [287, 277] width 40 height 18
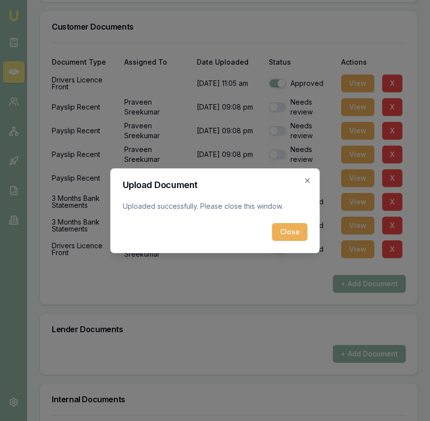
click at [294, 227] on button "Close" at bounding box center [290, 232] width 36 height 18
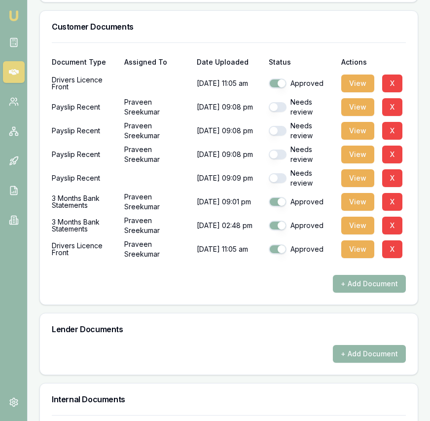
click at [274, 175] on button "button" at bounding box center [278, 178] width 18 height 10
checkbox input "true"
drag, startPoint x: 277, startPoint y: 158, endPoint x: 277, endPoint y: 149, distance: 9.4
click at [277, 155] on button "button" at bounding box center [278, 155] width 18 height 10
checkbox input "true"
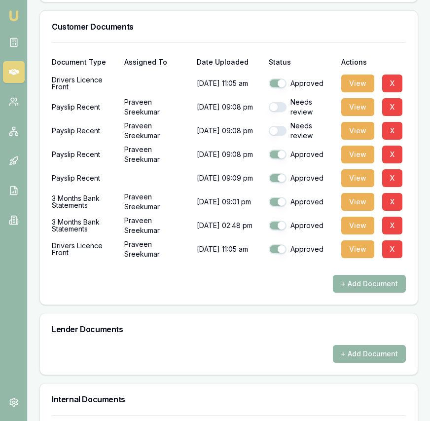
click at [277, 131] on button "button" at bounding box center [278, 131] width 18 height 10
checkbox input "true"
drag, startPoint x: 277, startPoint y: 110, endPoint x: 278, endPoint y: 122, distance: 12.9
click at [277, 110] on button "button" at bounding box center [278, 107] width 18 height 10
checkbox input "true"
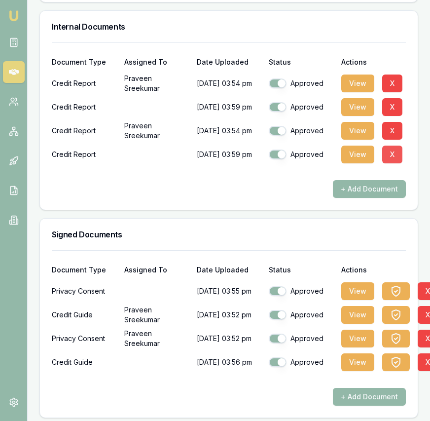
scroll to position [765, 0]
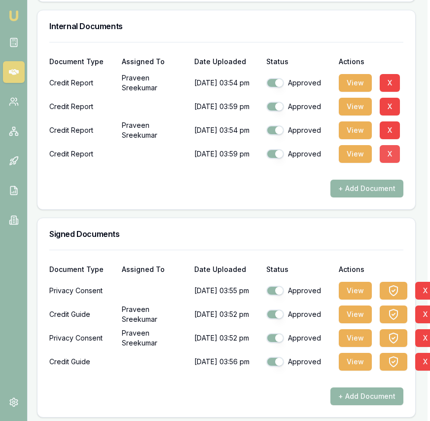
click at [393, 157] on button "X" at bounding box center [390, 154] width 20 height 18
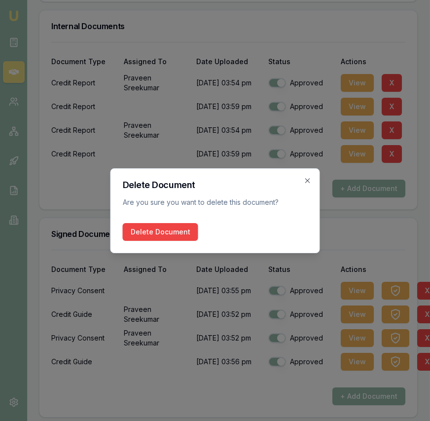
click at [165, 237] on button "Delete Document" at bounding box center [160, 232] width 75 height 18
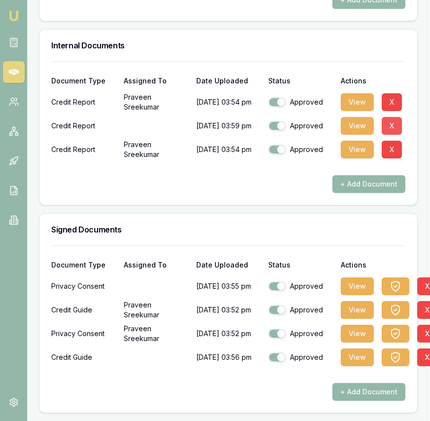
click at [396, 123] on button "X" at bounding box center [392, 126] width 20 height 18
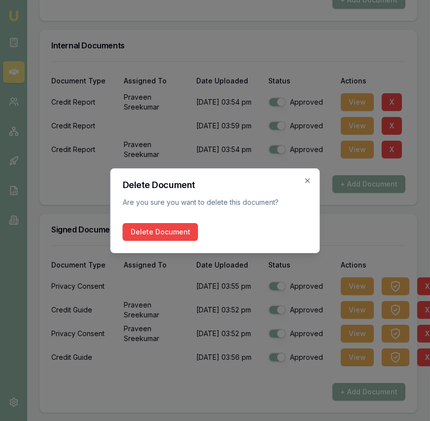
click at [169, 227] on button "Delete Document" at bounding box center [160, 232] width 75 height 18
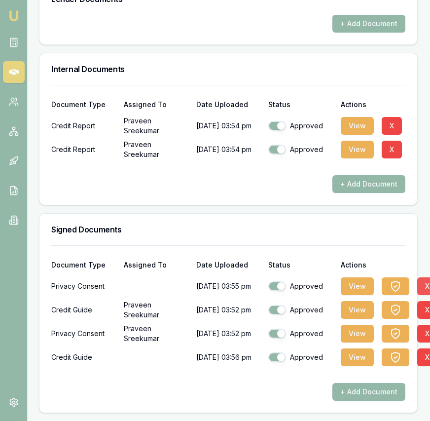
click at [426, 282] on button "X" at bounding box center [427, 286] width 20 height 18
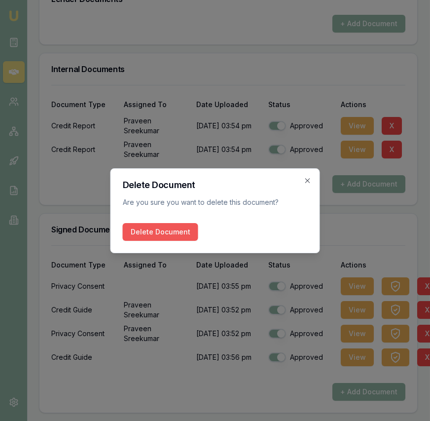
click at [163, 226] on button "Delete Document" at bounding box center [160, 232] width 75 height 18
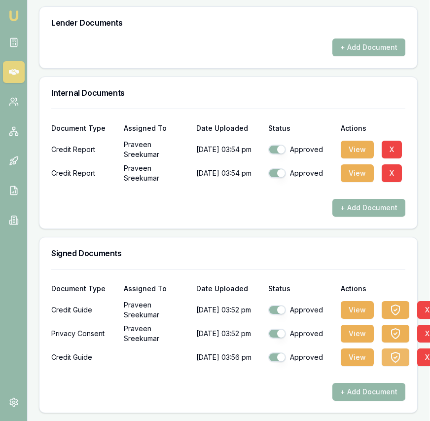
scroll to position [701, 0]
click at [427, 355] on button "X" at bounding box center [427, 357] width 20 height 18
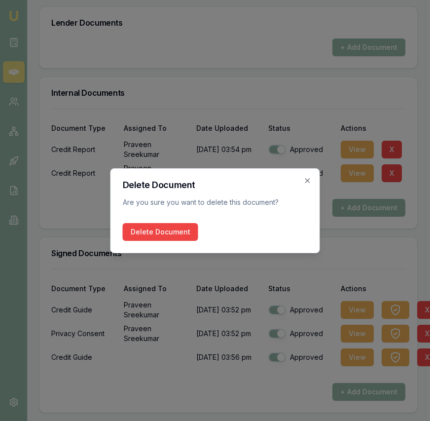
click at [186, 226] on button "Delete Document" at bounding box center [160, 232] width 75 height 18
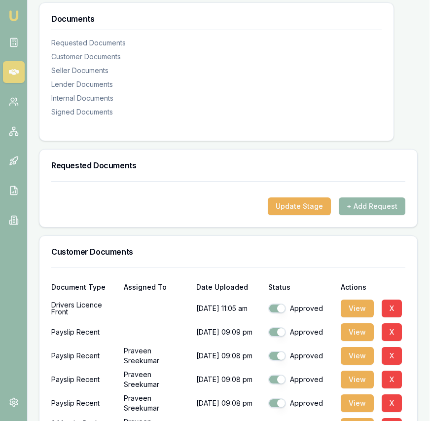
scroll to position [0, 0]
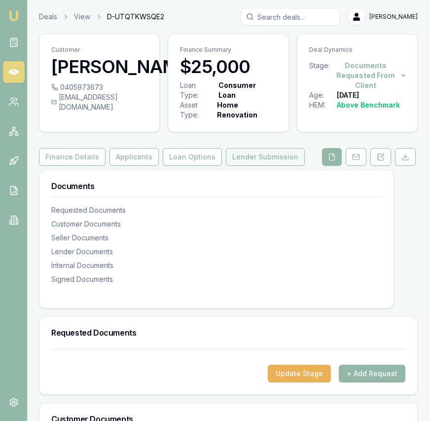
click at [267, 154] on button "Lender Submission" at bounding box center [265, 157] width 79 height 18
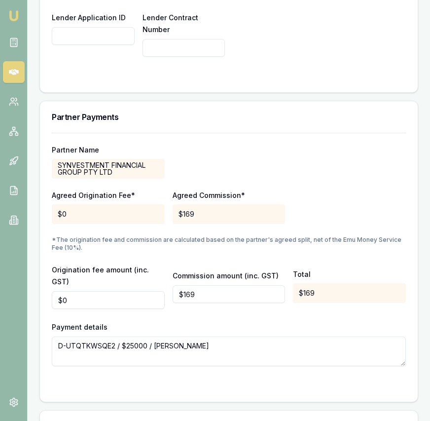
scroll to position [945, 0]
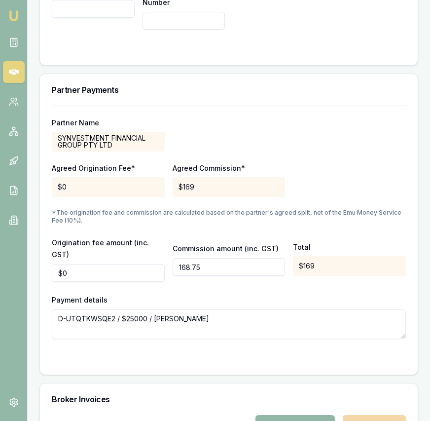
click at [210, 258] on input "168.75" at bounding box center [229, 267] width 113 height 18
type input "$338"
click at [239, 294] on div "Payment details D-UTQTKWSQE2 / $25000 / Praveen Sreekumar" at bounding box center [229, 316] width 354 height 45
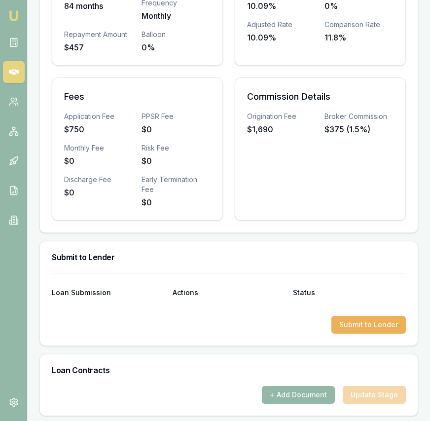
scroll to position [463, 0]
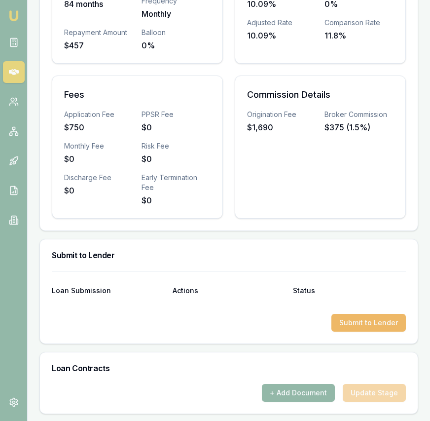
click at [372, 323] on button "Submit to Lender" at bounding box center [369, 323] width 75 height 18
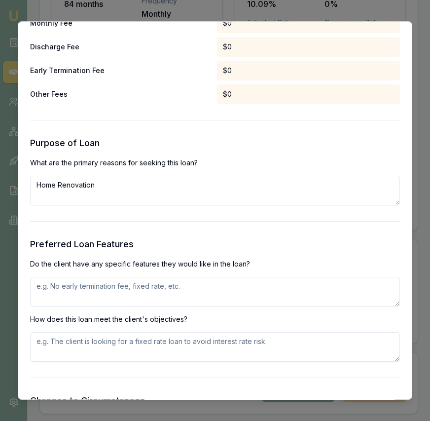
scroll to position [892, 0]
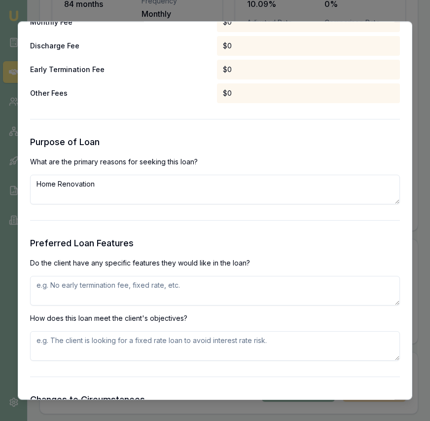
click at [168, 188] on textarea "Home Renovation" at bounding box center [215, 190] width 370 height 30
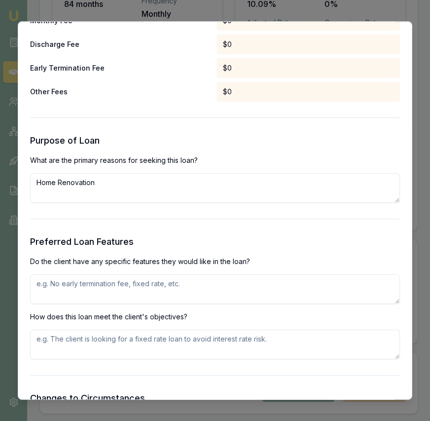
click at [168, 188] on textarea "Home Renovation" at bounding box center [215, 188] width 370 height 30
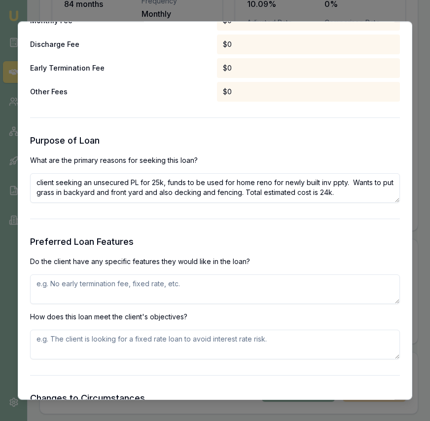
type textarea "client seeking an unsecured PL for 25k, funds to be used for home reno for newl…"
click at [199, 282] on textarea at bounding box center [215, 289] width 370 height 30
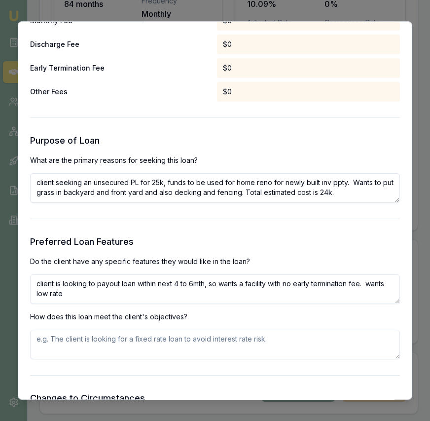
type textarea "client is looking to payout loan within next 4 to 6mth, so wants a facility wit…"
click at [216, 344] on textarea at bounding box center [215, 345] width 370 height 30
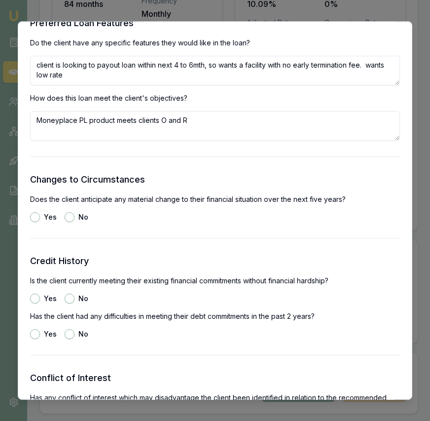
scroll to position [1115, 0]
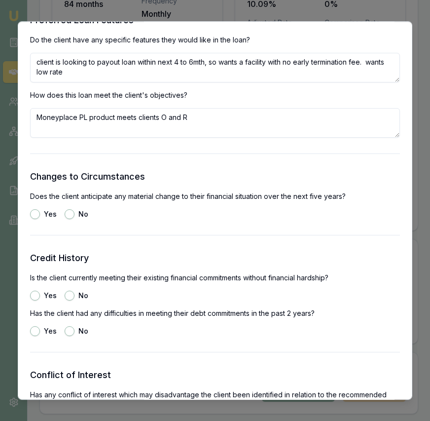
type textarea "Moneyplace PL product meets clients O and R"
drag, startPoint x: 64, startPoint y: 212, endPoint x: 62, endPoint y: 227, distance: 15.4
click at [65, 212] on button "No" at bounding box center [70, 214] width 10 height 10
radio input "true"
click at [38, 300] on div "Yes" at bounding box center [43, 296] width 27 height 10
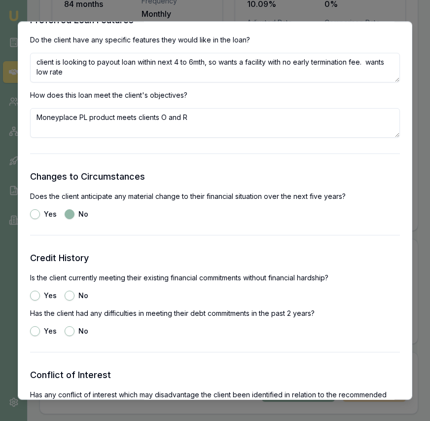
click at [38, 299] on div "Yes" at bounding box center [43, 296] width 27 height 10
click at [36, 296] on button "Yes" at bounding box center [35, 296] width 10 height 10
radio input "true"
drag, startPoint x: 77, startPoint y: 336, endPoint x: 73, endPoint y: 331, distance: 6.6
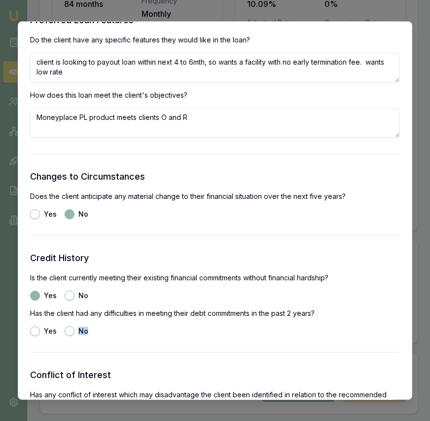
click at [71, 332] on button "No" at bounding box center [70, 331] width 10 height 10
radio input "true"
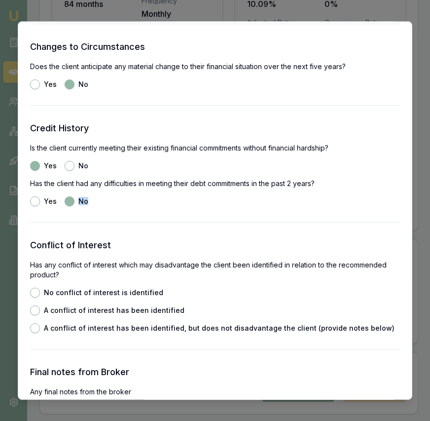
scroll to position [1268, 0]
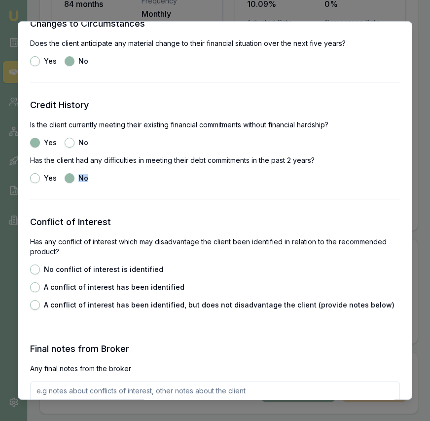
click at [37, 272] on button "No conflict of interest is identified" at bounding box center [35, 269] width 10 height 10
radio input "true"
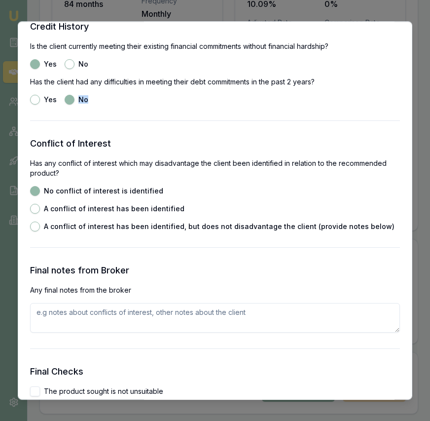
scroll to position [1440, 0]
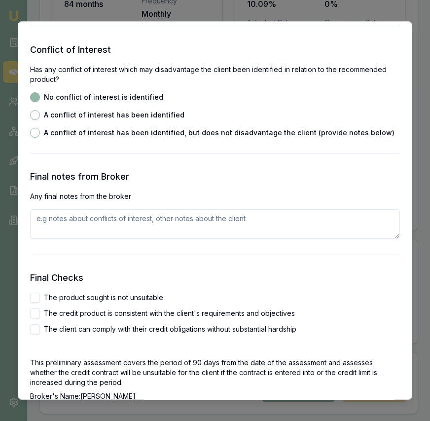
click at [39, 295] on button "The product sought is not unsuitable" at bounding box center [35, 298] width 10 height 10
checkbox input "true"
drag, startPoint x: 38, startPoint y: 311, endPoint x: 37, endPoint y: 320, distance: 9.4
click at [38, 311] on button "The credit product is consistent with the client's requirements and objectives" at bounding box center [35, 313] width 10 height 10
checkbox input "true"
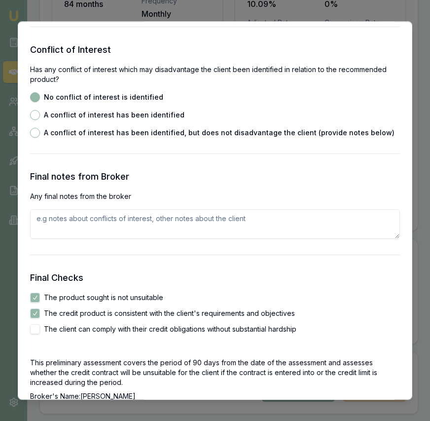
click at [37, 327] on button "The client can comply with their credit obligations without substantial hardship" at bounding box center [35, 329] width 10 height 10
checkbox input "true"
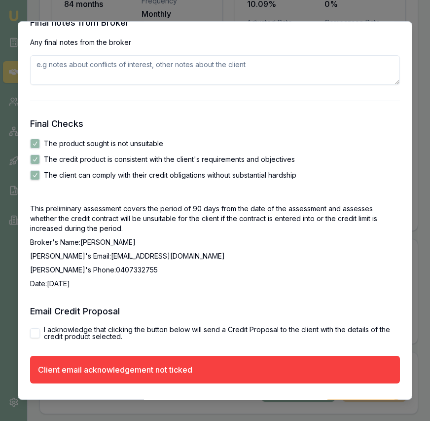
scroll to position [1623, 0]
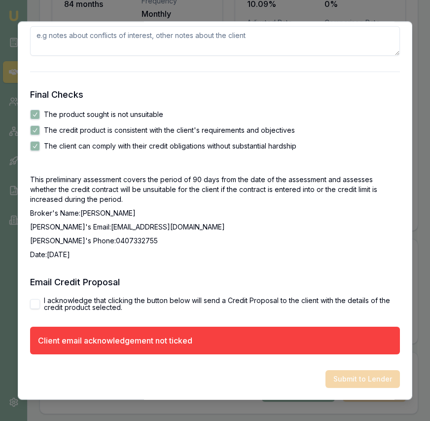
click at [39, 304] on button "I acknowledge that clicking the button below will send a Credit Proposal to the…" at bounding box center [35, 304] width 10 height 10
checkbox input "true"
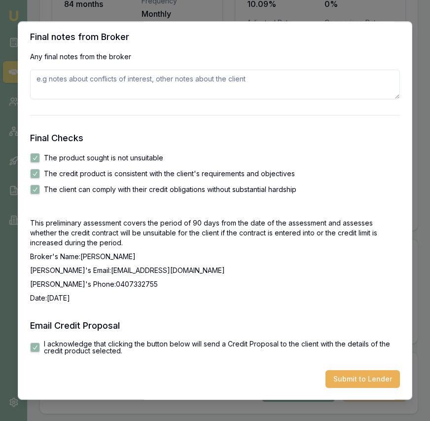
scroll to position [1580, 0]
click at [395, 384] on button "Submit to Lender" at bounding box center [363, 379] width 75 height 18
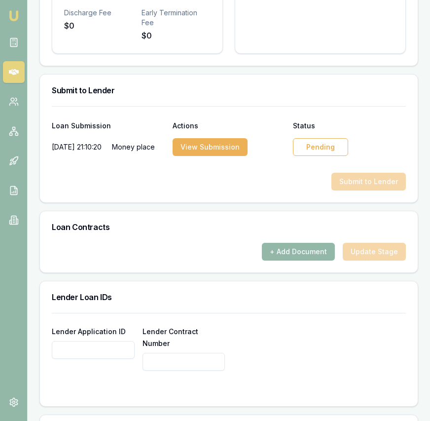
scroll to position [635, 0]
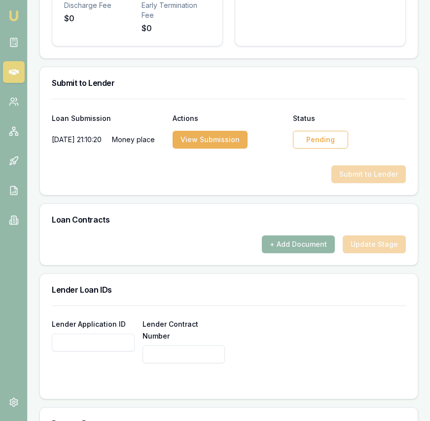
click at [317, 148] on div "Pending" at bounding box center [320, 140] width 55 height 18
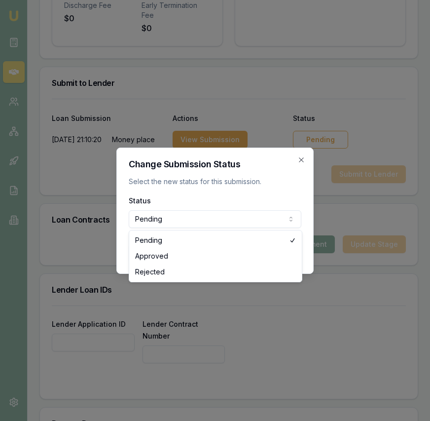
select select "APPROVED"
drag, startPoint x: 247, startPoint y: 254, endPoint x: 256, endPoint y: 255, distance: 8.9
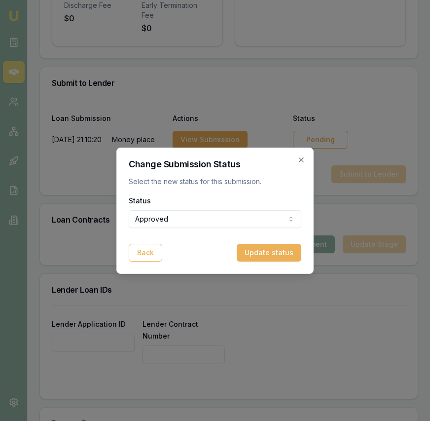
click at [283, 255] on button "Update status" at bounding box center [269, 253] width 65 height 18
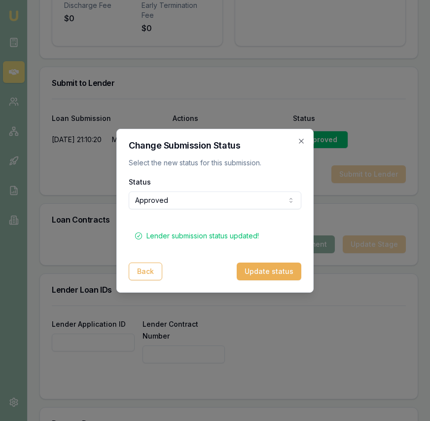
click at [303, 141] on icon "button" at bounding box center [302, 141] width 8 height 8
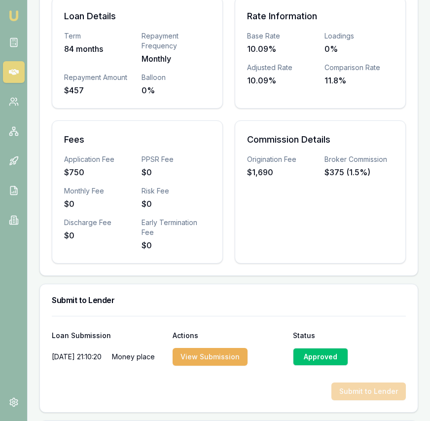
scroll to position [226, 0]
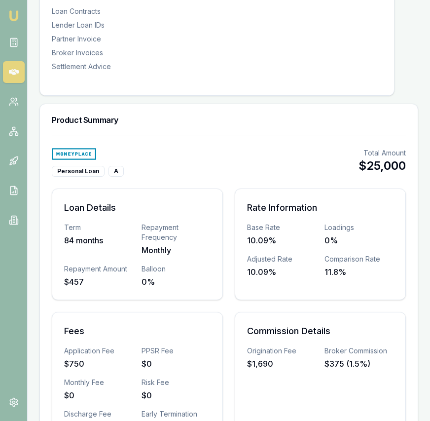
click at [16, 10] on img at bounding box center [14, 16] width 12 height 12
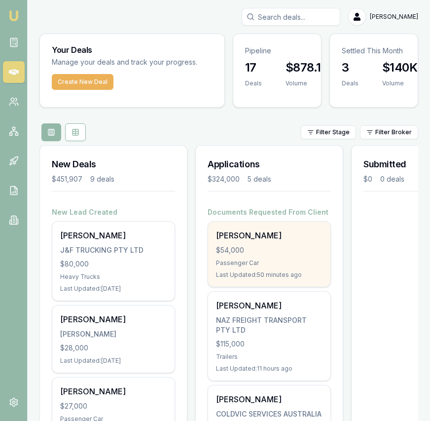
click at [242, 234] on div "Jatin Goel" at bounding box center [269, 235] width 107 height 12
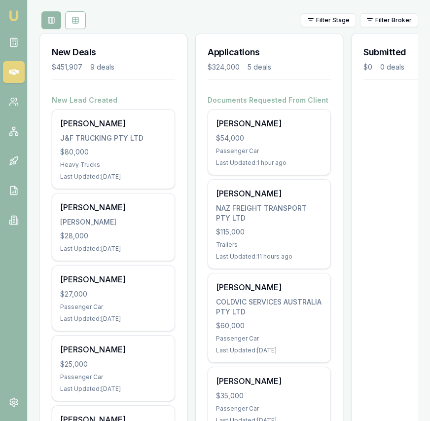
scroll to position [118, 0]
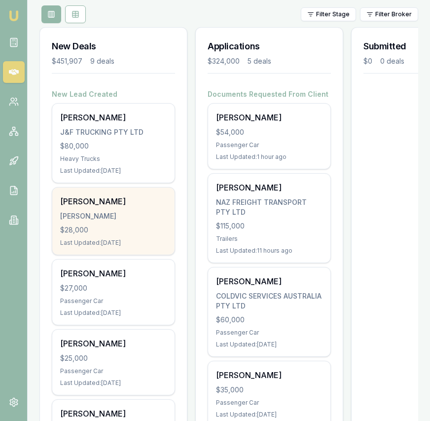
click at [129, 236] on div "Tarandeep singh SINGH, TARANDEEP $28,000 Last Updated: 5 days ago" at bounding box center [113, 221] width 122 height 67
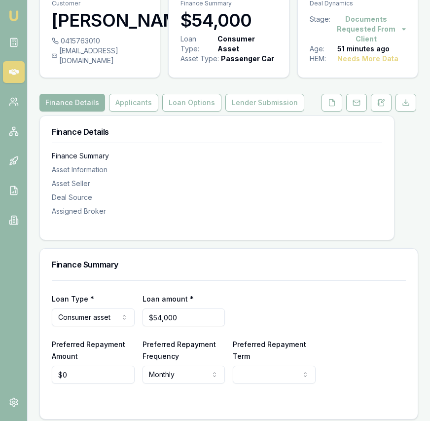
scroll to position [53, 0]
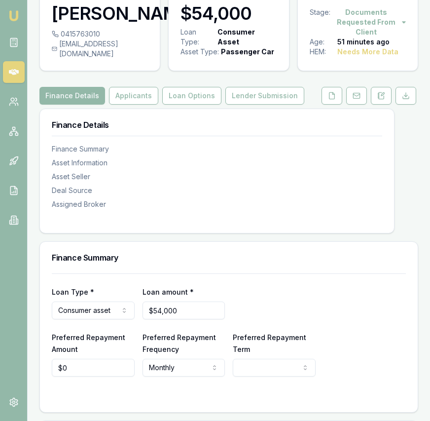
click at [320, 91] on link at bounding box center [332, 96] width 25 height 18
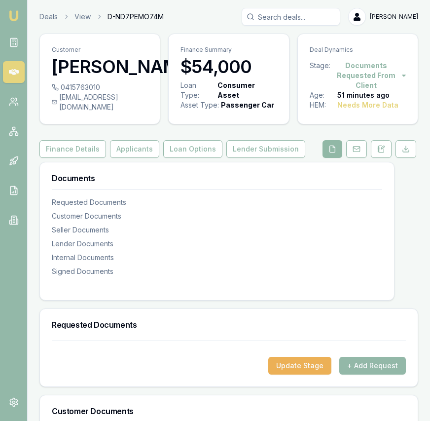
drag, startPoint x: 324, startPoint y: 152, endPoint x: 328, endPoint y: 149, distance: 5.2
click at [324, 152] on button at bounding box center [333, 149] width 20 height 18
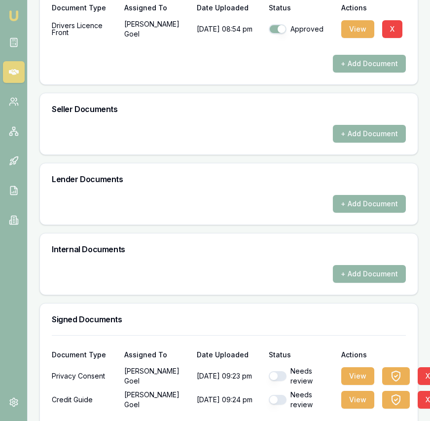
scroll to position [479, 0]
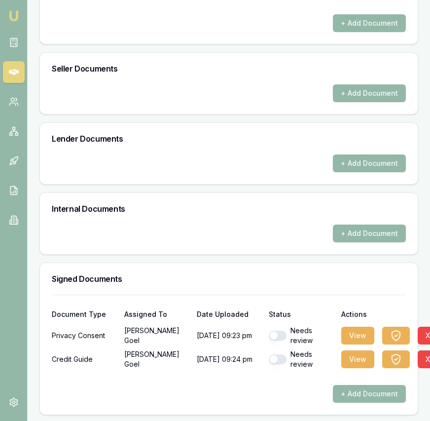
click at [277, 333] on button "button" at bounding box center [278, 336] width 18 height 10
checkbox input "true"
click at [277, 359] on button "button" at bounding box center [278, 359] width 18 height 10
checkbox input "true"
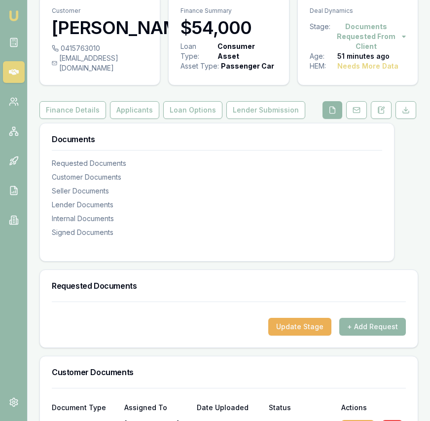
scroll to position [0, 0]
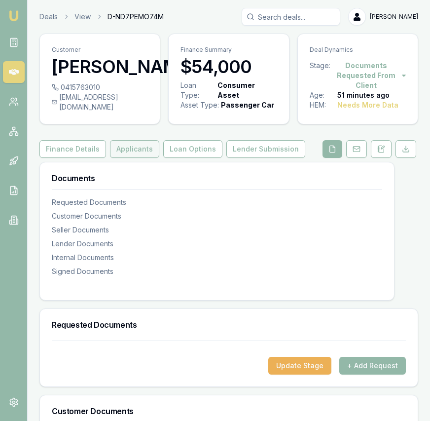
click at [129, 151] on button "Applicants" at bounding box center [134, 149] width 49 height 18
click at [135, 153] on button "Applicants" at bounding box center [134, 149] width 49 height 18
checkbox input "false"
click at [141, 150] on button "Applicants" at bounding box center [134, 149] width 49 height 18
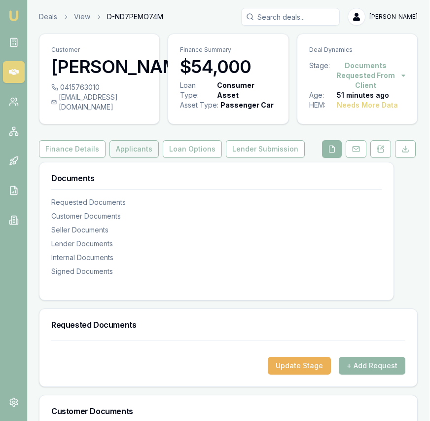
click at [138, 150] on button "Applicants" at bounding box center [134, 149] width 49 height 18
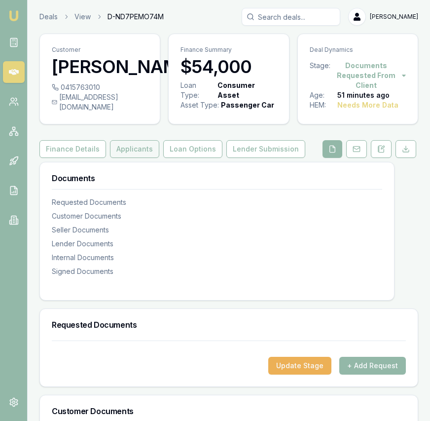
click at [140, 147] on button "Applicants" at bounding box center [134, 149] width 49 height 18
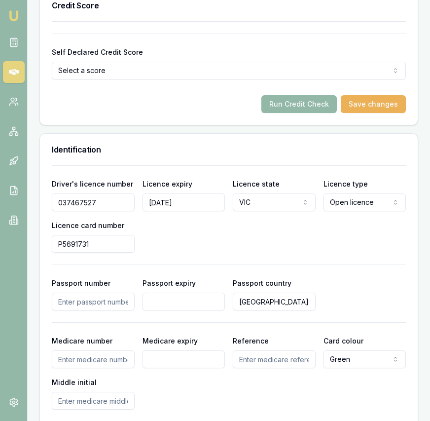
scroll to position [670, 0]
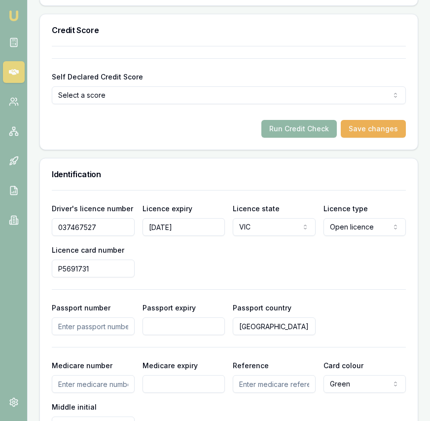
click at [288, 128] on button "Run Credit Check" at bounding box center [299, 129] width 75 height 18
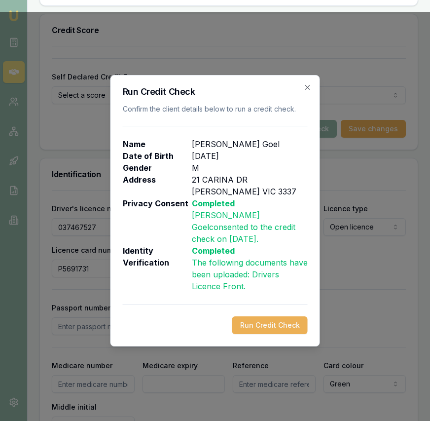
drag, startPoint x: 270, startPoint y: 321, endPoint x: 245, endPoint y: 324, distance: 25.3
click at [270, 322] on button "Run Credit Check" at bounding box center [269, 325] width 75 height 18
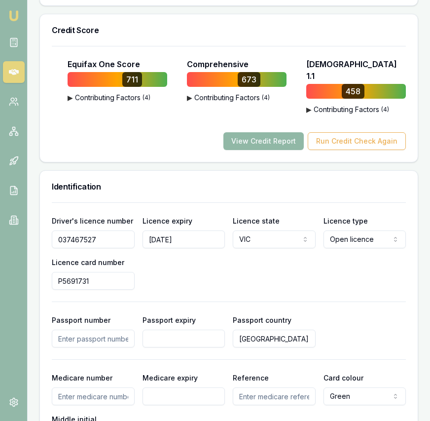
click at [289, 132] on button "View Credit Report" at bounding box center [264, 141] width 80 height 18
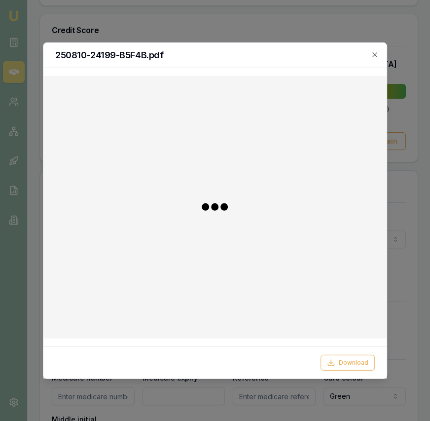
click at [335, 359] on icon at bounding box center [331, 363] width 8 height 8
click at [381, 58] on div "250810-24199-B5F4B.pdf" at bounding box center [214, 54] width 343 height 25
drag, startPoint x: 381, startPoint y: 50, endPoint x: 375, endPoint y: 53, distance: 7.3
click at [381, 50] on div "250810-24199-B5F4B.pdf" at bounding box center [214, 54] width 343 height 25
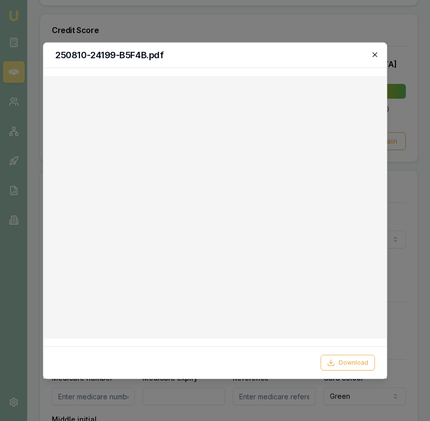
drag, startPoint x: 375, startPoint y: 53, endPoint x: 369, endPoint y: 55, distance: 6.1
click at [375, 53] on icon "button" at bounding box center [375, 54] width 8 height 8
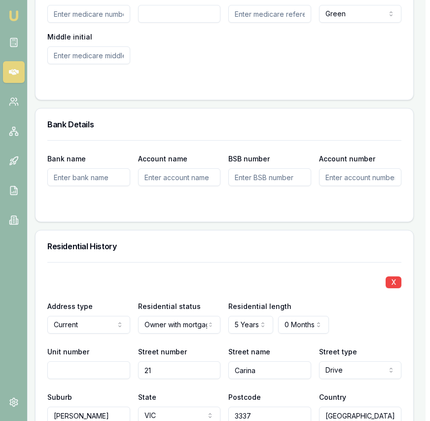
scroll to position [1053, 4]
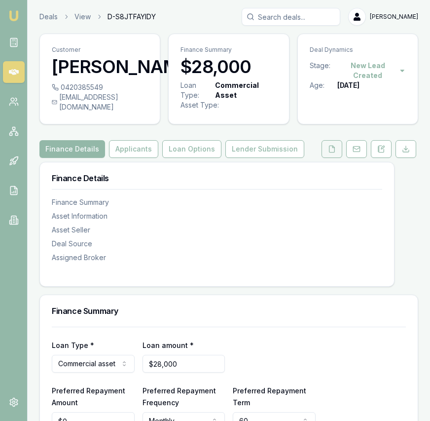
click at [332, 158] on button at bounding box center [332, 149] width 21 height 18
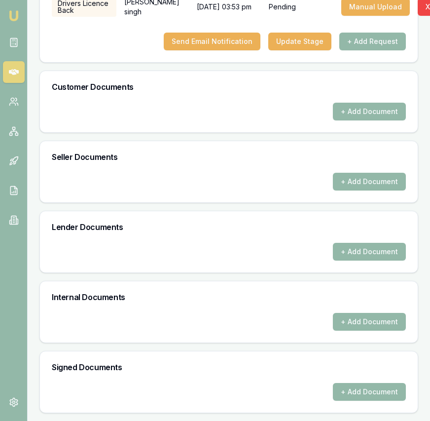
scroll to position [432, 5]
